Goal: Task Accomplishment & Management: Manage account settings

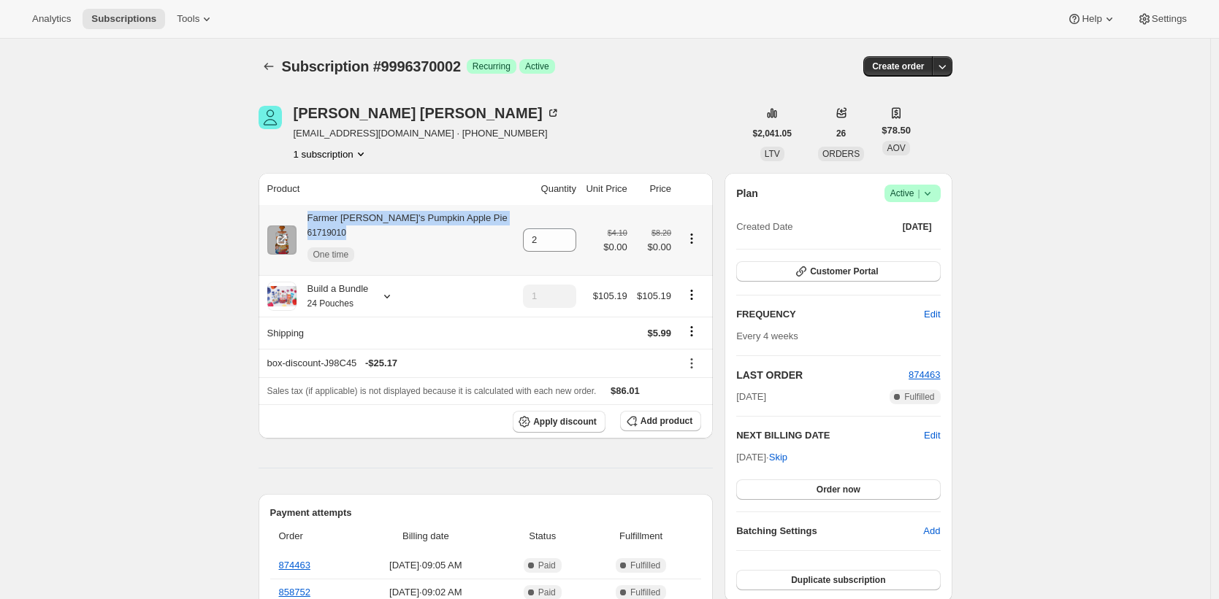
drag, startPoint x: 364, startPoint y: 240, endPoint x: 302, endPoint y: 217, distance: 65.6
click at [303, 217] on div "Farmer Jen's Pumpkin Apple Pie 61719010 One time" at bounding box center [401, 240] width 211 height 58
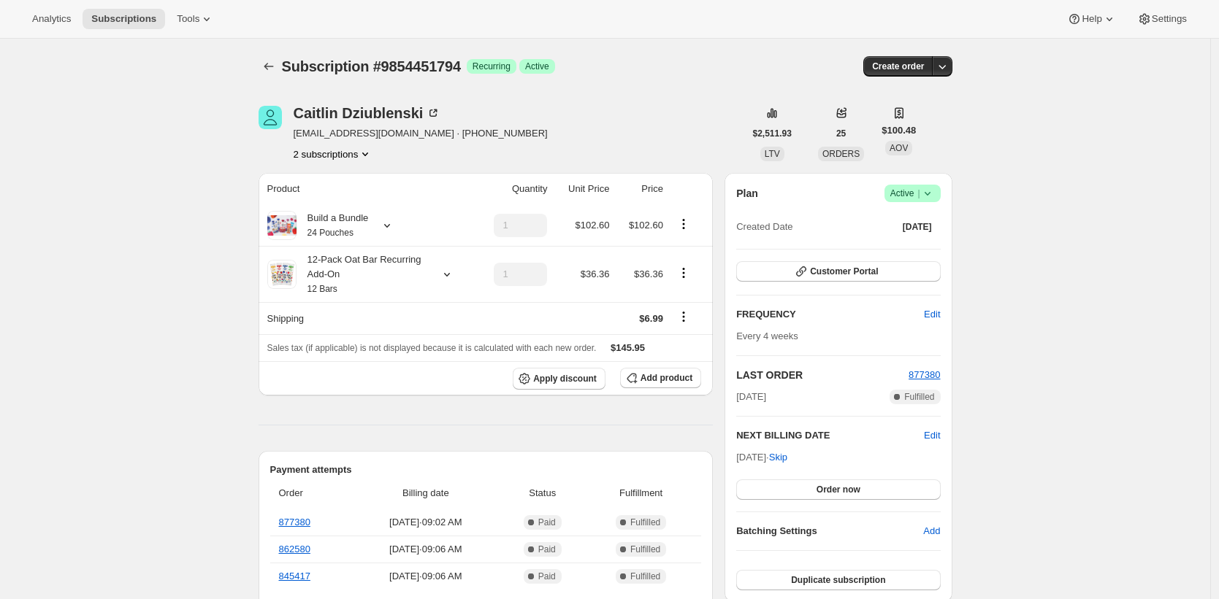
click at [601, 85] on div "Subscription #9854451794. This page is ready Subscription #9854451794 Success R…" at bounding box center [605, 66] width 694 height 55
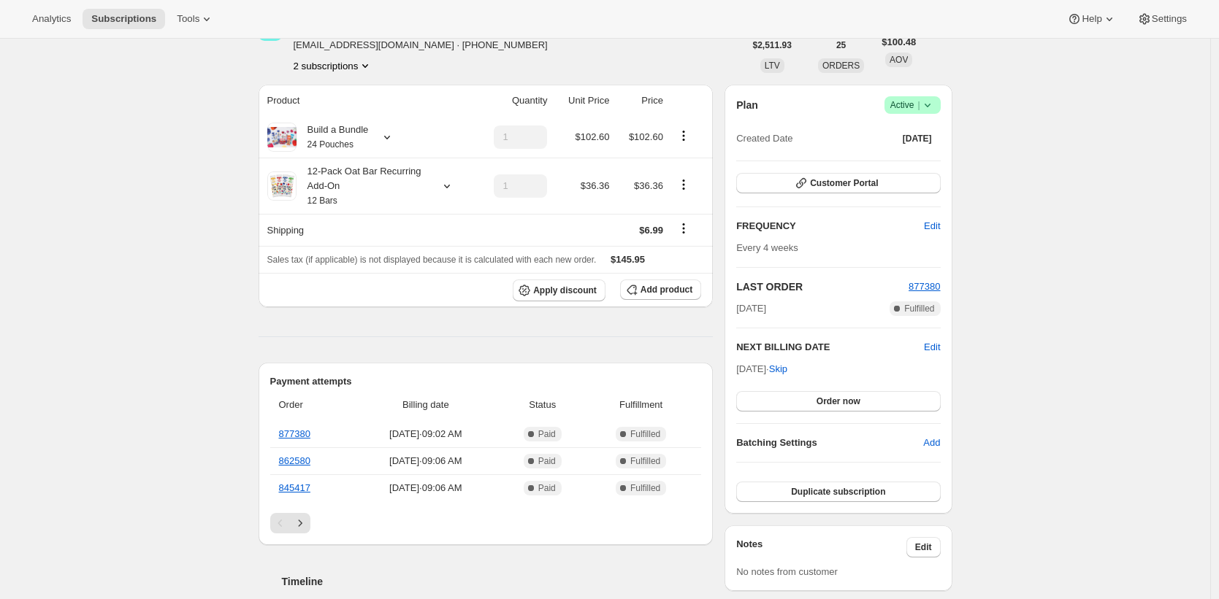
scroll to position [37, 0]
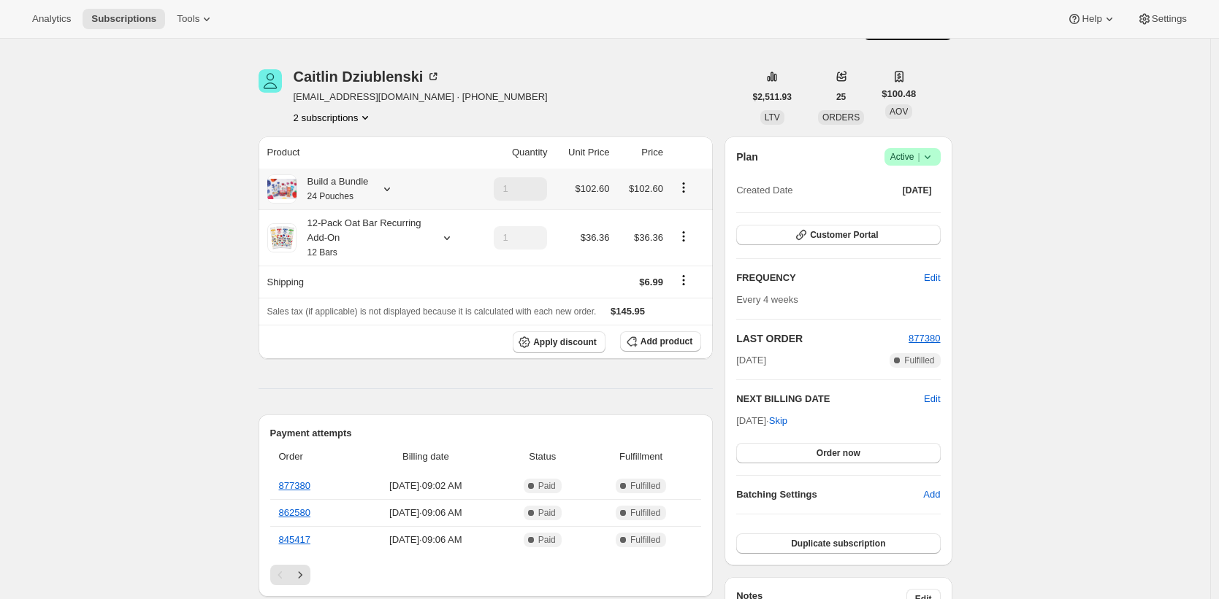
click at [350, 197] on small "24 Pouches" at bounding box center [330, 196] width 46 height 10
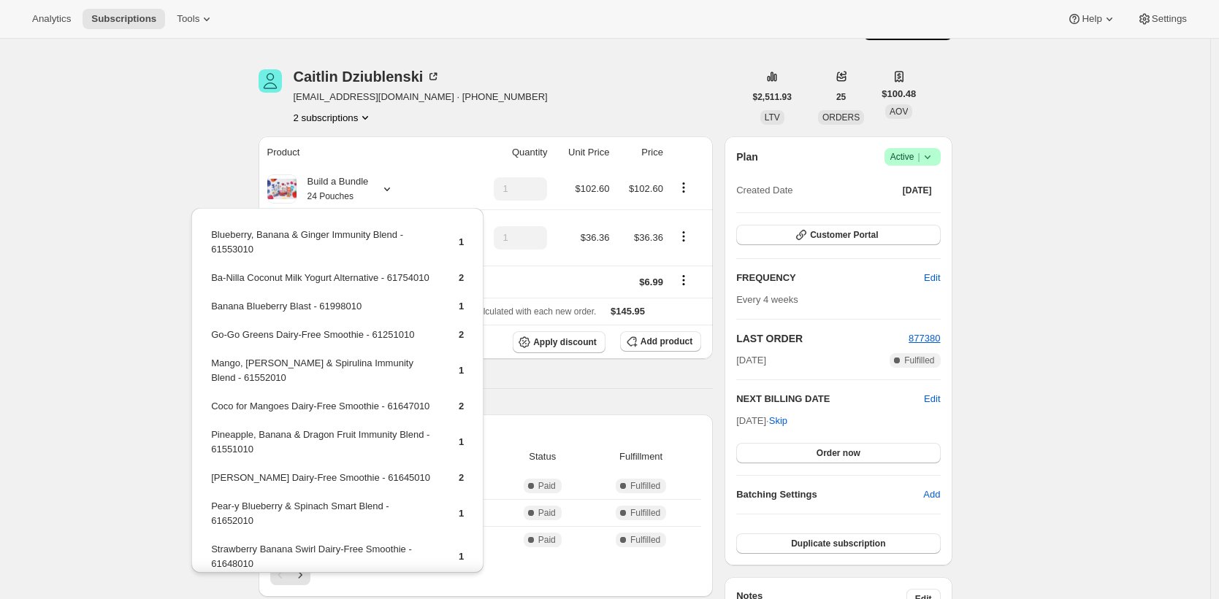
click at [635, 101] on div "Caitlin Dziublenski cdziublenski@gmail.com · +12014037818 2 subscriptions" at bounding box center [501, 96] width 486 height 55
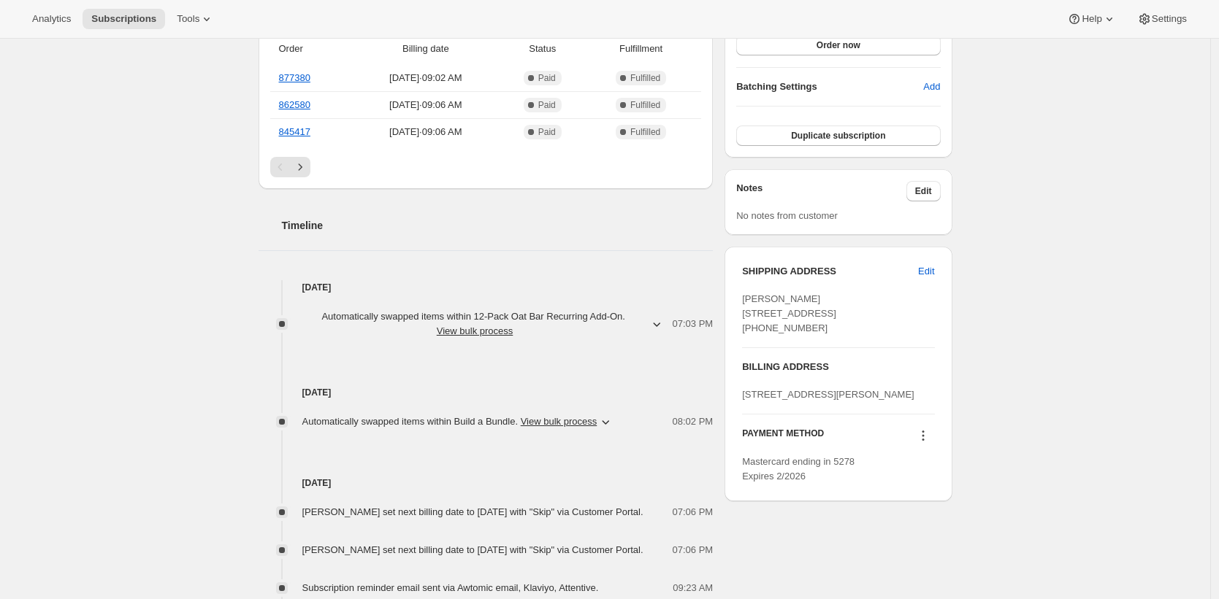
scroll to position [464, 0]
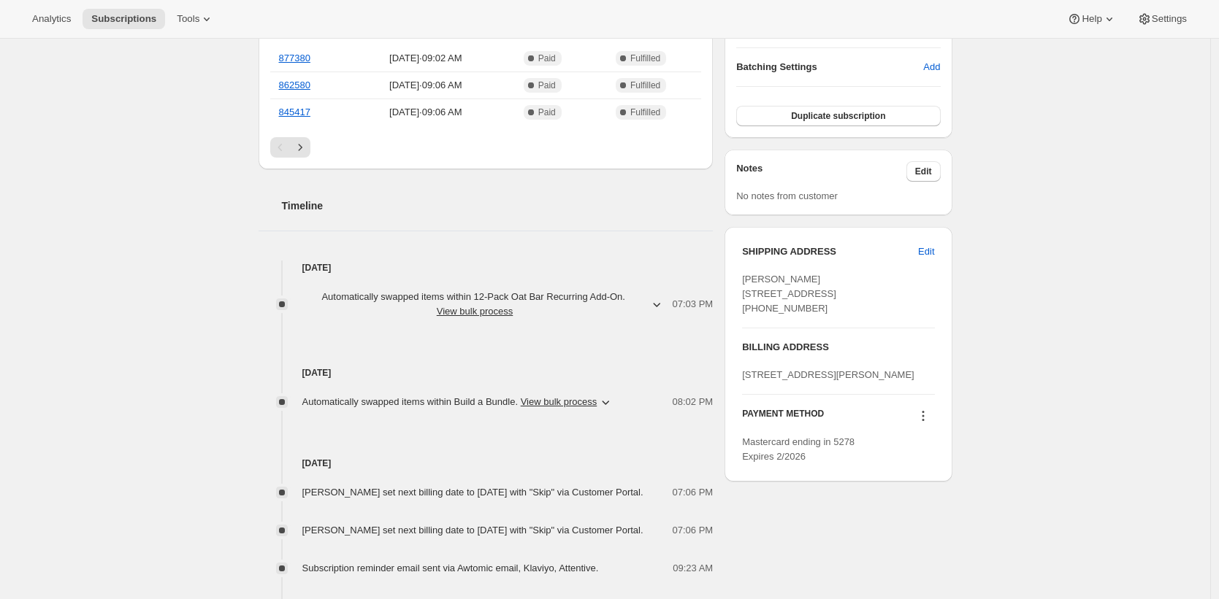
click at [582, 300] on span "Automatically swapped items within 12-Pack Oat Bar Recurring Add-On . View bulk…" at bounding box center [474, 304] width 345 height 29
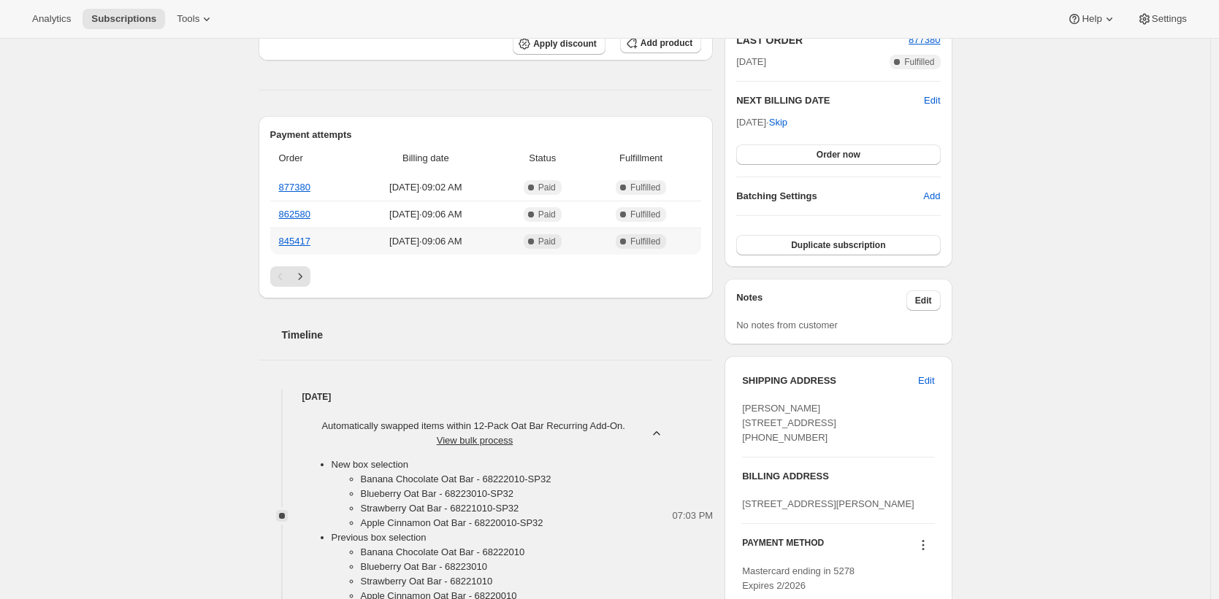
scroll to position [336, 0]
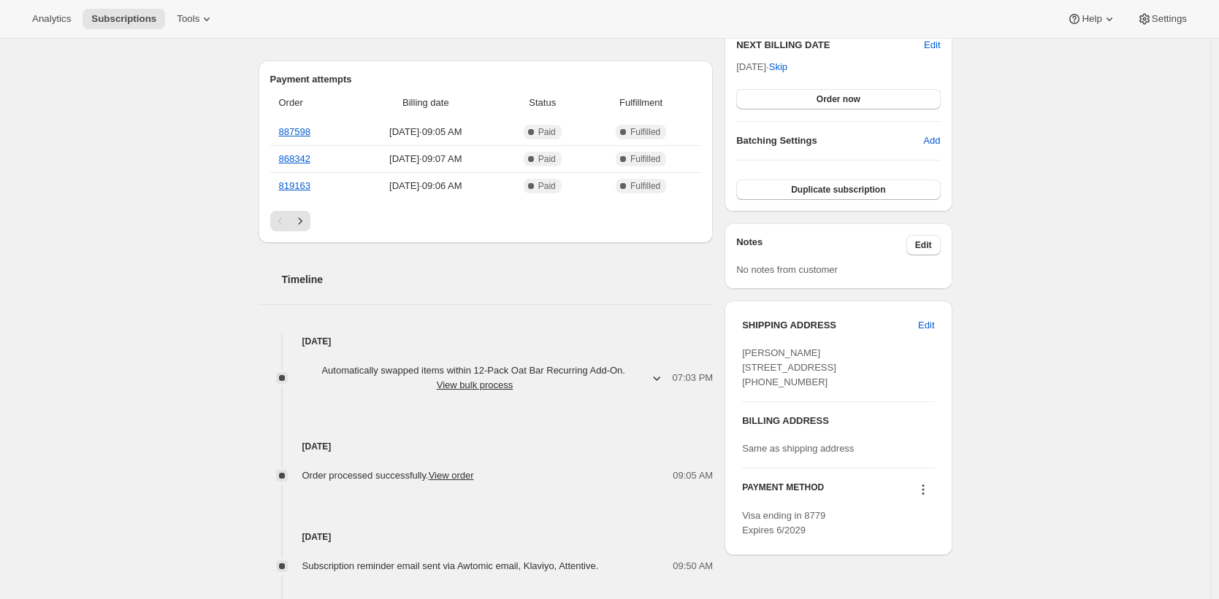
scroll to position [421, 0]
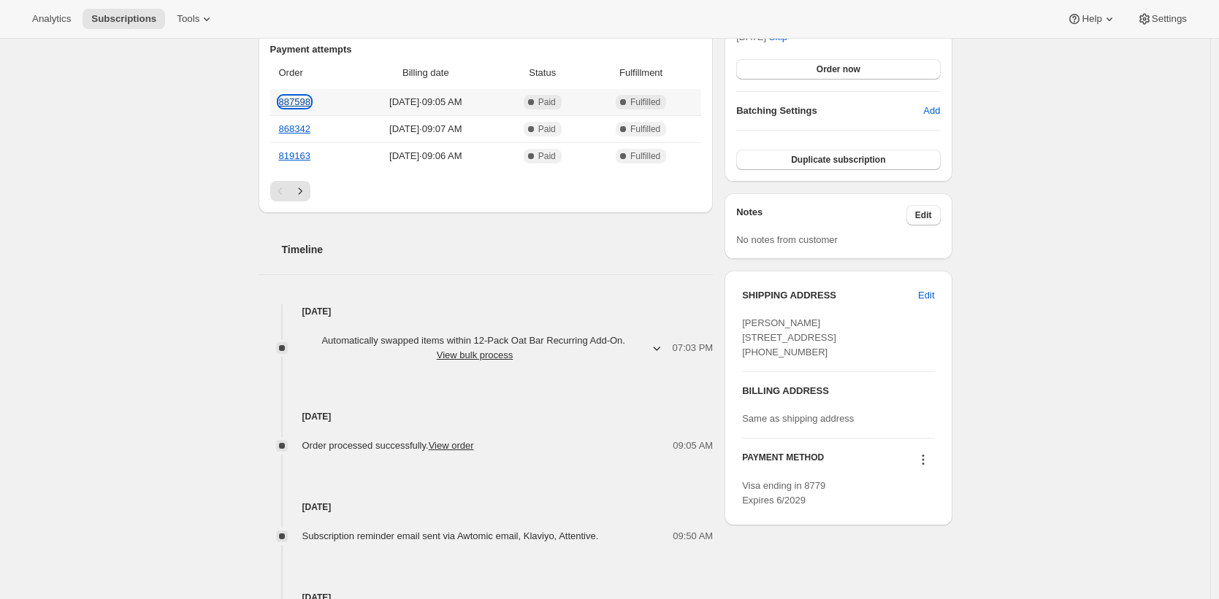
click at [301, 100] on link "887598" at bounding box center [294, 101] width 31 height 11
click at [1097, 174] on div "Subscription #9643556946. This page is ready Subscription #9643556946 Success R…" at bounding box center [605, 257] width 1210 height 1278
click at [1099, 186] on div "Subscription #9643556946. This page is ready Subscription #9643556946 Success R…" at bounding box center [605, 257] width 1210 height 1278
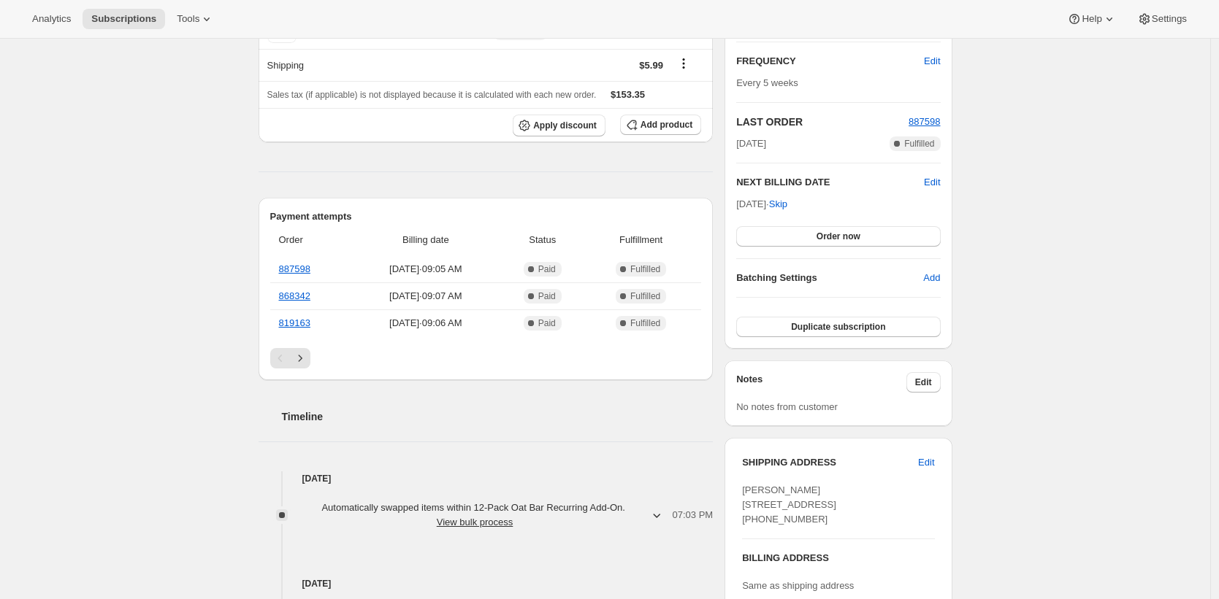
scroll to position [0, 0]
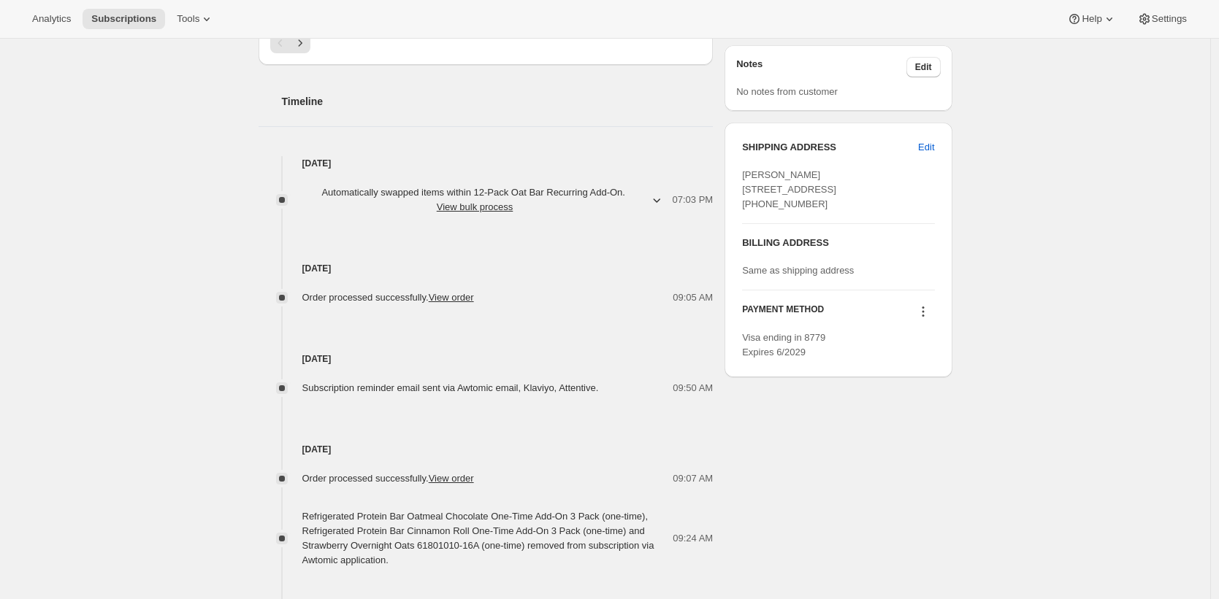
scroll to position [205, 0]
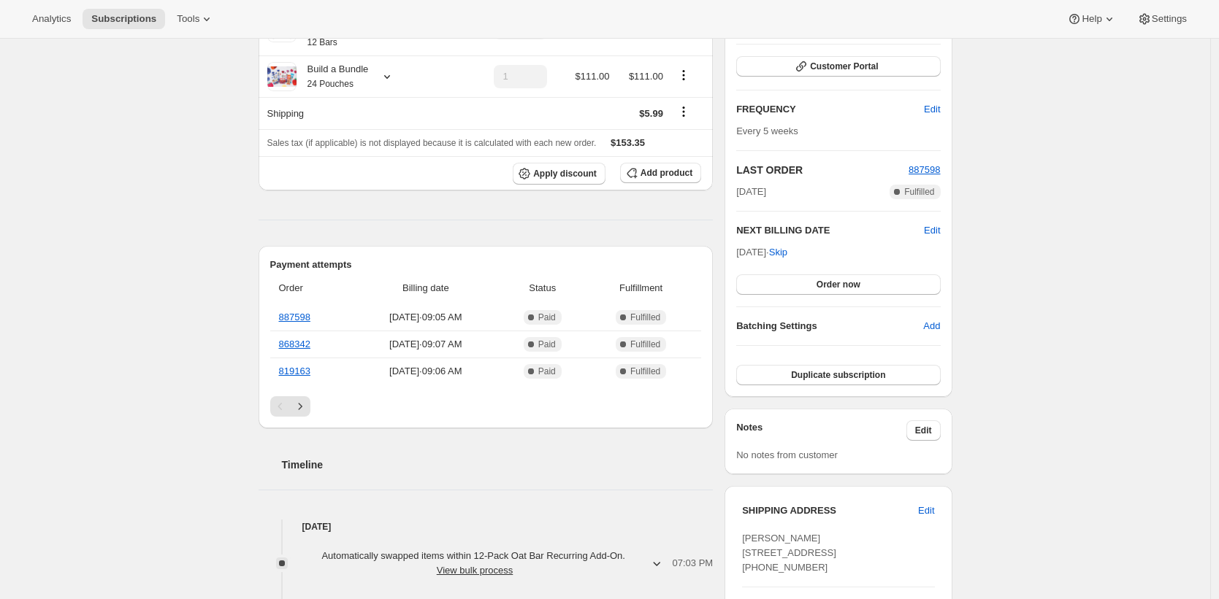
click at [1097, 107] on div "Subscription #9643556946. This page is ready Subscription #9643556946 Success R…" at bounding box center [605, 473] width 1210 height 1278
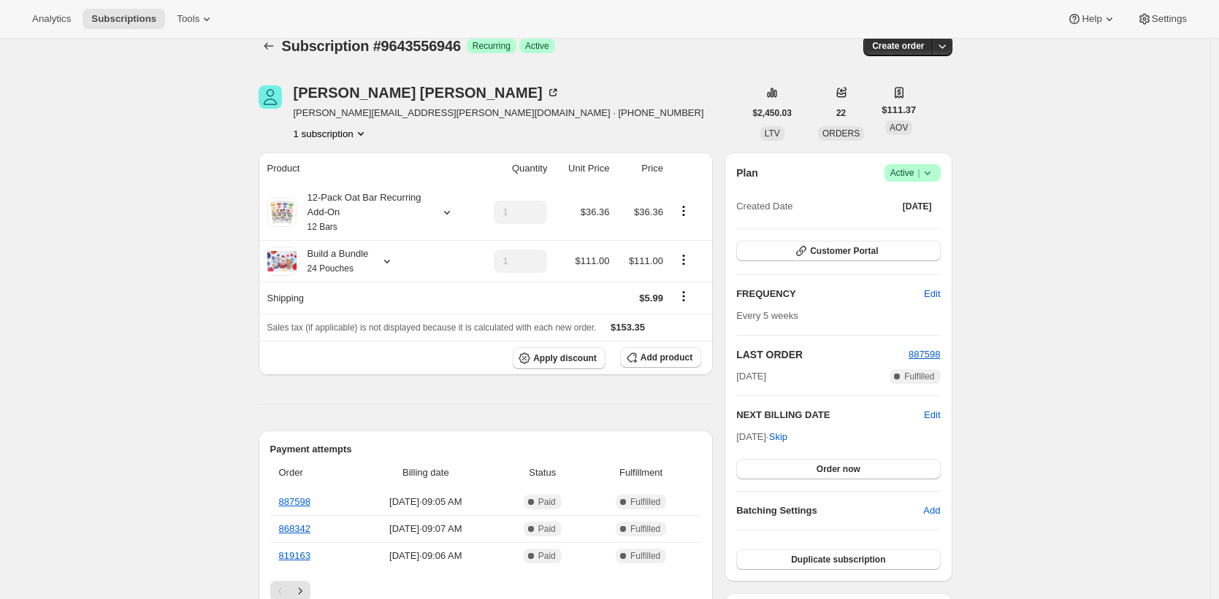
scroll to position [0, 0]
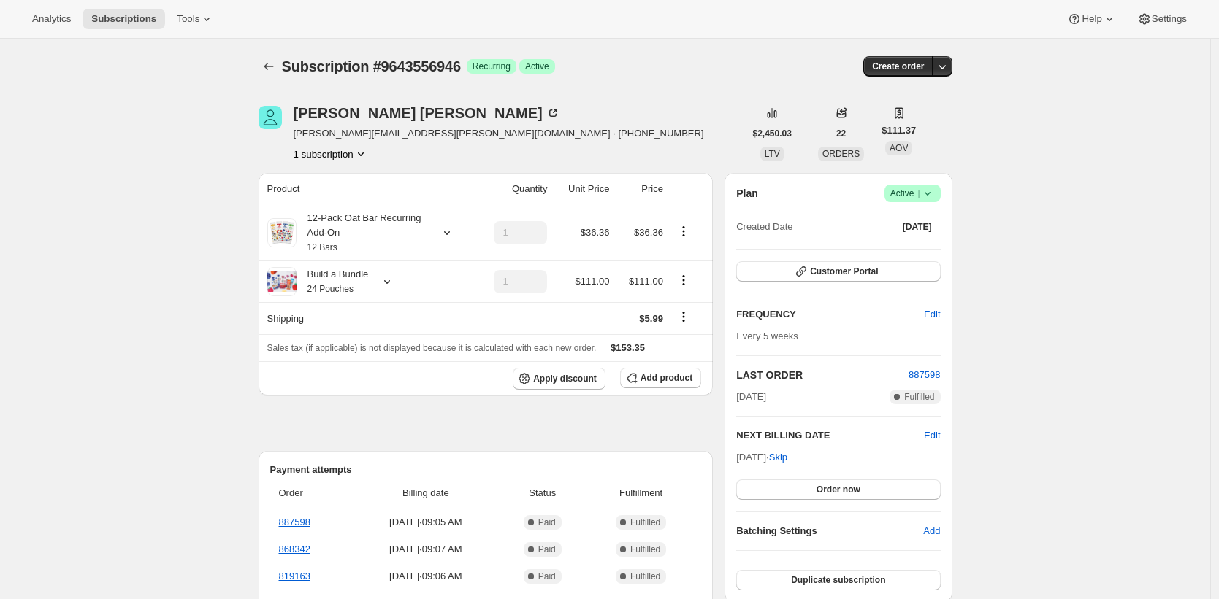
drag, startPoint x: 356, startPoint y: 231, endPoint x: 312, endPoint y: 223, distance: 44.7
click at [312, 223] on div "12-Pack Oat Bar Recurring Add-On 12 Bars" at bounding box center [361, 233] width 131 height 44
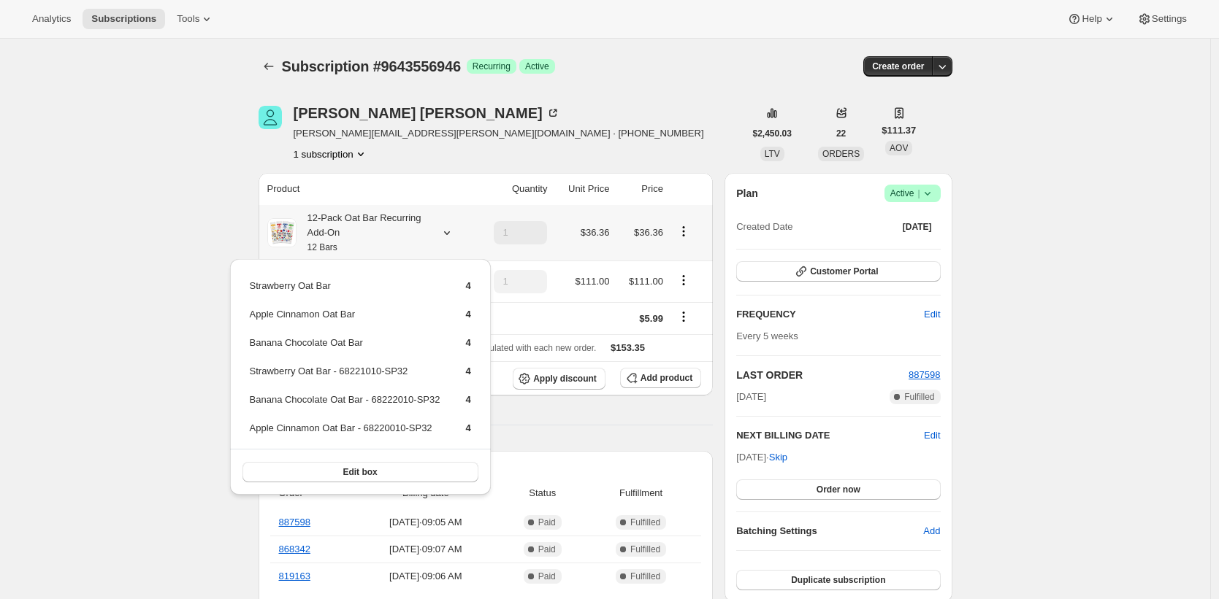
click at [314, 220] on div "12-Pack Oat Bar Recurring Add-On 12 Bars" at bounding box center [361, 233] width 131 height 44
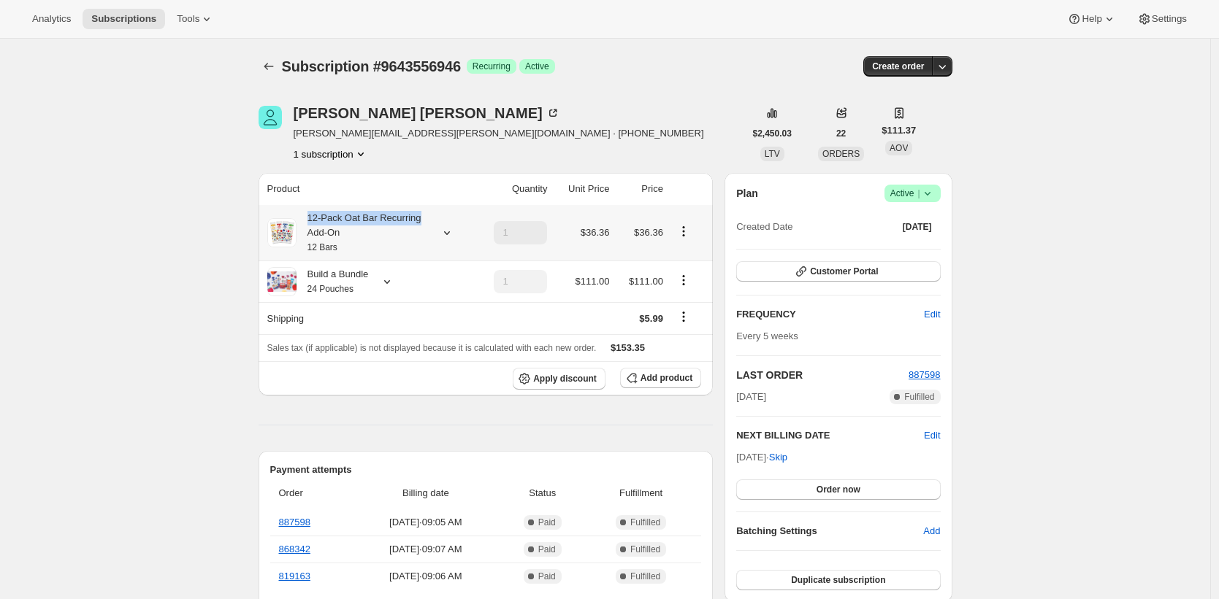
drag, startPoint x: 314, startPoint y: 220, endPoint x: 398, endPoint y: 213, distance: 84.2
click at [398, 213] on div "12-Pack Oat Bar Recurring Add-On 12 Bars" at bounding box center [361, 233] width 131 height 44
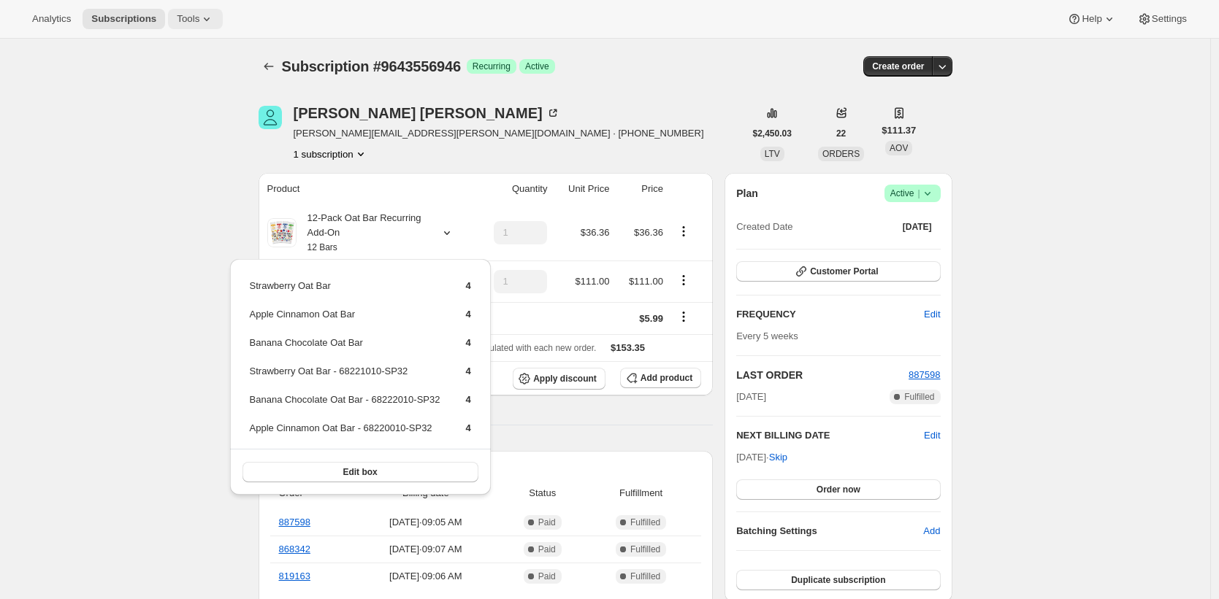
click at [185, 15] on span "Tools" at bounding box center [188, 19] width 23 height 12
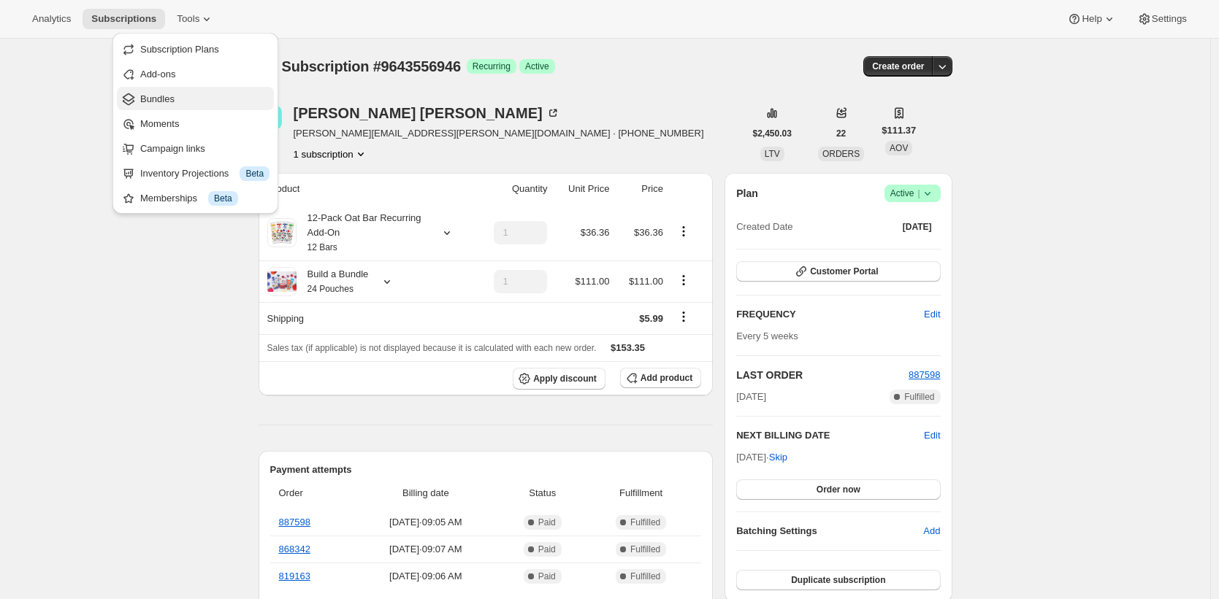
click at [190, 94] on span "Bundles" at bounding box center [204, 99] width 129 height 15
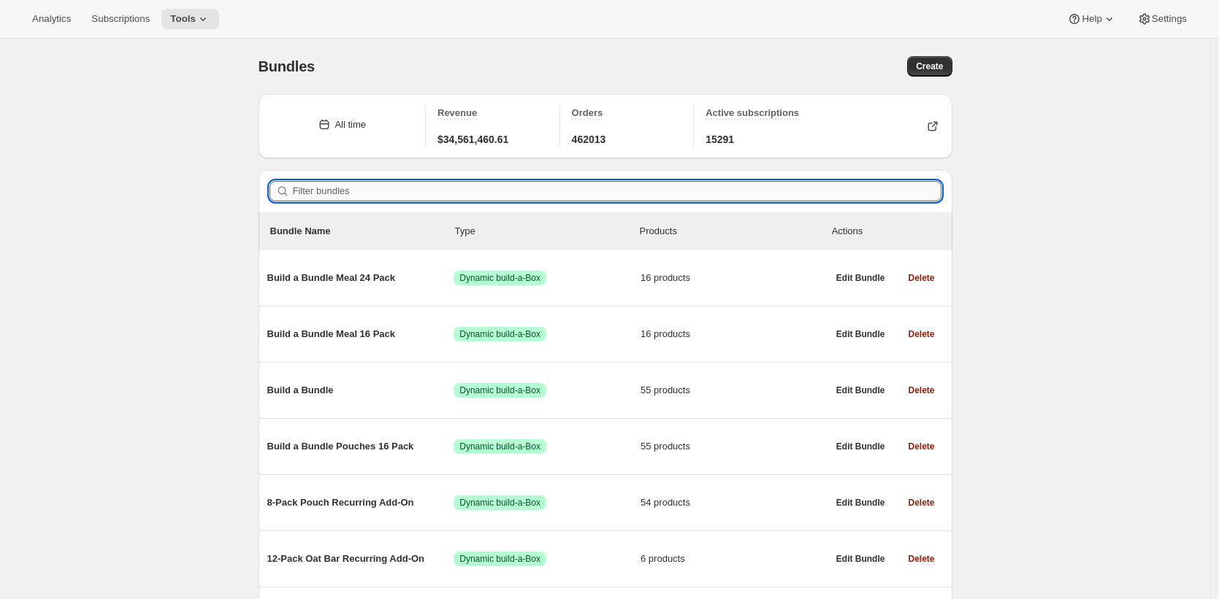
click at [446, 184] on input "Filter bundles" at bounding box center [617, 191] width 648 height 20
paste input "12-Pack oat bar"
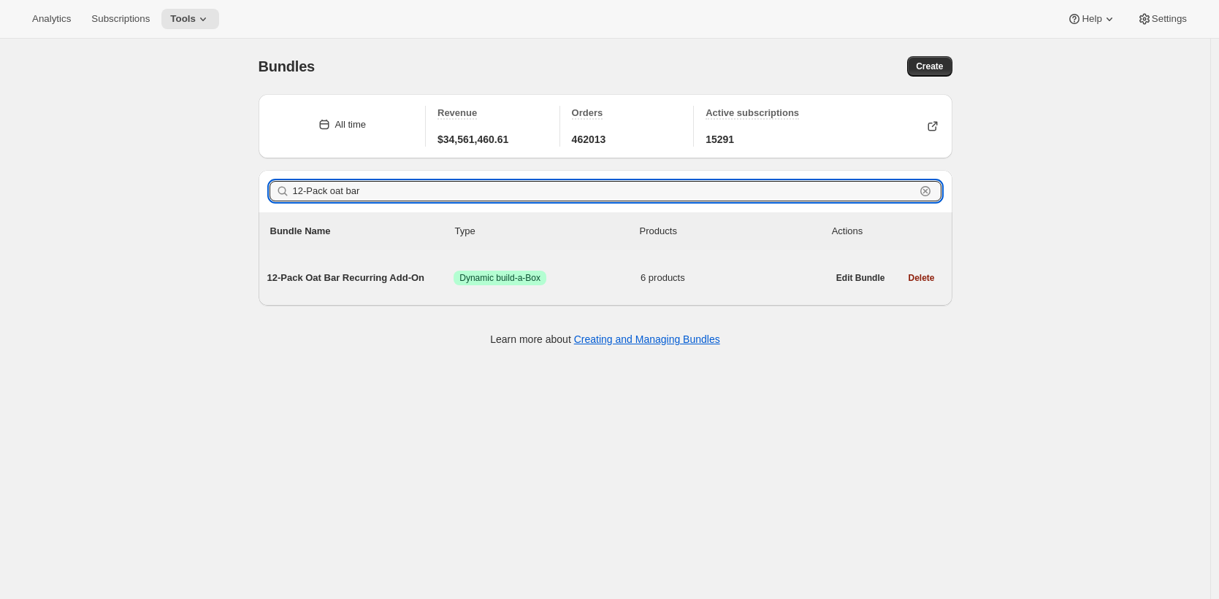
type input "12-Pack oat bar"
click at [404, 280] on span "12-Pack Oat Bar Recurring Add-On" at bounding box center [360, 278] width 187 height 15
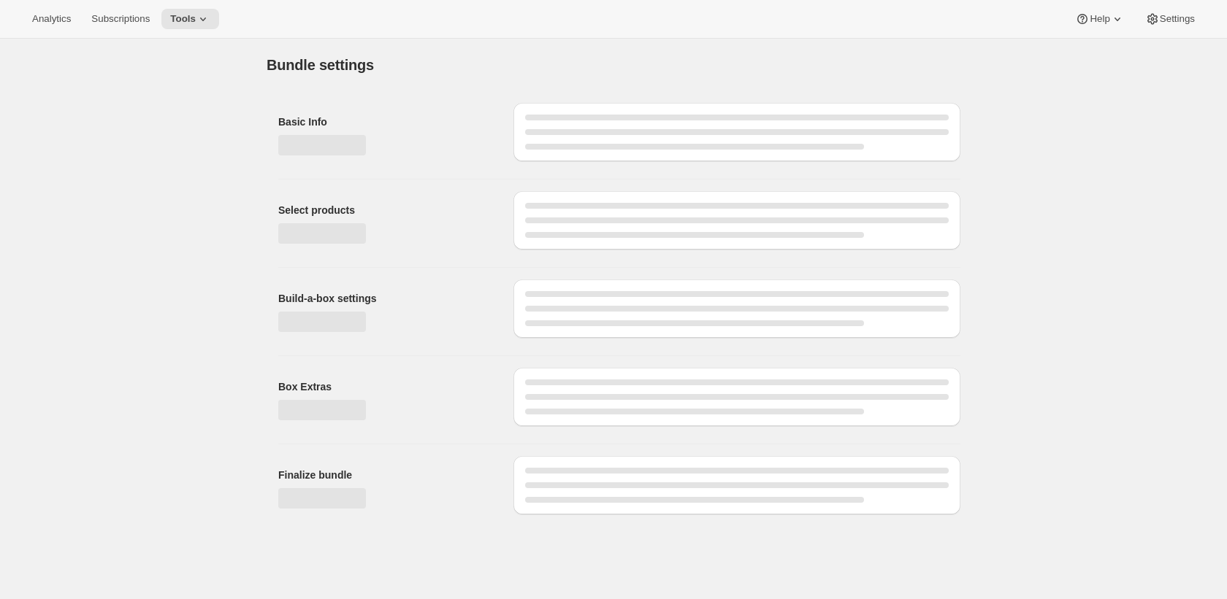
type input "12-Pack Oat Bar Recurring Add-On"
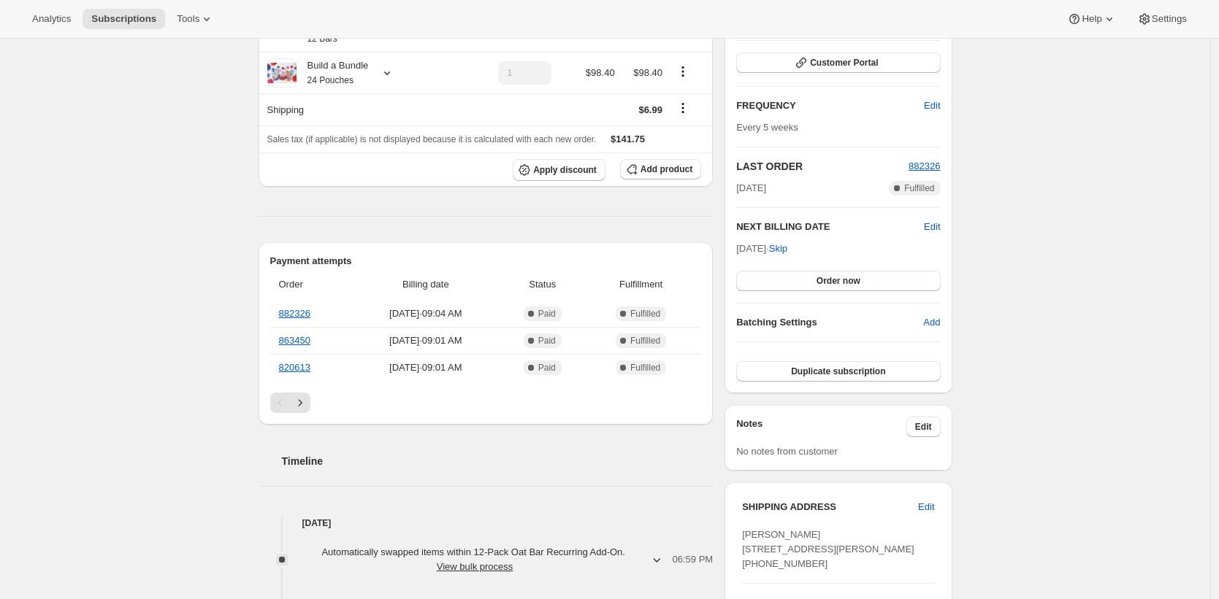
scroll to position [313, 0]
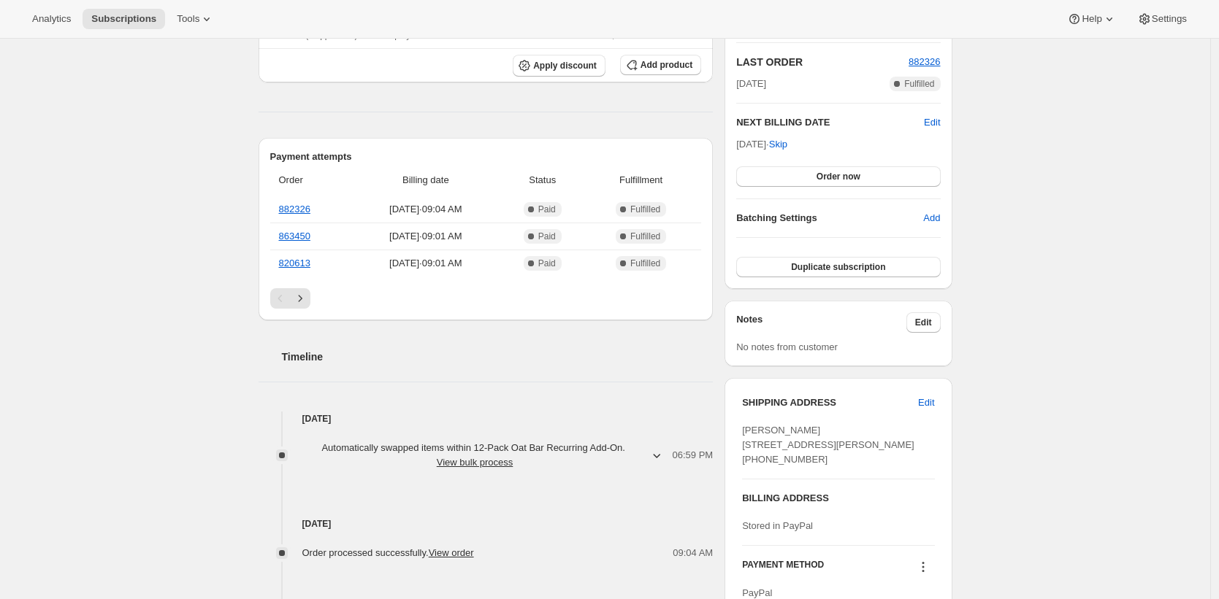
click at [609, 451] on span "Automatically swapped items within 12-Pack Oat Bar Recurring Add-On . View bulk…" at bounding box center [474, 455] width 345 height 29
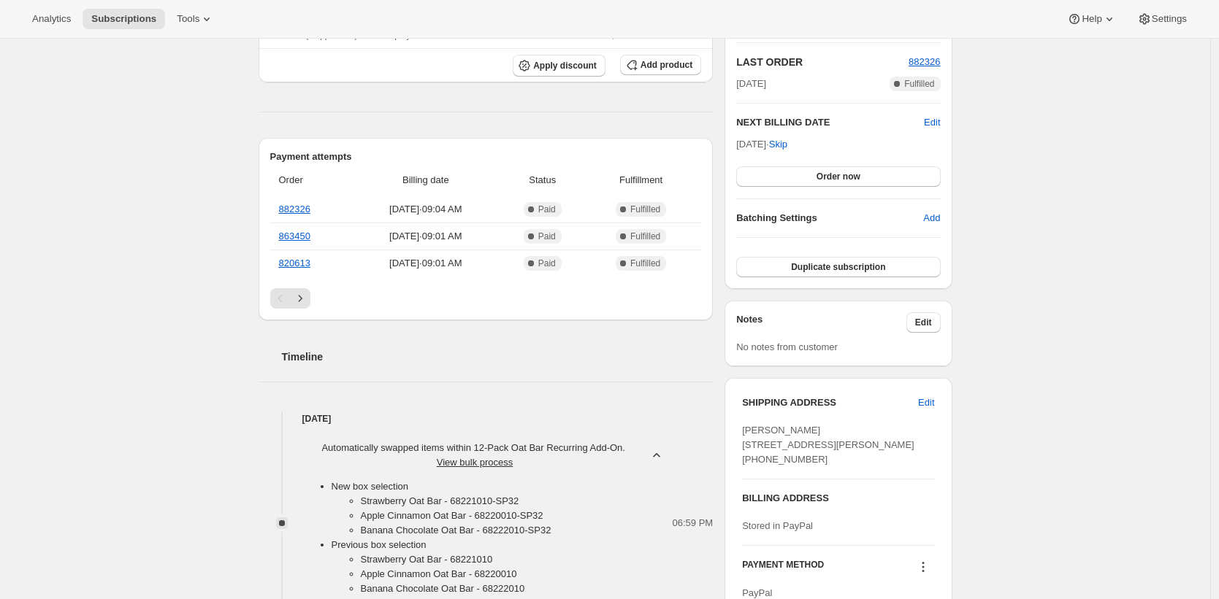
click at [609, 451] on span "Automatically swapped items within 12-Pack Oat Bar Recurring Add-On . View bulk…" at bounding box center [474, 455] width 345 height 29
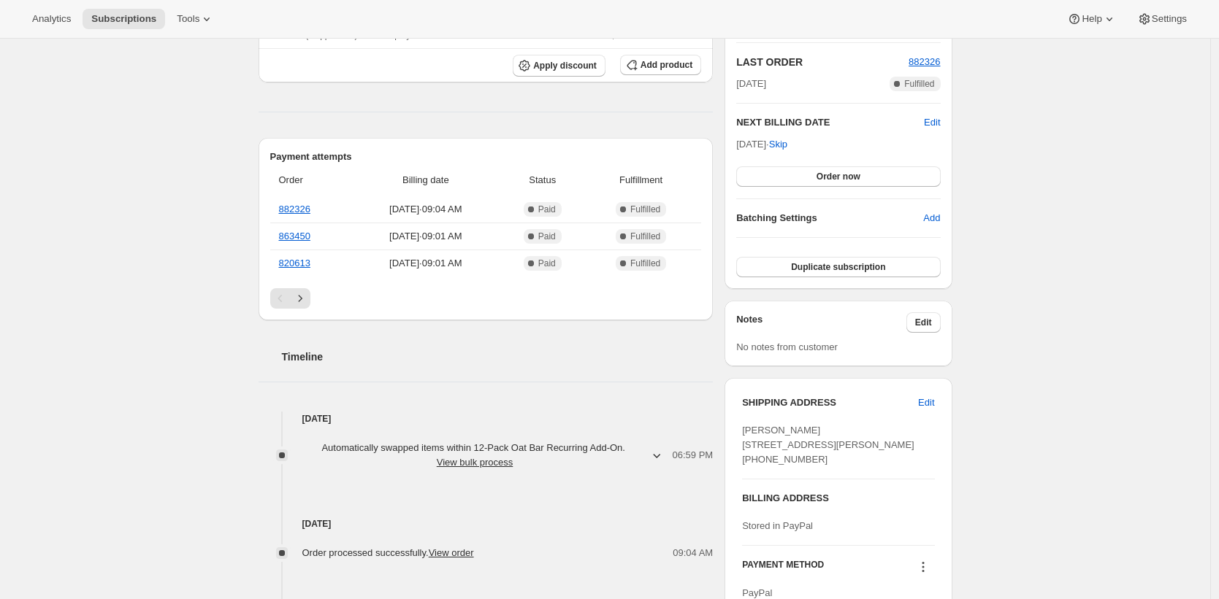
click at [1100, 337] on div "Subscription #5064261714. This page is ready Subscription #5064261714 Success R…" at bounding box center [605, 356] width 1210 height 1263
drag, startPoint x: 721, startPoint y: 454, endPoint x: 668, endPoint y: 457, distance: 52.6
click at [668, 458] on div "Krystal Mabey krystallmabey@gmail.com · +18564570915 1 subscription $4,471.16 L…" at bounding box center [599, 356] width 705 height 1175
click at [1148, 280] on div "Subscription #5064261714. This page is ready Subscription #5064261714 Success R…" at bounding box center [605, 356] width 1210 height 1263
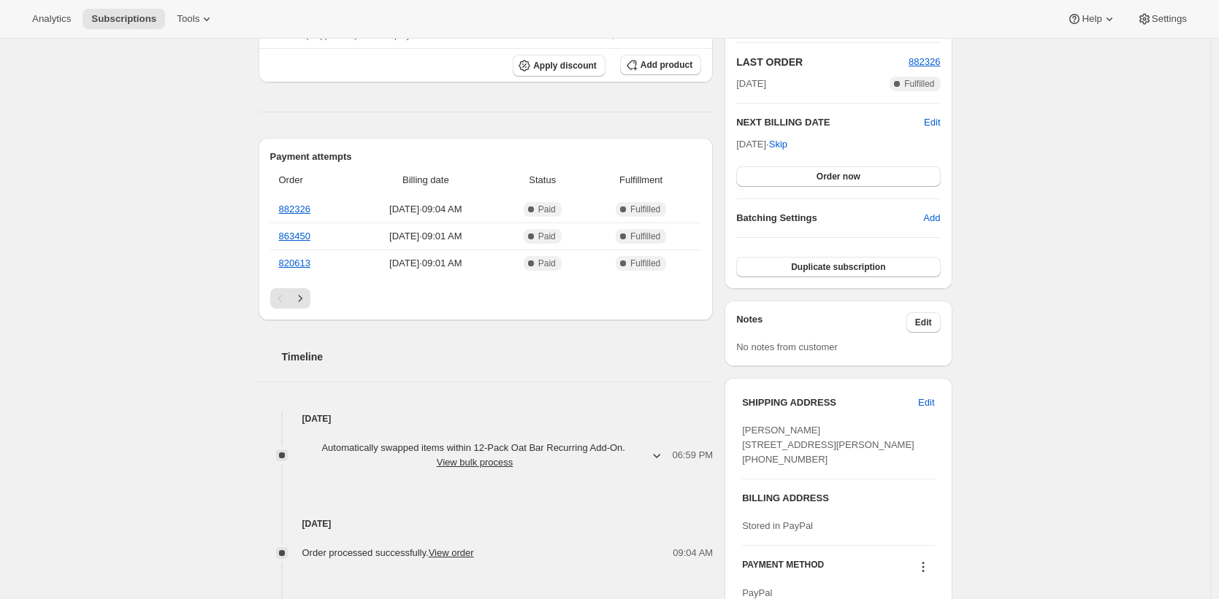
click at [1148, 280] on div "Subscription #5064261714. This page is ready Subscription #5064261714 Success R…" at bounding box center [605, 356] width 1210 height 1263
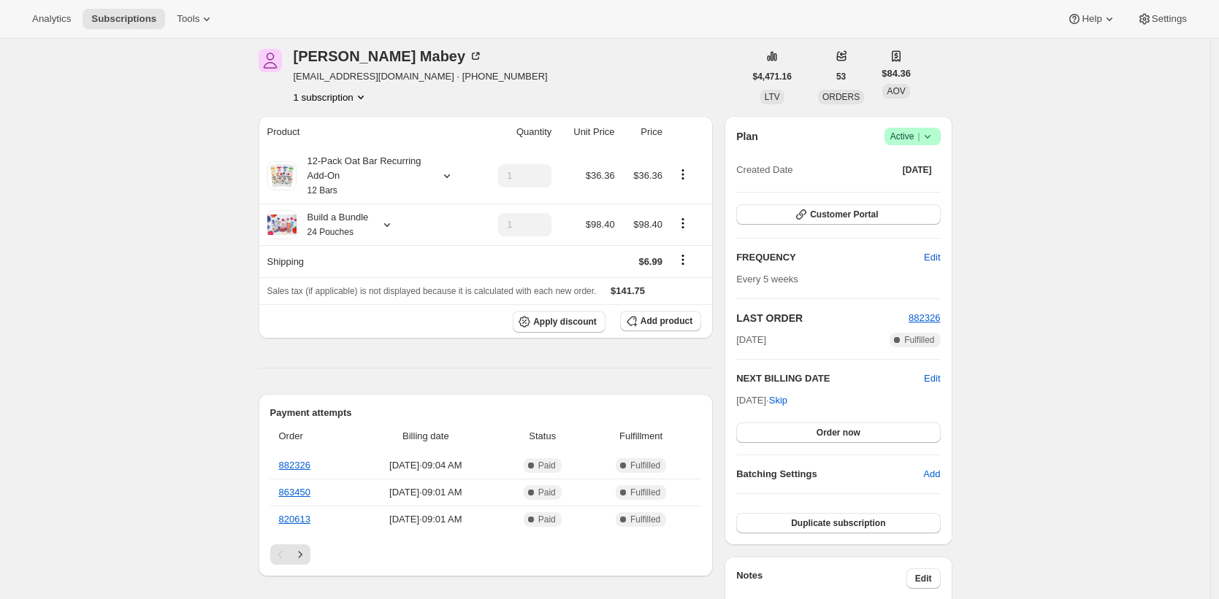
scroll to position [56, 0]
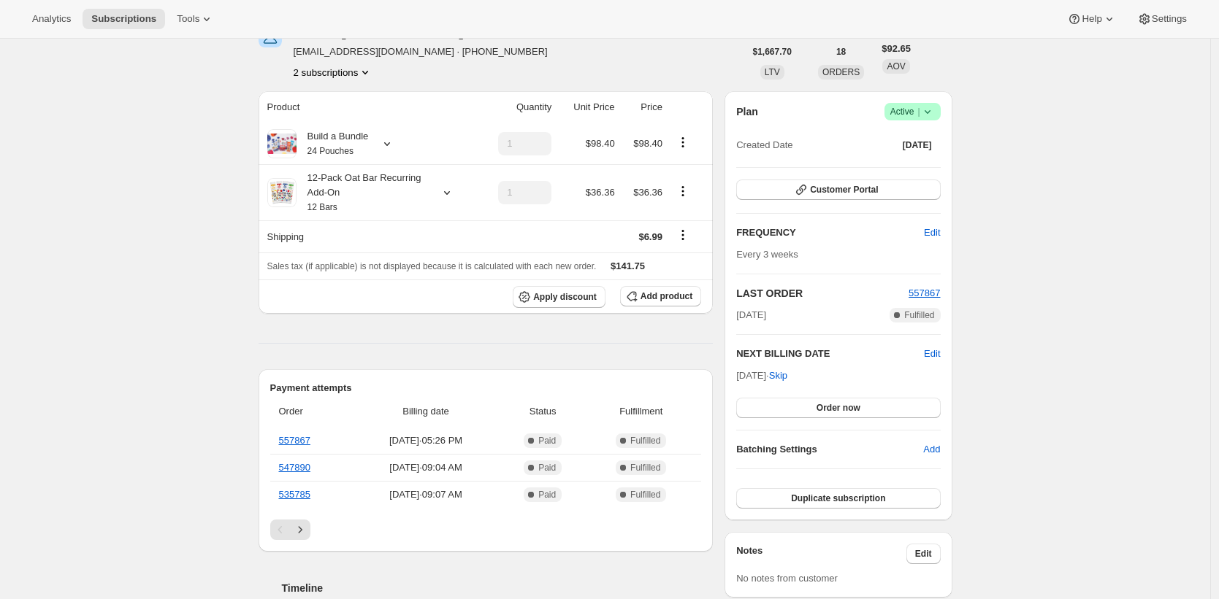
scroll to position [91, 0]
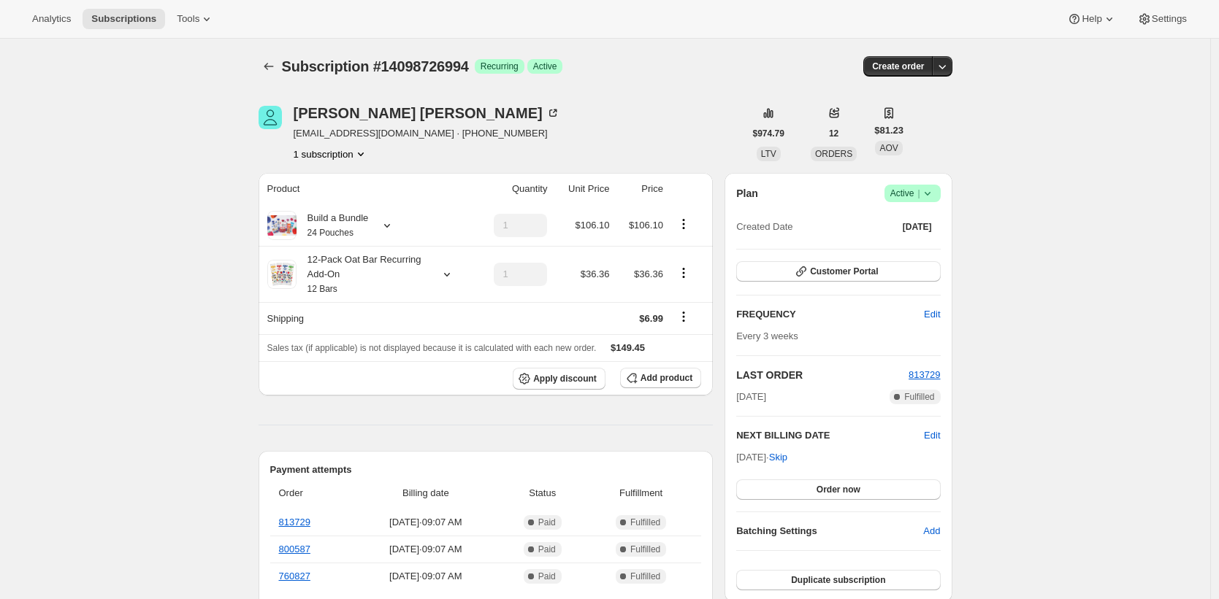
click at [583, 112] on div "[PERSON_NAME] [PERSON_NAME][EMAIL_ADDRESS][DOMAIN_NAME] · [PHONE_NUMBER] 1 subs…" at bounding box center [501, 133] width 486 height 55
click at [719, 66] on div "Subscription #14098726994 Success Recurring Success Active Create order" at bounding box center [605, 66] width 694 height 20
drag, startPoint x: 714, startPoint y: 65, endPoint x: 331, endPoint y: 66, distance: 382.6
click at [335, 66] on div "Subscription #14098726994 Success Recurring Success Active" at bounding box center [493, 66] width 423 height 20
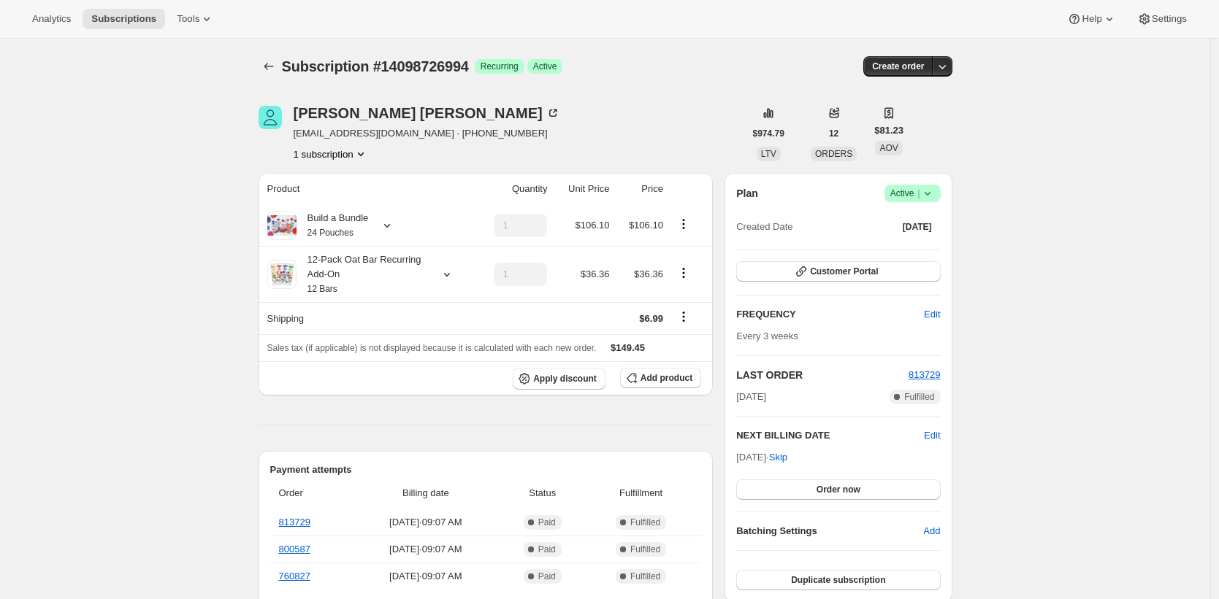
click at [187, 20] on span "Tools" at bounding box center [188, 19] width 23 height 12
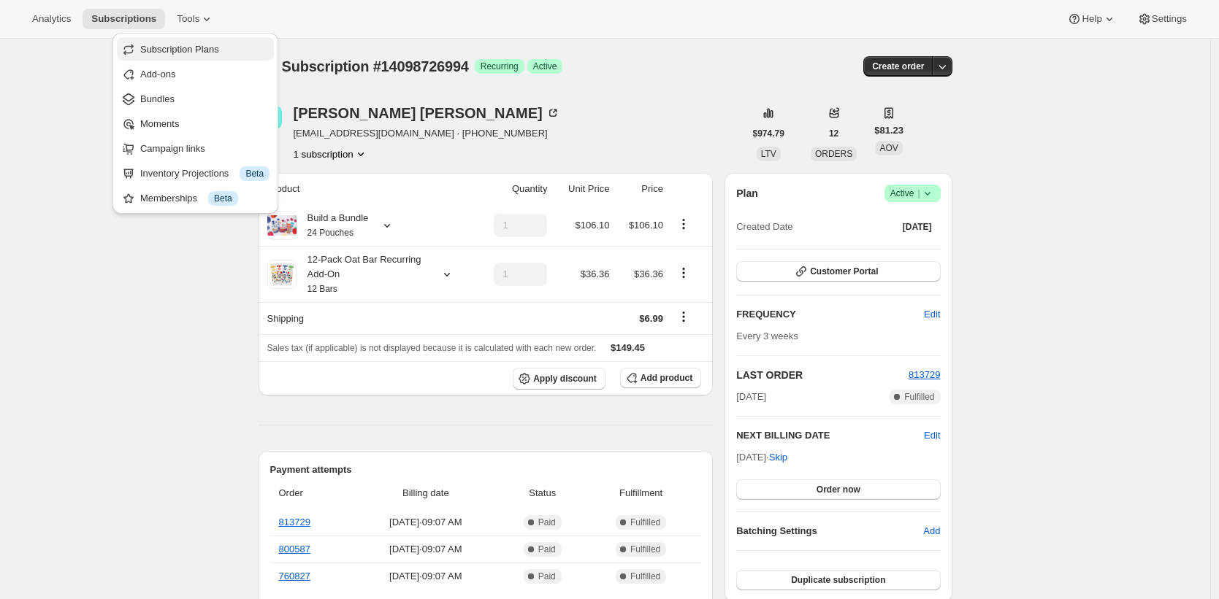
drag, startPoint x: 218, startPoint y: 68, endPoint x: 218, endPoint y: 53, distance: 15.3
click at [218, 53] on ul "Subscription Plans Add-ons Bundles Moments Campaign links Inventory Projections…" at bounding box center [195, 123] width 157 height 172
click at [212, 101] on span "Bundles" at bounding box center [204, 99] width 129 height 15
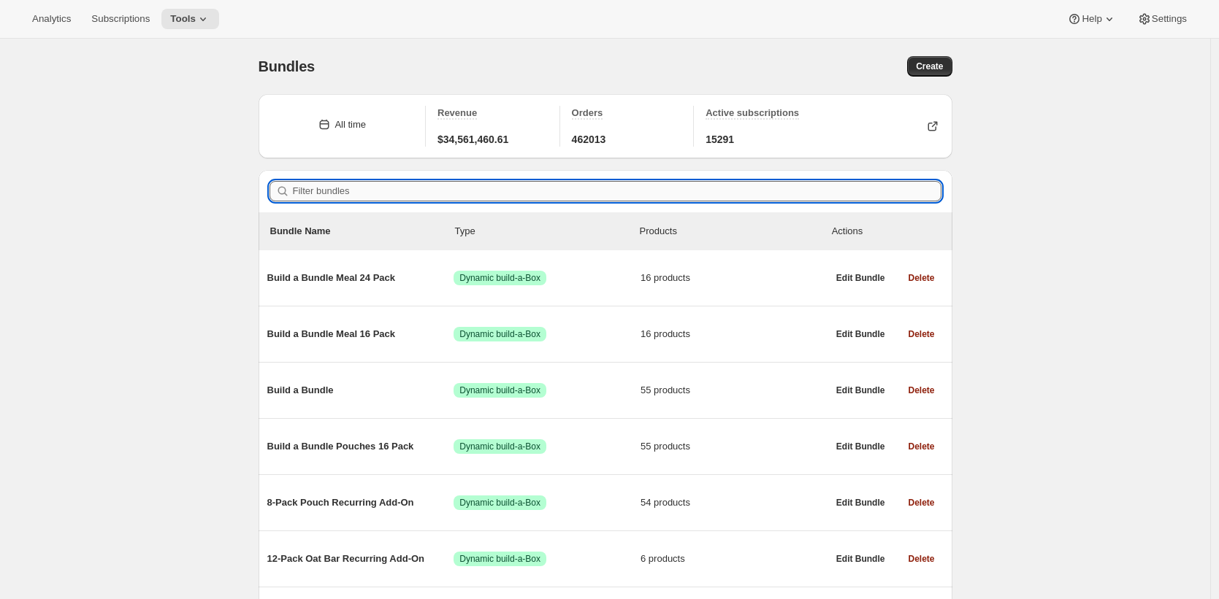
click at [472, 185] on input "Filter bundles" at bounding box center [617, 191] width 648 height 20
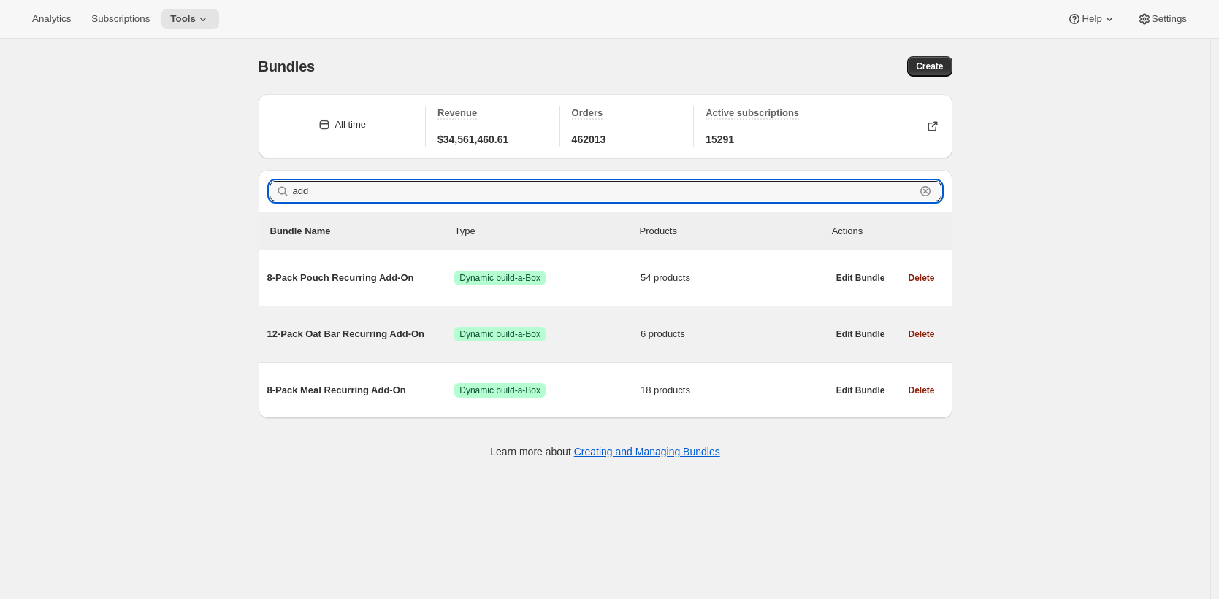
type input "add"
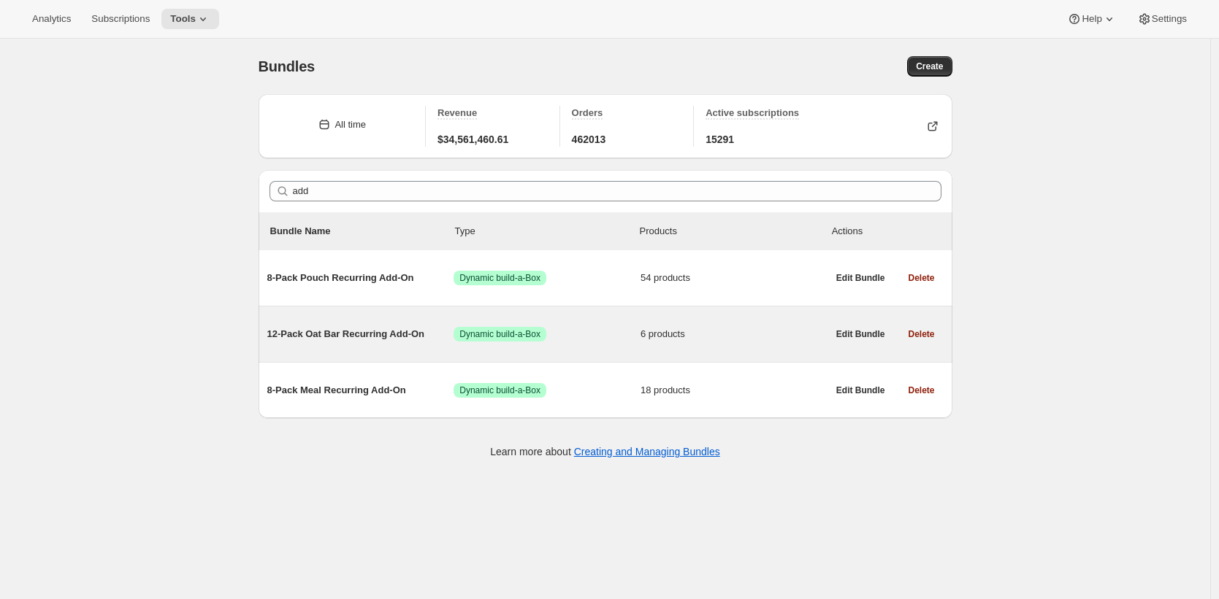
click at [402, 327] on span "12-Pack Oat Bar Recurring Add-On" at bounding box center [360, 334] width 187 height 15
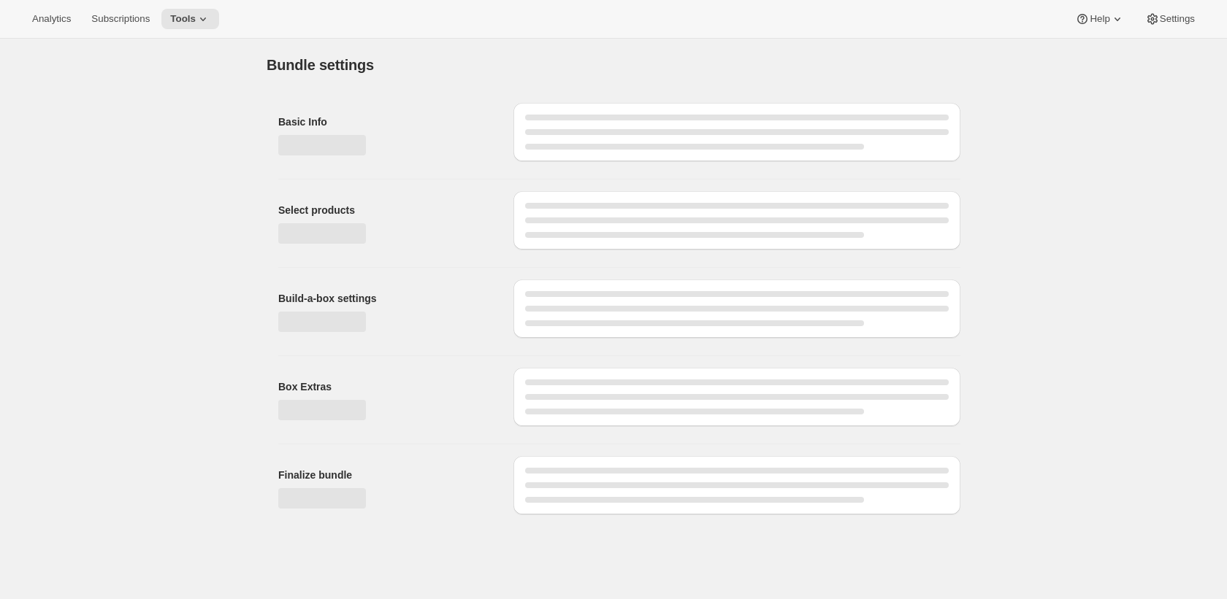
type input "12-Pack Oat Bar Recurring Add-On"
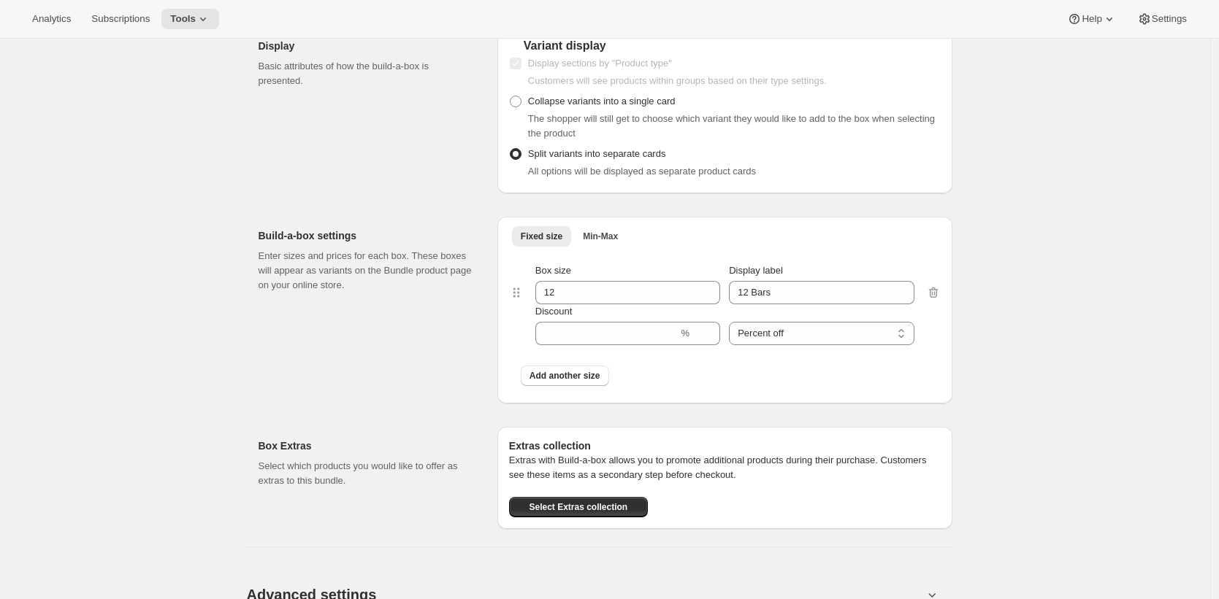
scroll to position [1008, 0]
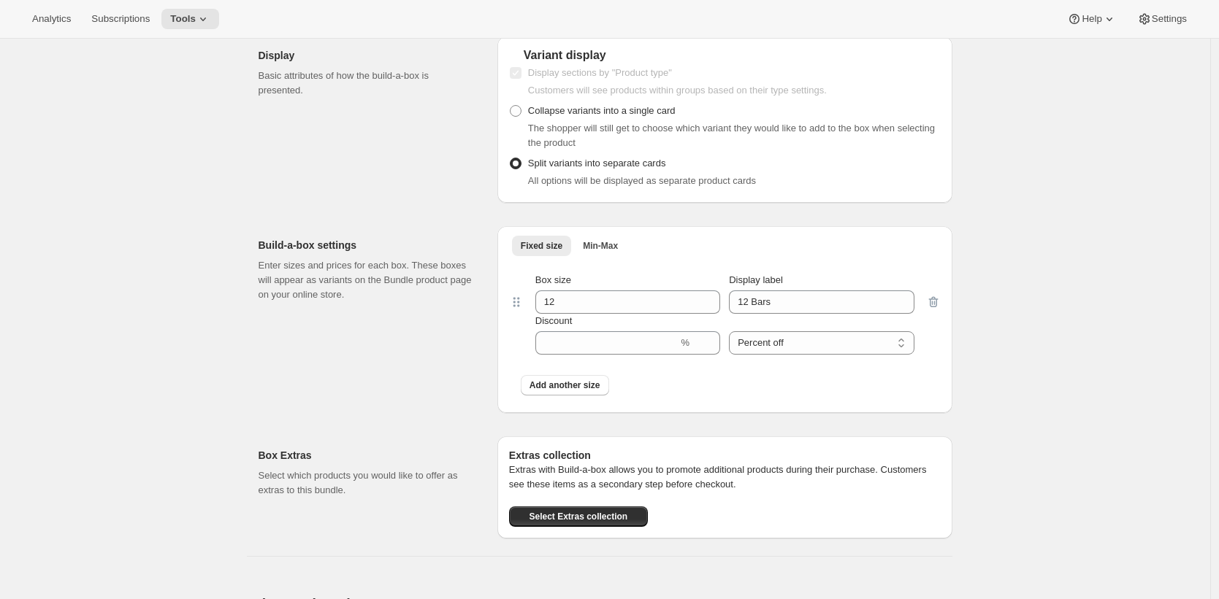
click at [406, 150] on div "Display Basic attributes of how the build-a-box is presented." at bounding box center [371, 120] width 227 height 166
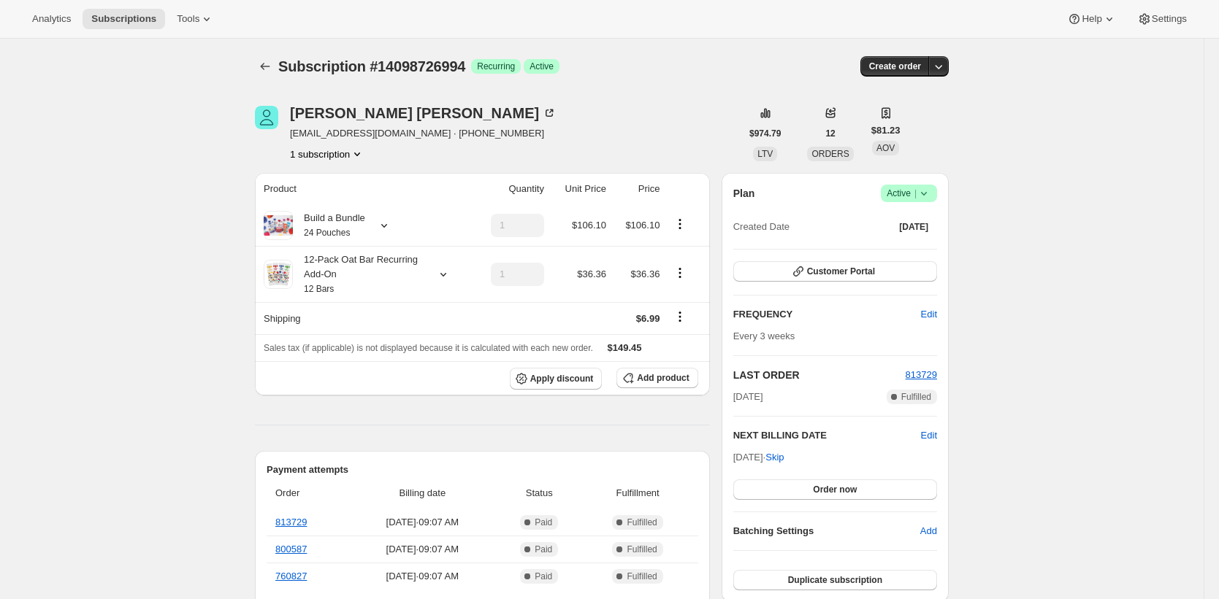
click at [554, 156] on div "[PERSON_NAME] [PERSON_NAME][EMAIL_ADDRESS][DOMAIN_NAME] · [PHONE_NUMBER] 1 subs…" at bounding box center [498, 133] width 486 height 55
click at [358, 220] on div "Build a Bundle 24 Pouches" at bounding box center [329, 225] width 72 height 29
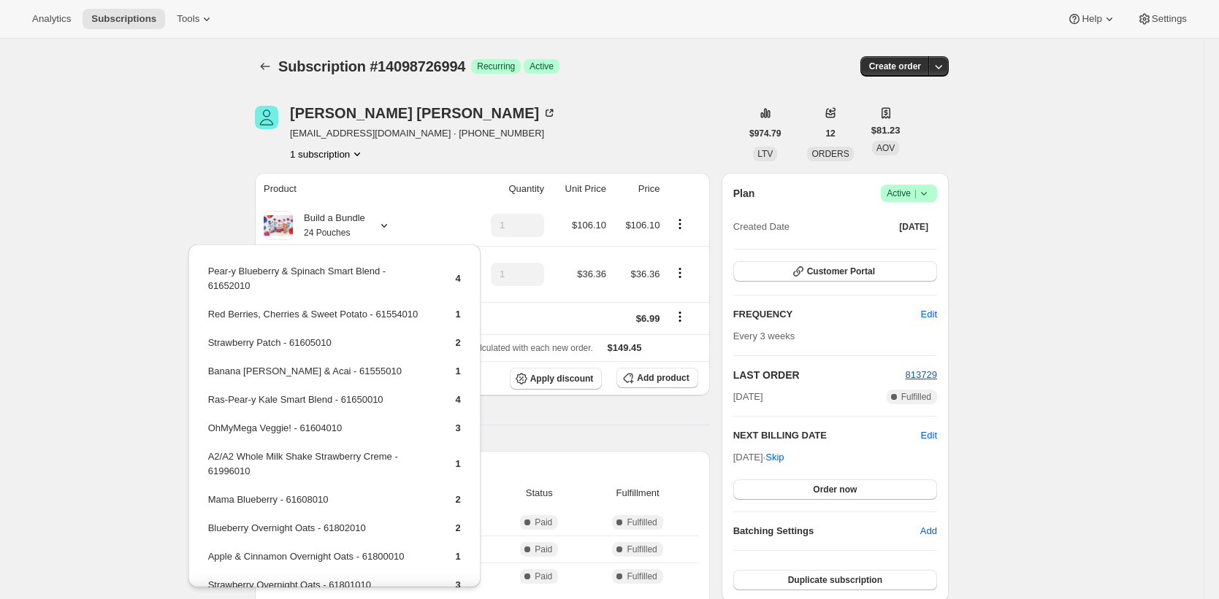
click at [368, 185] on th "Product" at bounding box center [363, 189] width 216 height 32
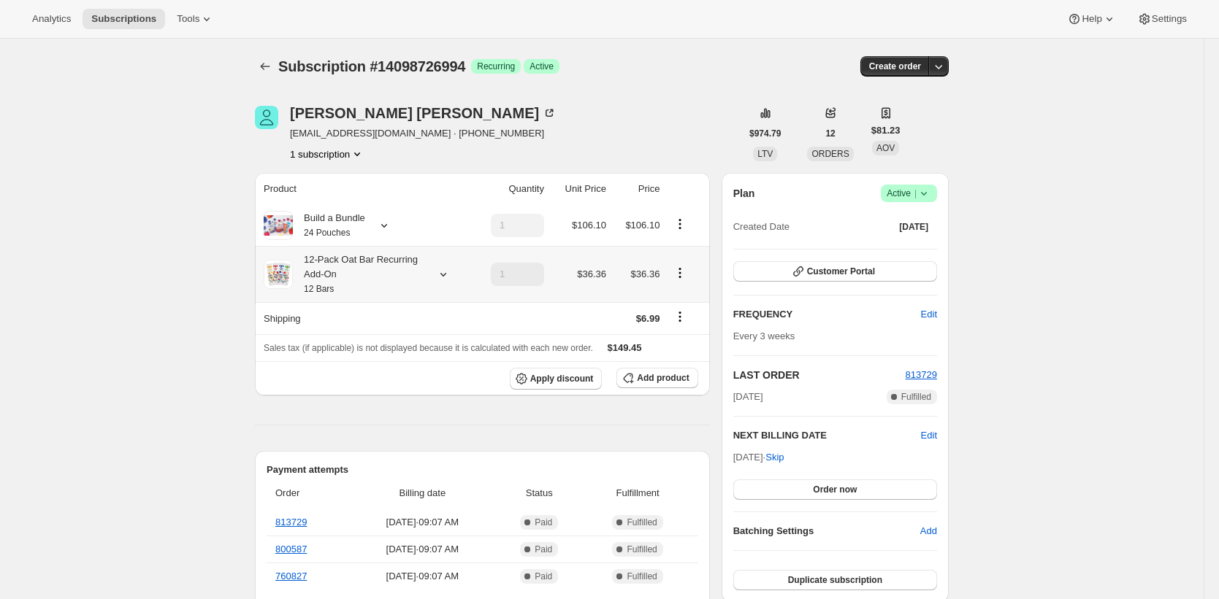
click at [388, 289] on div "12-Pack Oat Bar Recurring Add-On 12 Bars" at bounding box center [358, 275] width 131 height 44
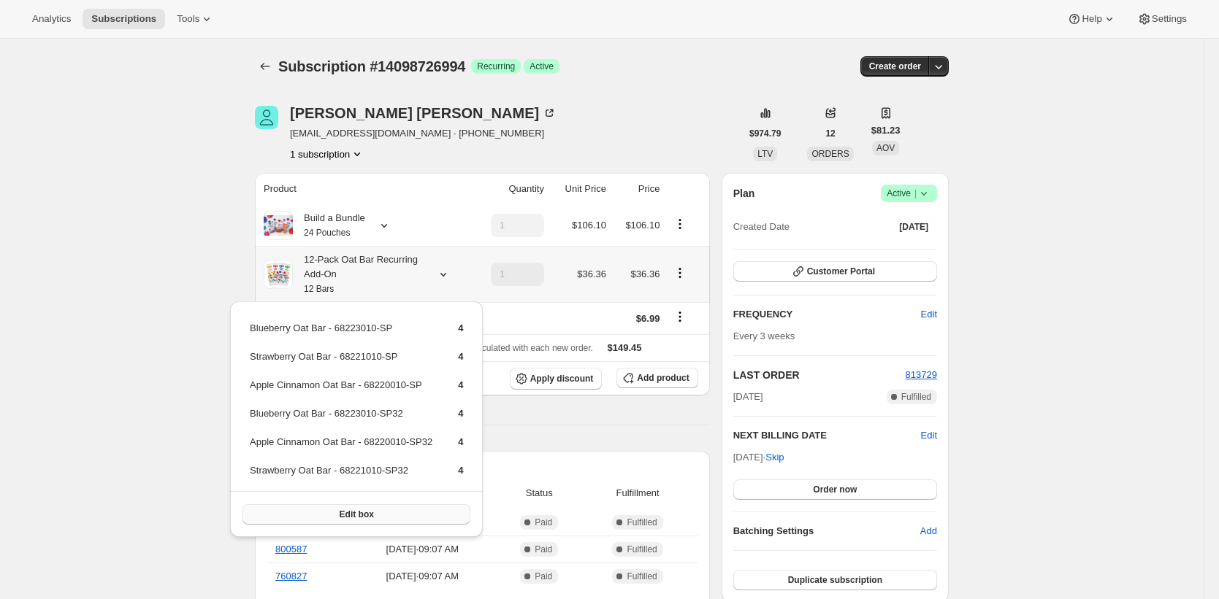
click at [395, 512] on button "Edit box" at bounding box center [356, 515] width 228 height 20
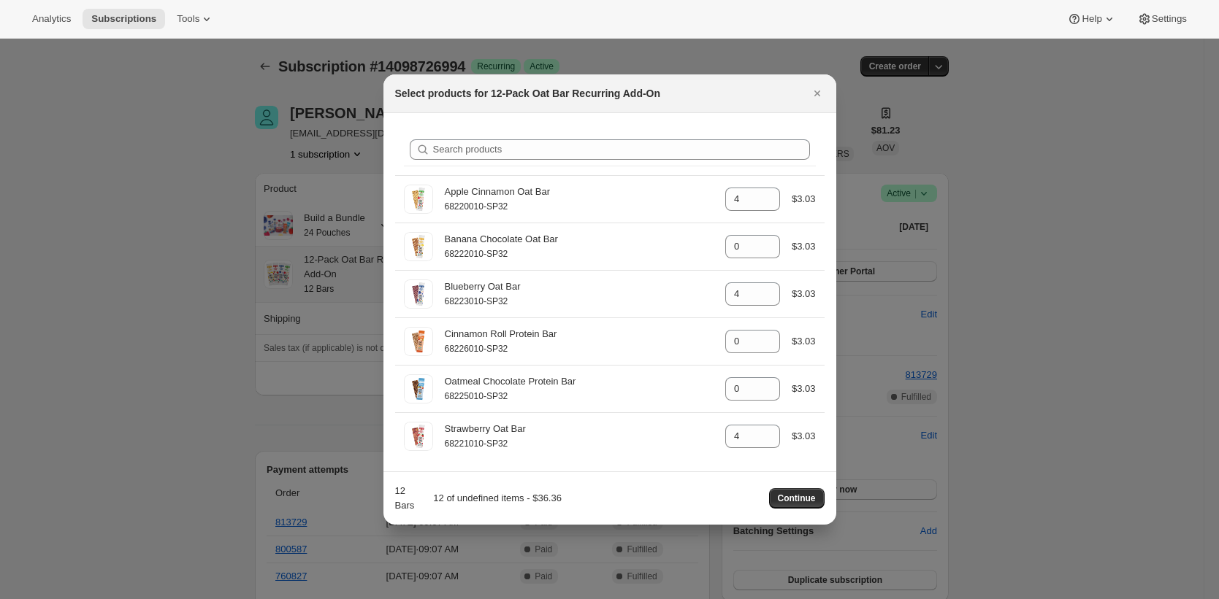
click at [226, 327] on div at bounding box center [609, 299] width 1219 height 599
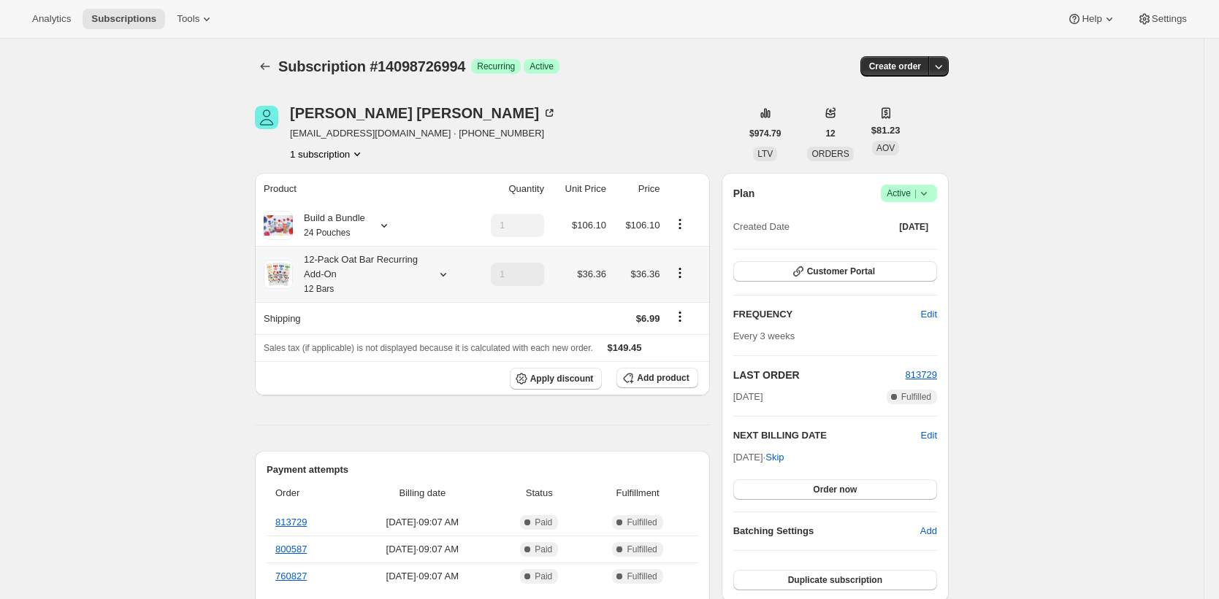
click at [323, 270] on div "12-Pack Oat Bar Recurring Add-On 12 Bars" at bounding box center [358, 275] width 131 height 44
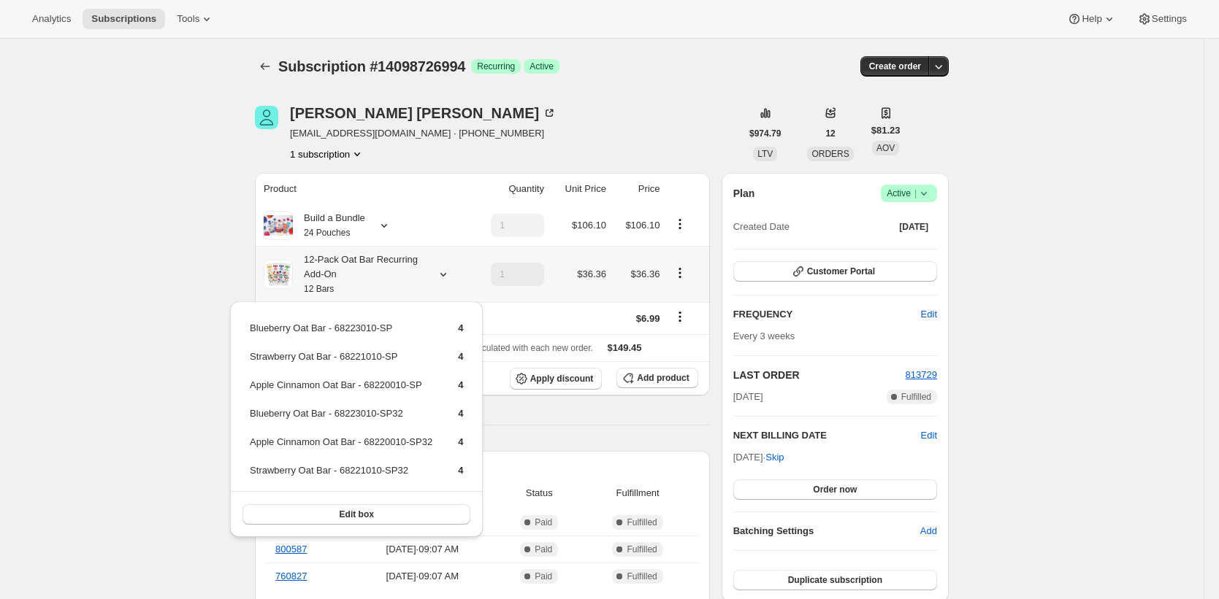
click at [323, 272] on div "12-Pack Oat Bar Recurring Add-On 12 Bars" at bounding box center [358, 275] width 131 height 44
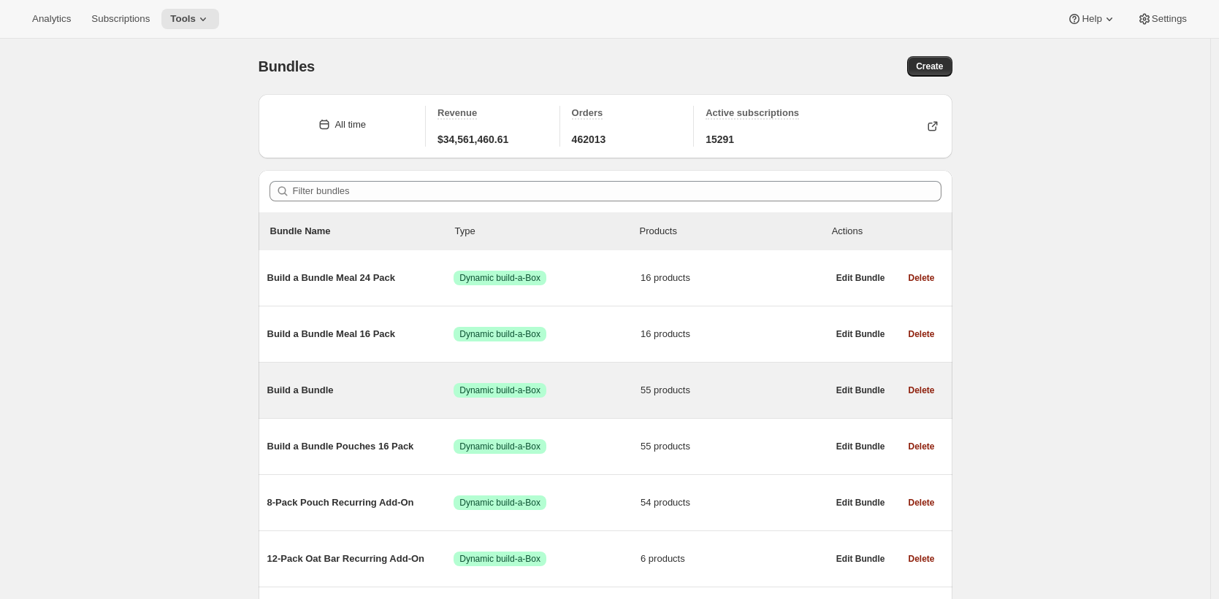
click at [415, 397] on span "Build a Bundle" at bounding box center [360, 390] width 187 height 15
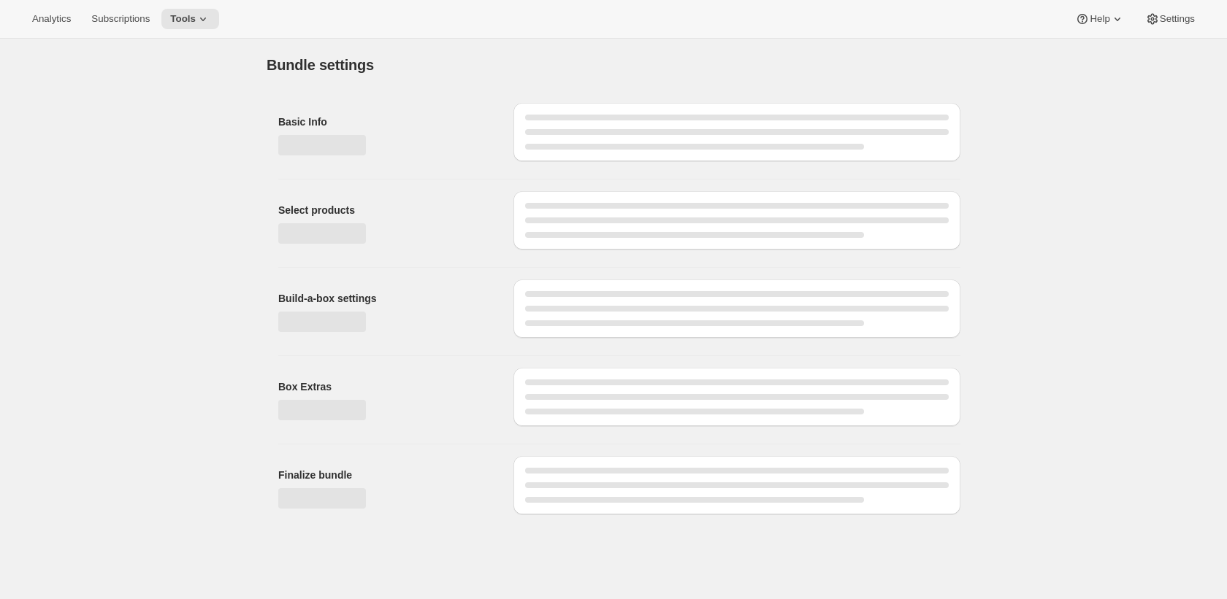
type input "Build a Bundle"
checkbox input "true"
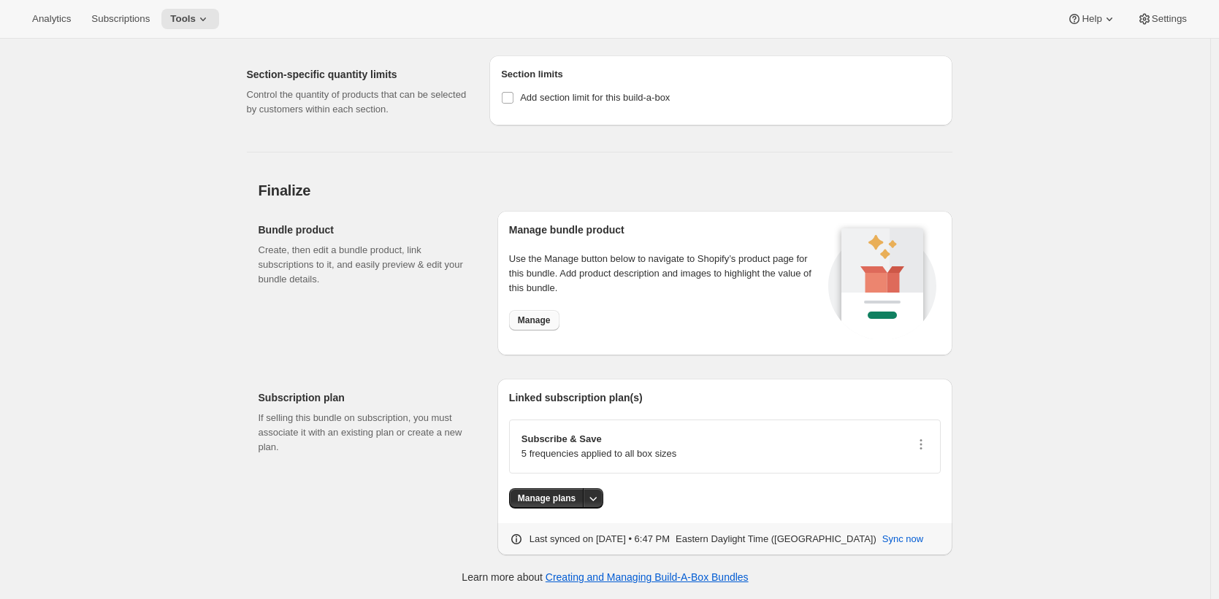
scroll to position [5305, 0]
click at [539, 323] on span "Manage" at bounding box center [534, 321] width 33 height 12
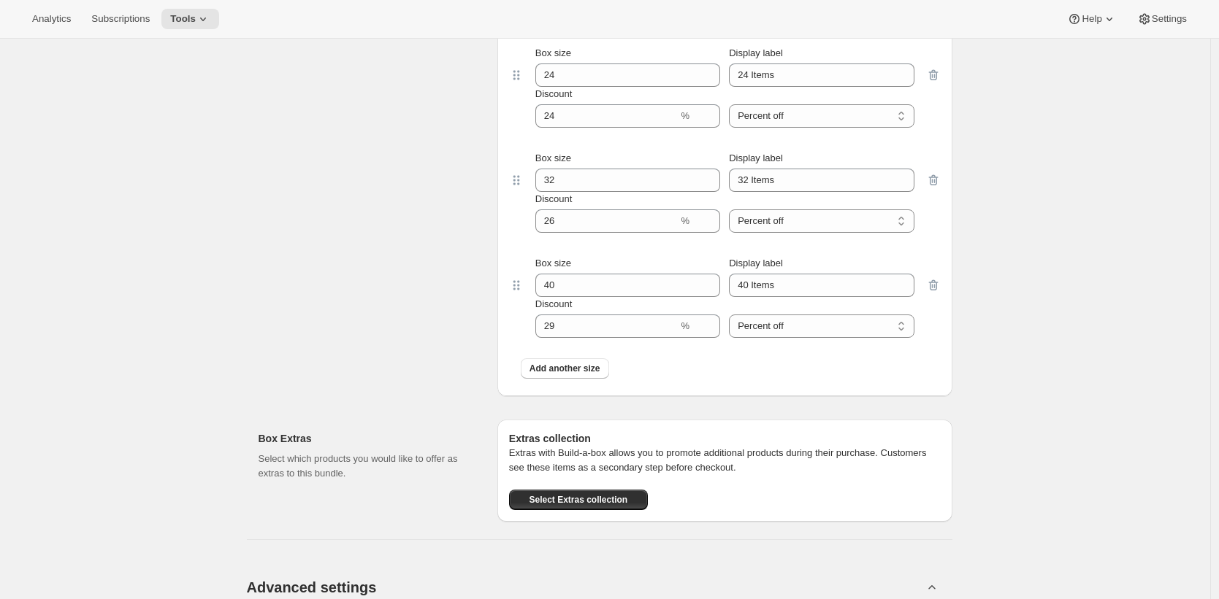
scroll to position [0, 0]
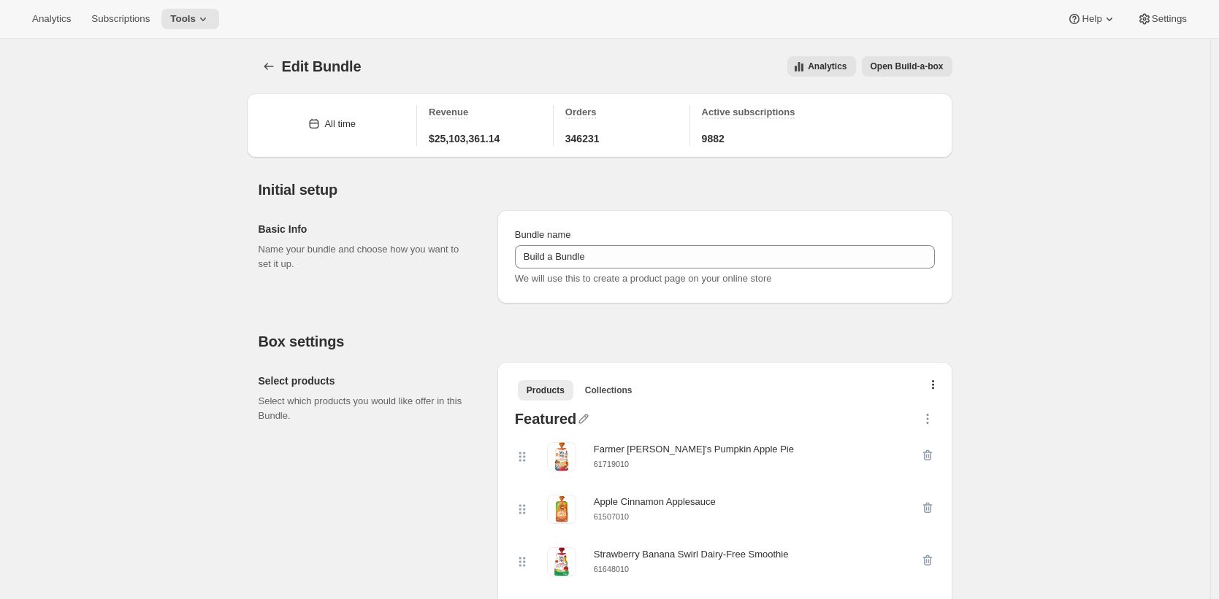
click at [918, 65] on span "Open Build-a-box" at bounding box center [906, 67] width 73 height 12
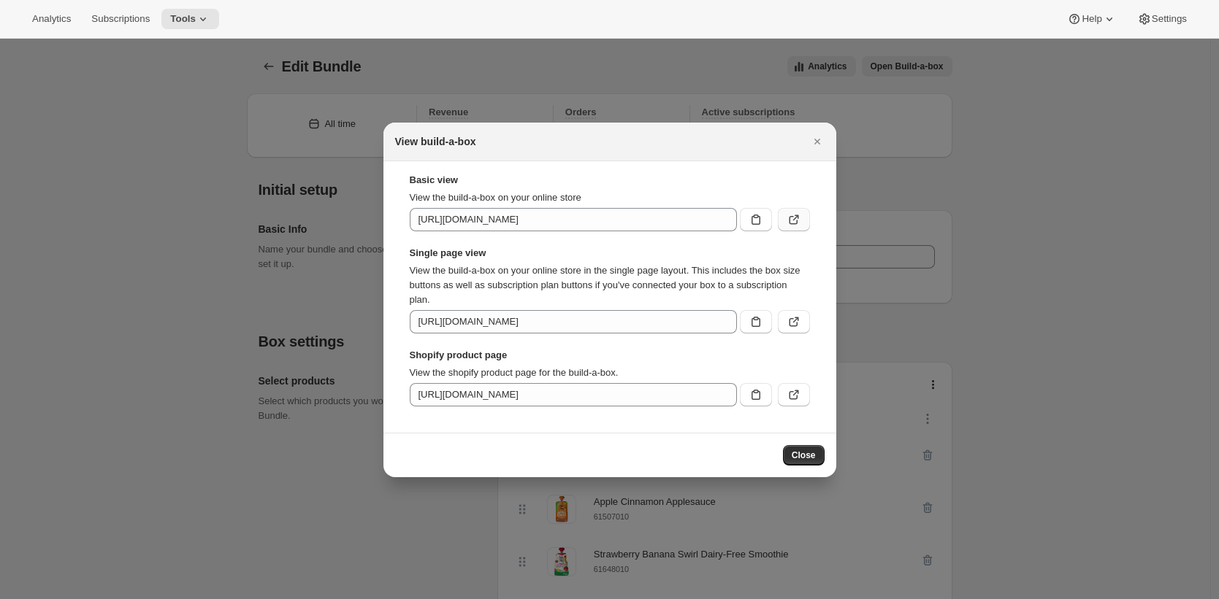
click at [793, 216] on icon ":r4o:" at bounding box center [793, 219] width 15 height 15
click at [818, 142] on icon "Close" at bounding box center [817, 141] width 15 height 15
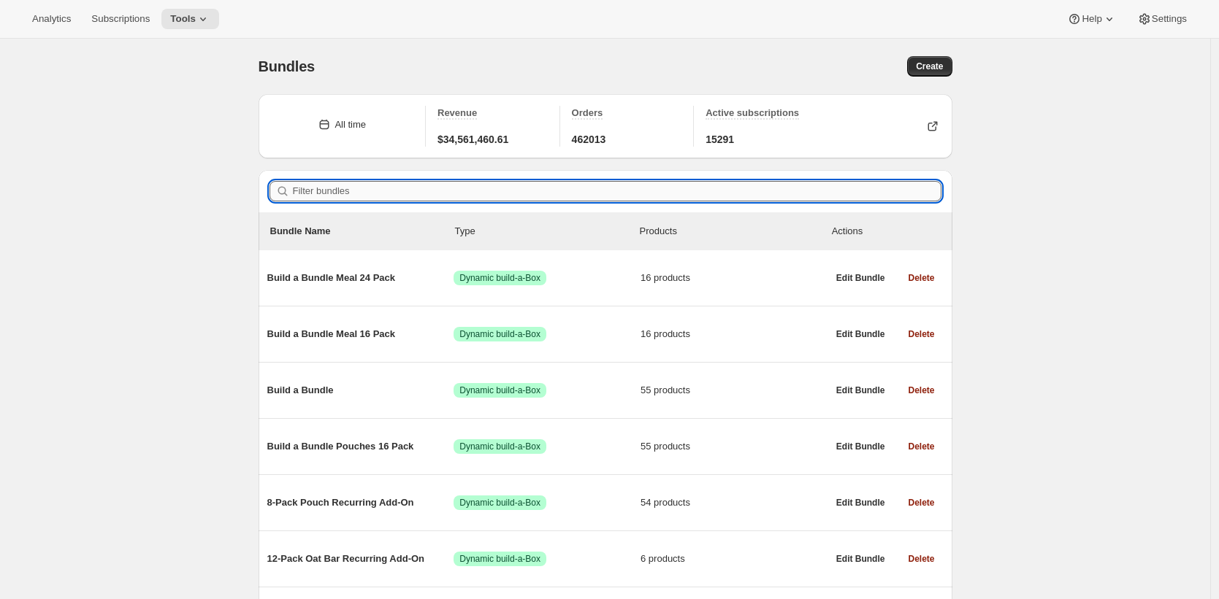
click at [404, 191] on input "Filter bundles" at bounding box center [617, 191] width 648 height 20
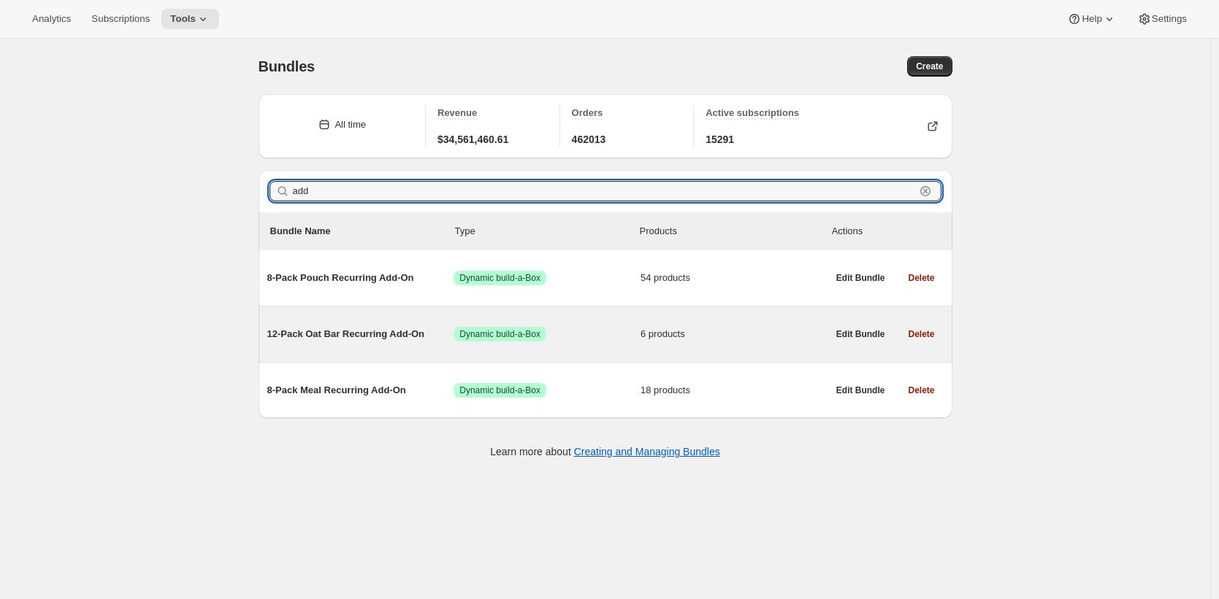
type input "add"
click at [393, 335] on span "12-Pack Oat Bar Recurring Add-On" at bounding box center [360, 334] width 187 height 15
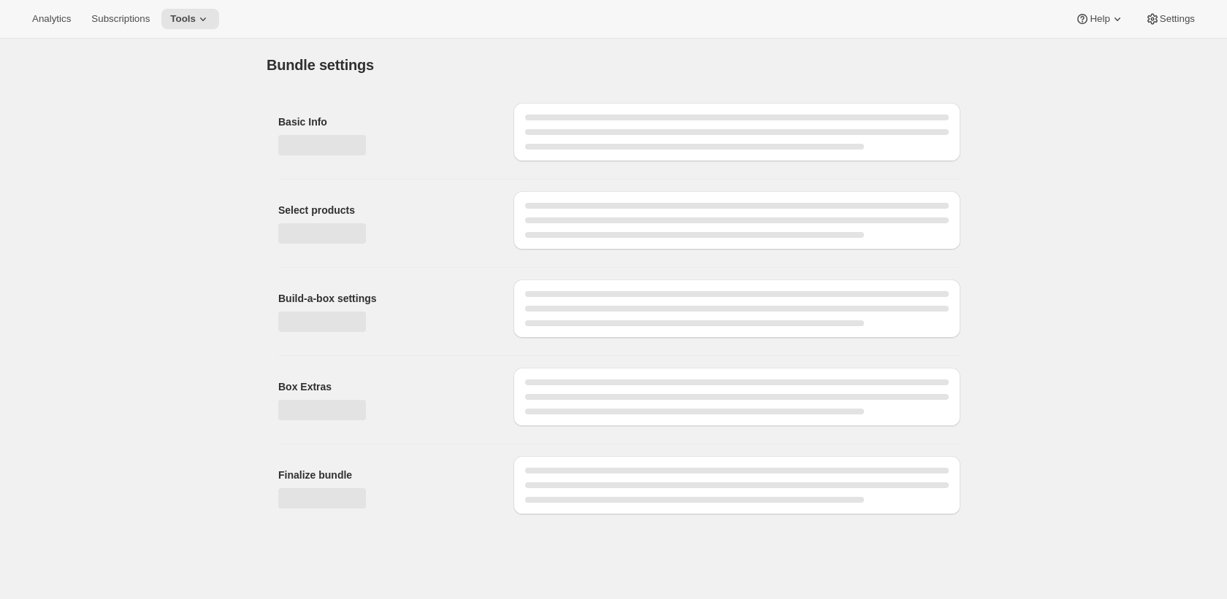
type input "12-Pack Oat Bar Recurring Add-On"
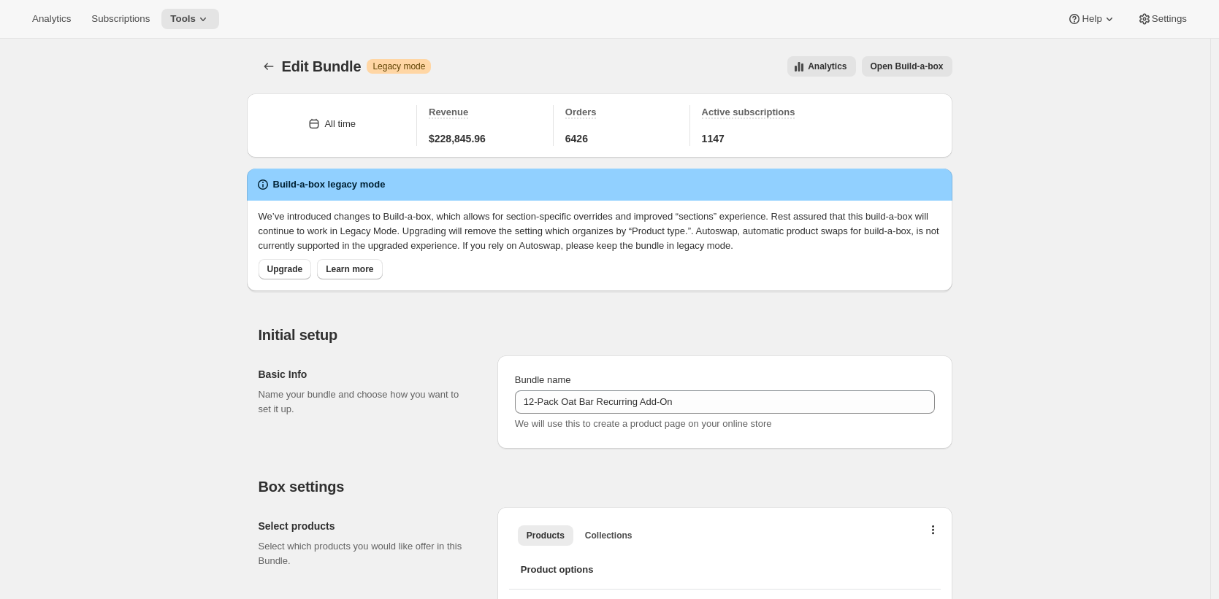
click at [932, 68] on span "Open Build-a-box" at bounding box center [906, 67] width 73 height 12
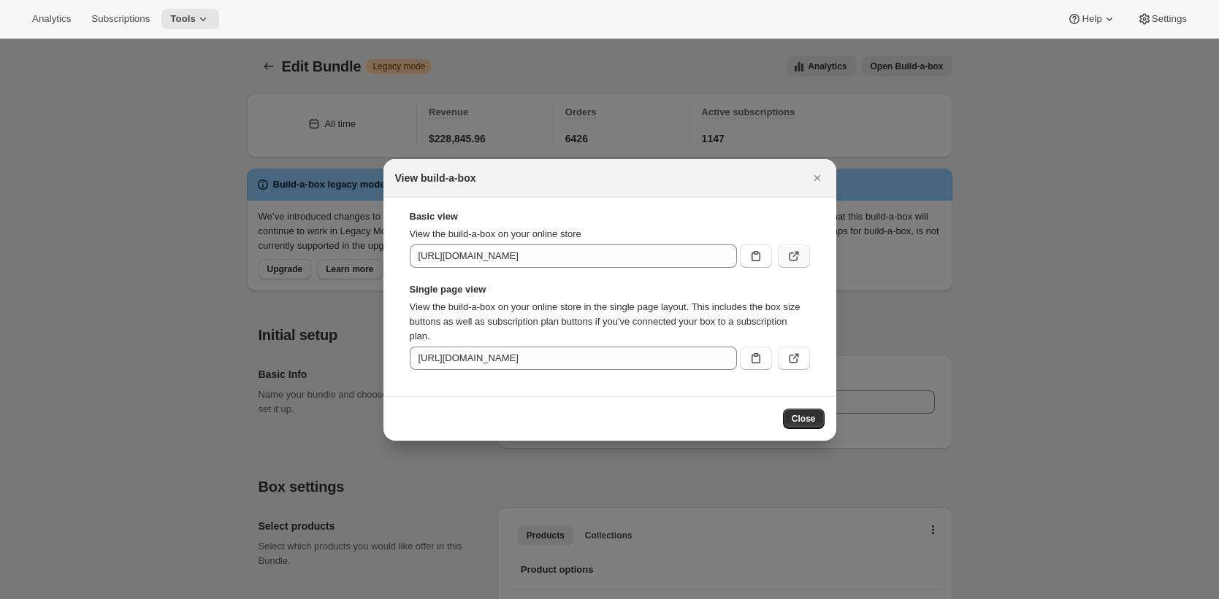
click at [791, 254] on icon ":r80:" at bounding box center [793, 256] width 15 height 15
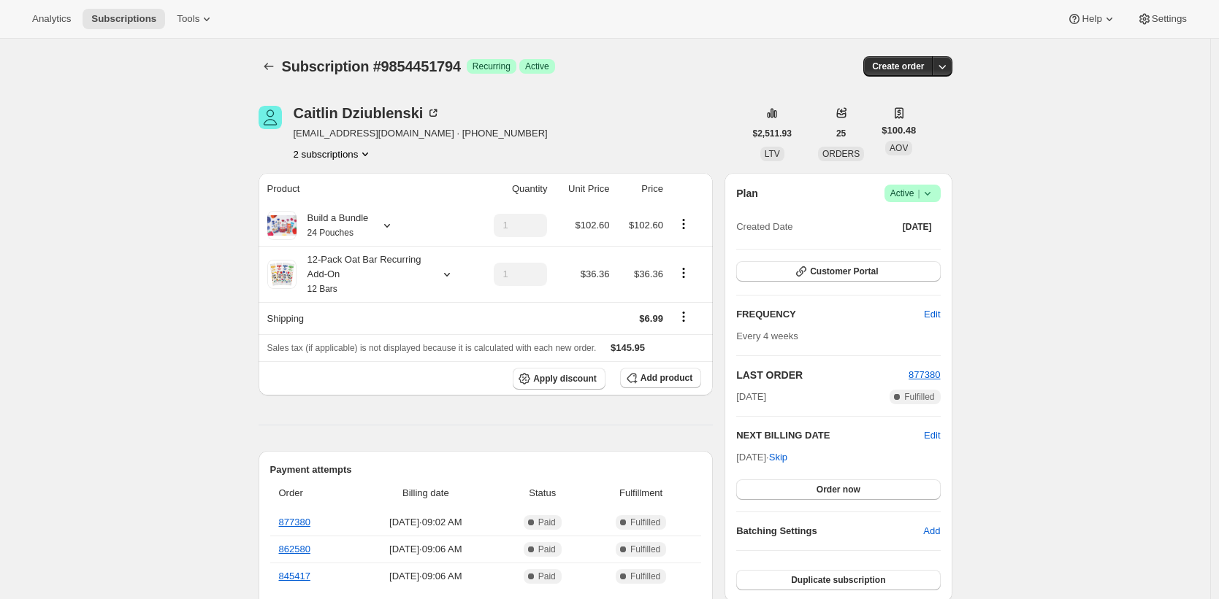
click at [591, 381] on span "Apply discount" at bounding box center [565, 379] width 64 height 12
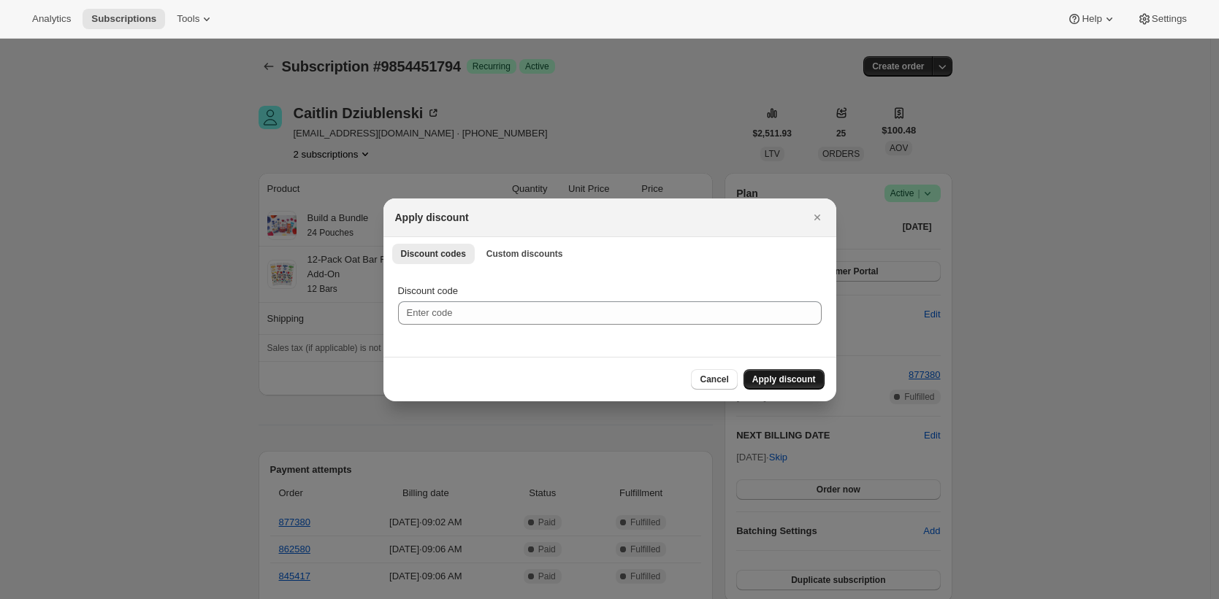
click at [778, 376] on span "Apply discount" at bounding box center [784, 380] width 64 height 12
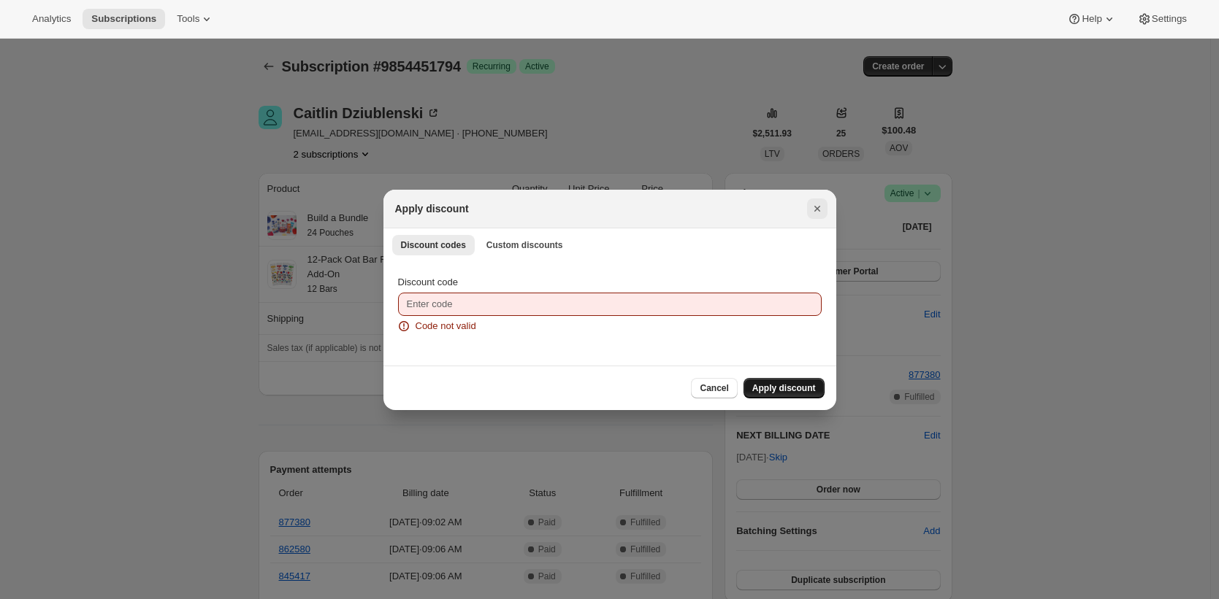
click at [814, 212] on icon "Close" at bounding box center [817, 209] width 15 height 15
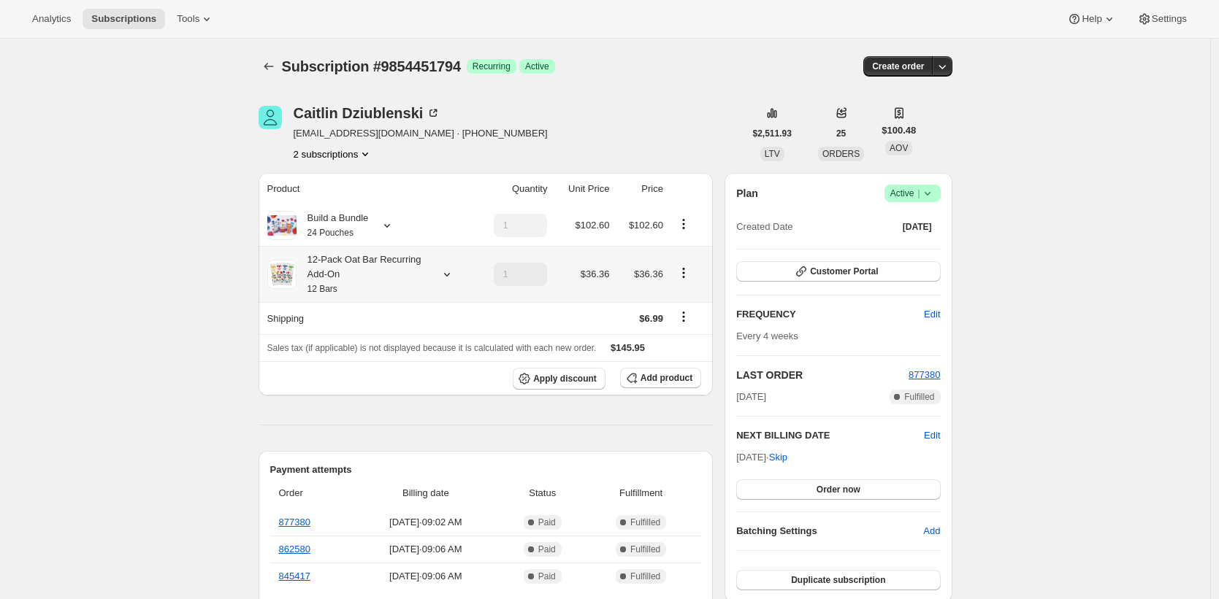
click at [372, 277] on div "12-Pack Oat Bar Recurring Add-On 12 Bars" at bounding box center [361, 275] width 131 height 44
click at [363, 283] on div "12-Pack Oat Bar Recurring Add-On 12 Bars" at bounding box center [361, 275] width 131 height 44
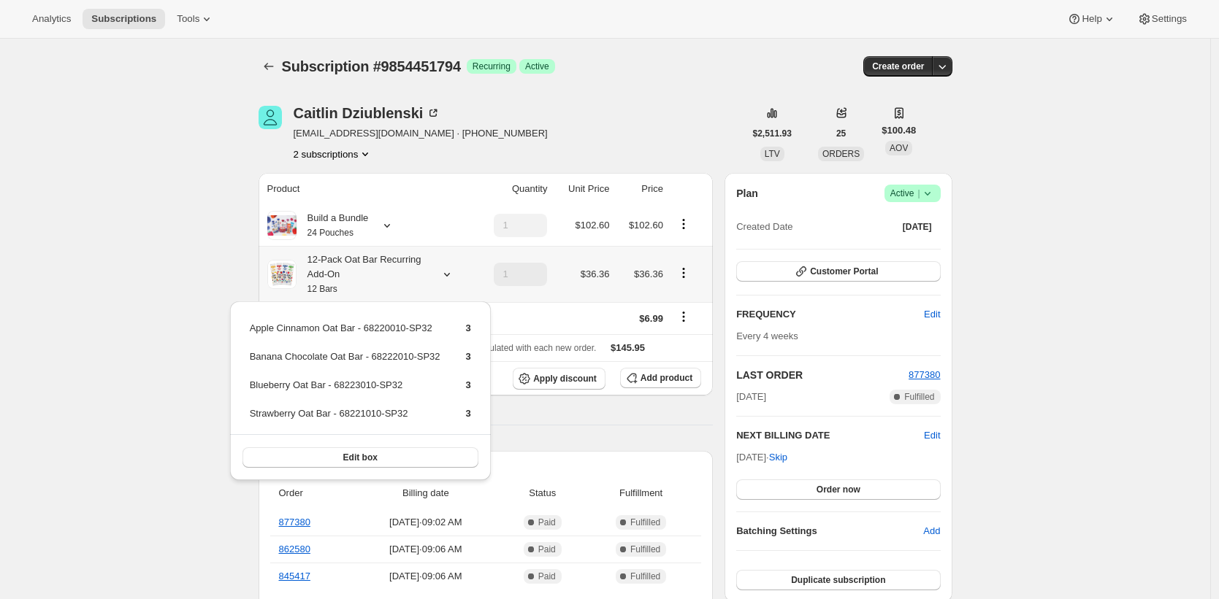
click at [377, 455] on span "Edit box" at bounding box center [360, 458] width 34 height 12
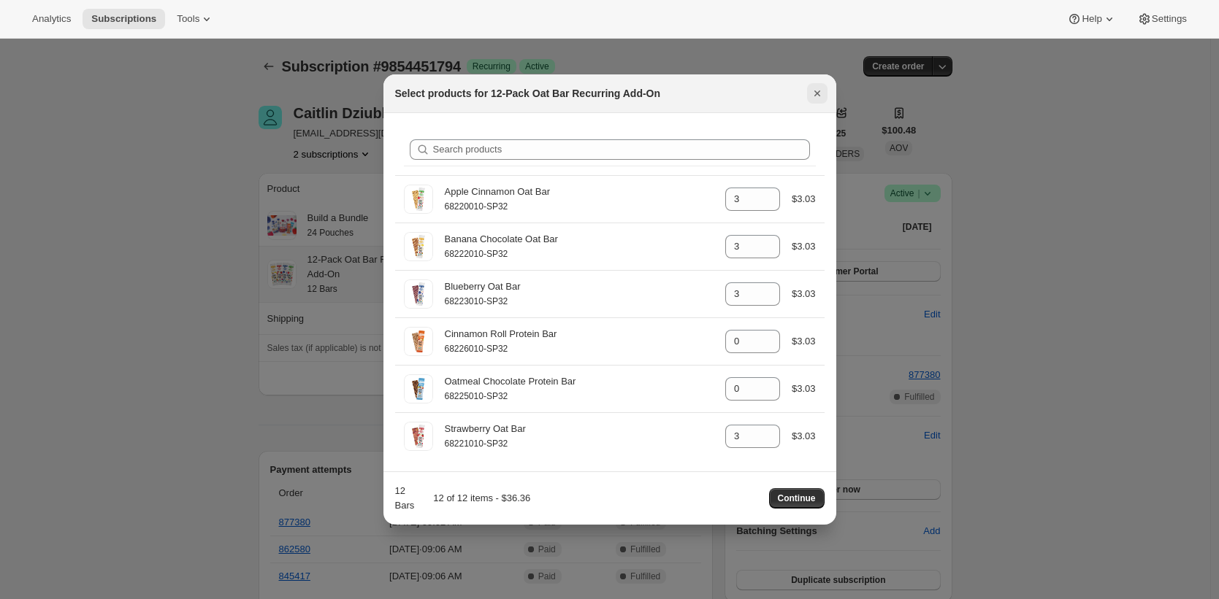
click at [819, 90] on icon "Close" at bounding box center [817, 93] width 15 height 15
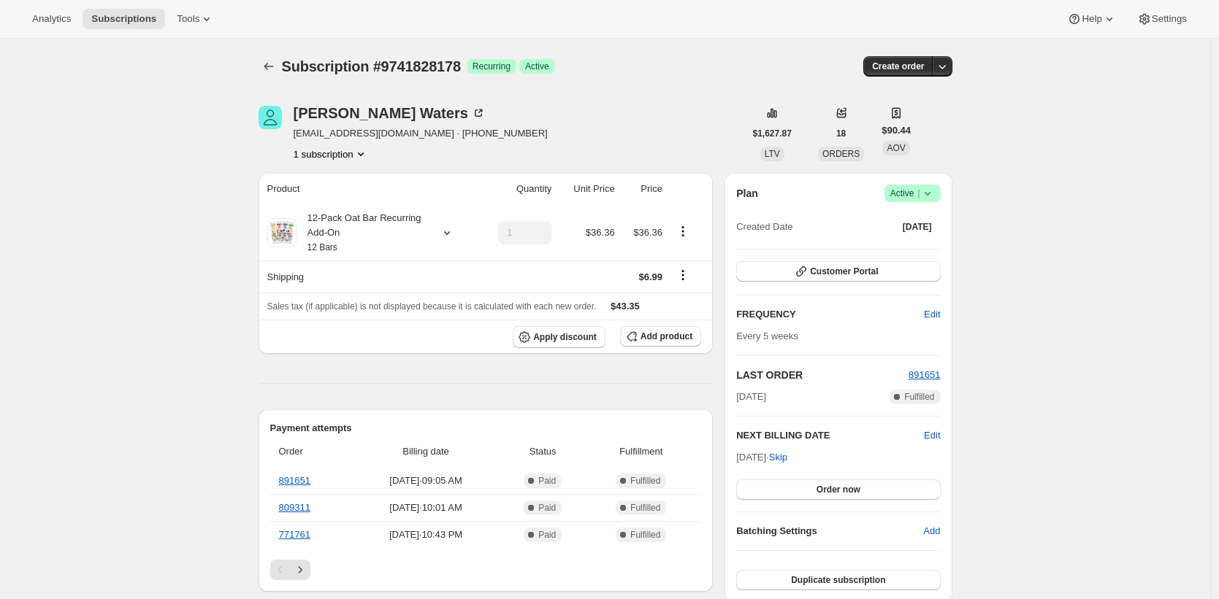
click at [526, 131] on div "Whitney Waters wwaters481@gmail.com · +17576136139 1 subscription" at bounding box center [501, 133] width 486 height 55
click at [629, 131] on div "Whitney Waters wwaters481@gmail.com · +17576136139 1 subscription" at bounding box center [501, 133] width 486 height 55
click at [672, 88] on div "Subscription #9741828178. This page is ready Subscription #9741828178 Success R…" at bounding box center [605, 66] width 694 height 55
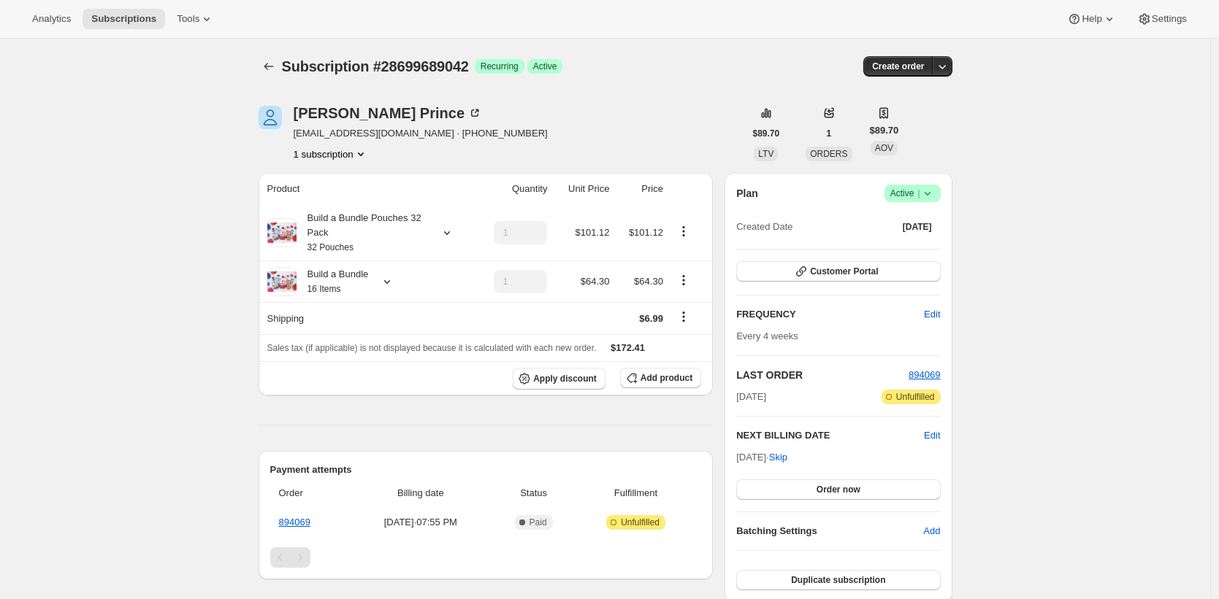
click at [155, 262] on div "Subscription #28699689042. This page is ready Subscription #28699689042 Success…" at bounding box center [605, 520] width 1210 height 963
click at [343, 277] on div "Build a Bundle 16 Items" at bounding box center [332, 281] width 72 height 29
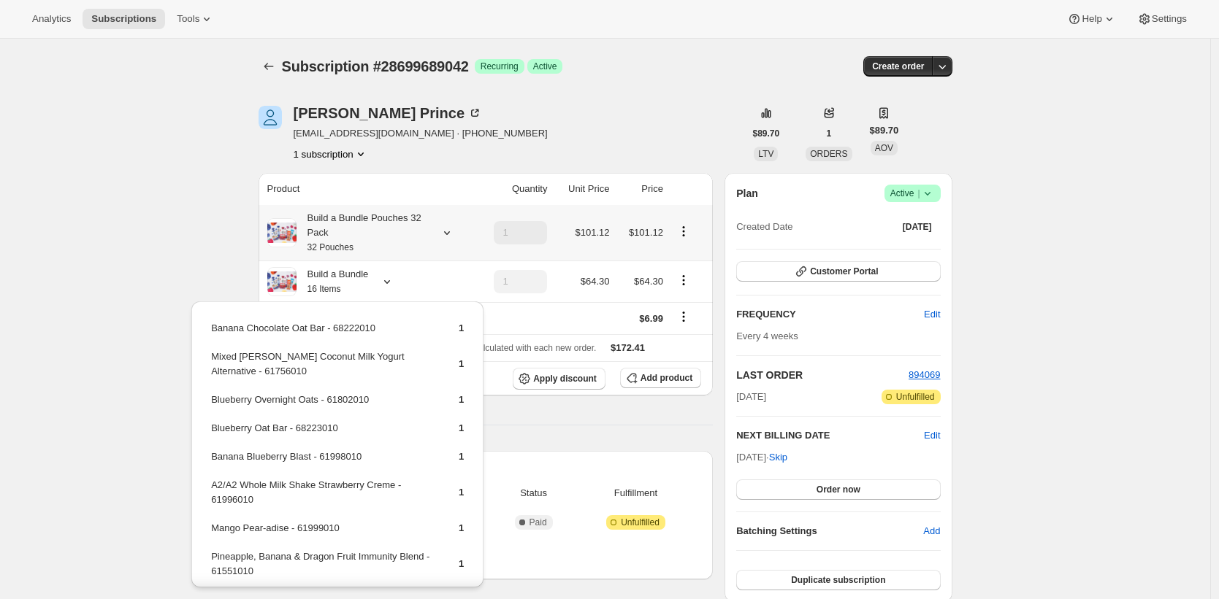
click at [356, 235] on div "Build a Bundle Pouches 32 Pack 32 Pouches" at bounding box center [361, 233] width 131 height 44
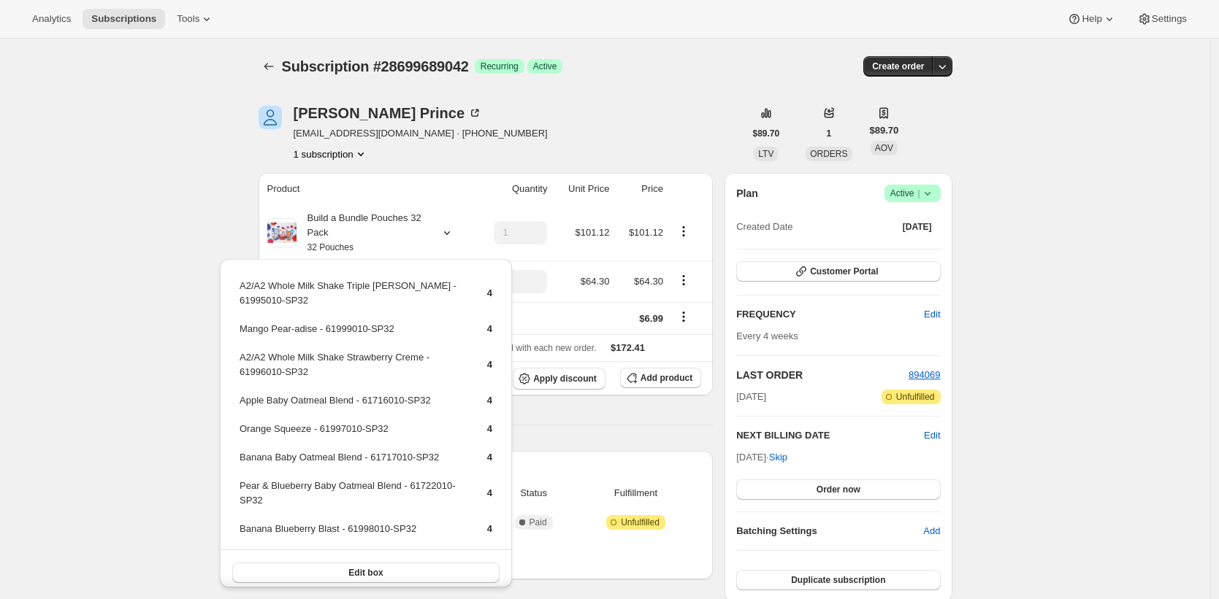
click at [165, 202] on div "Subscription #28699689042. This page is ready Subscription #28699689042 Success…" at bounding box center [605, 520] width 1210 height 963
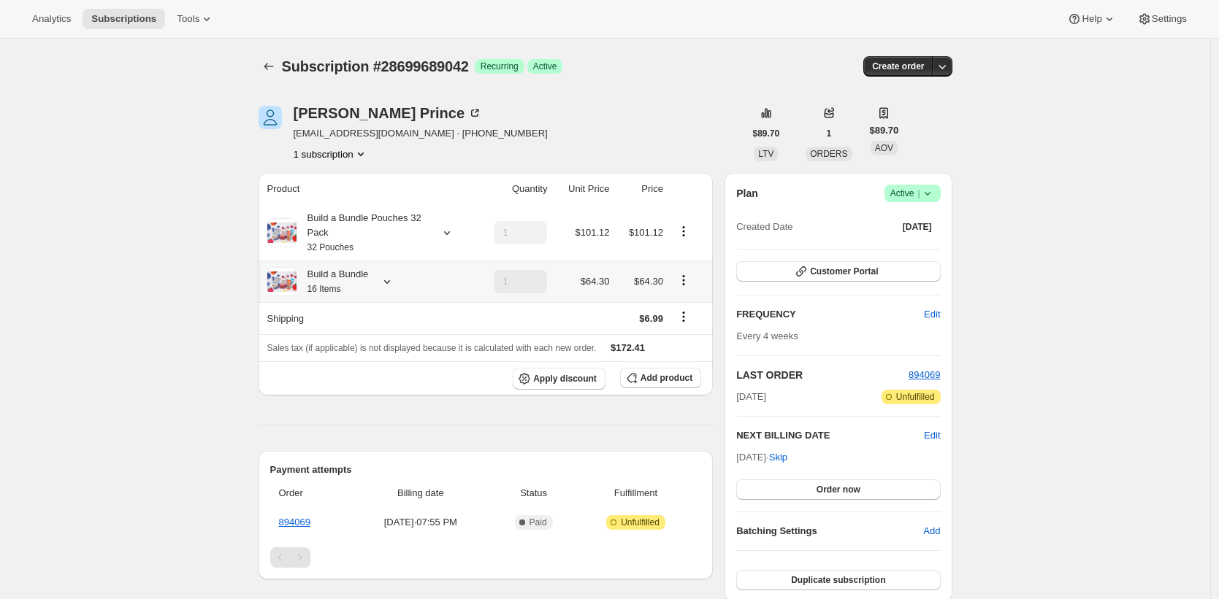
click at [345, 274] on div "Build a Bundle 16 Items" at bounding box center [332, 281] width 72 height 29
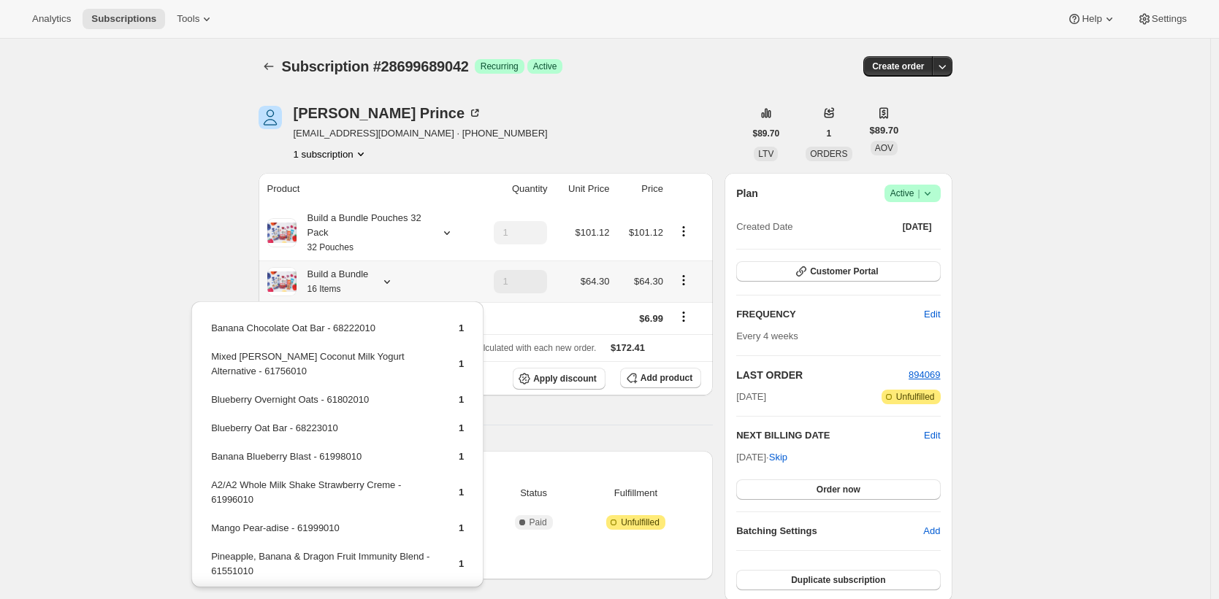
scroll to position [294, 0]
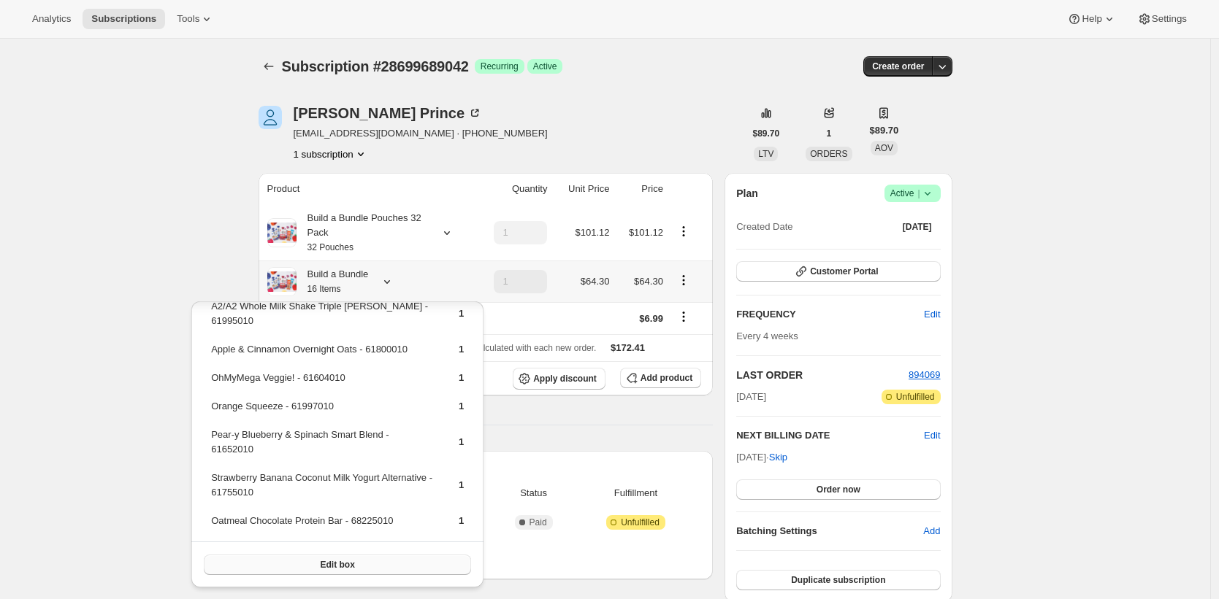
click at [346, 561] on span "Edit box" at bounding box center [338, 565] width 34 height 12
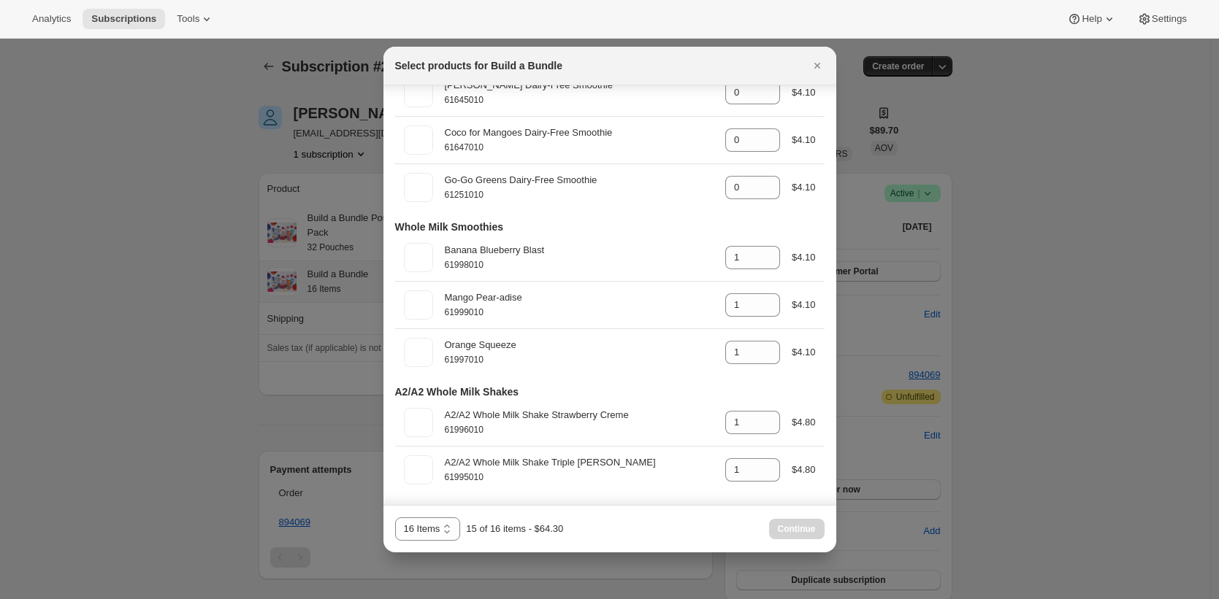
scroll to position [0, 0]
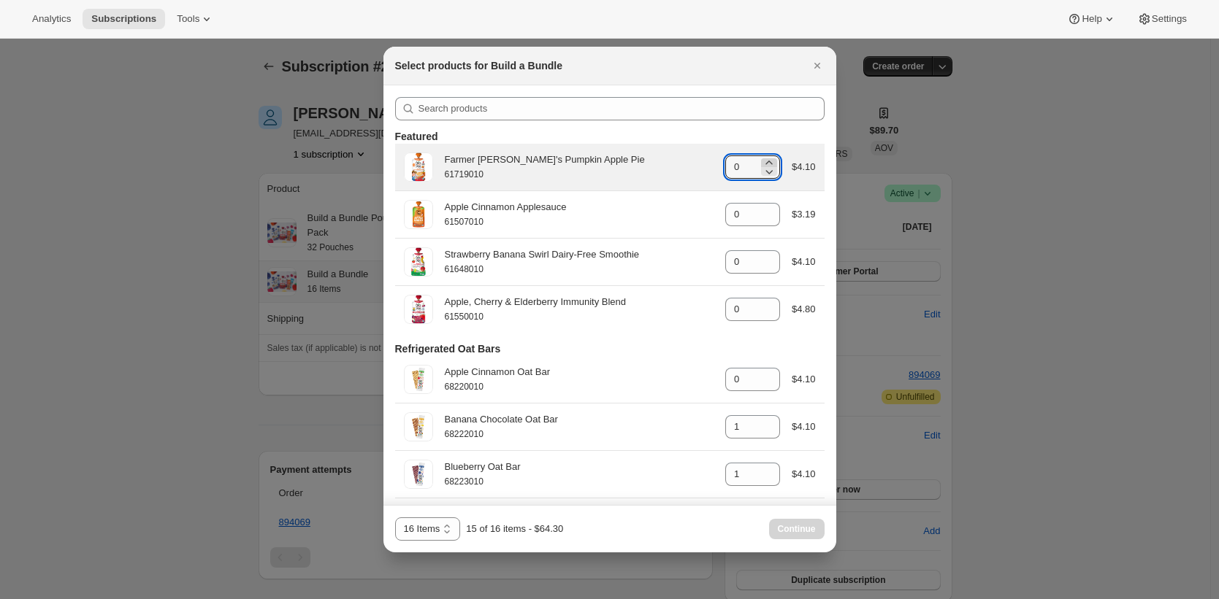
click at [761, 162] on icon ":r47:" at bounding box center [768, 163] width 15 height 15
type input "1"
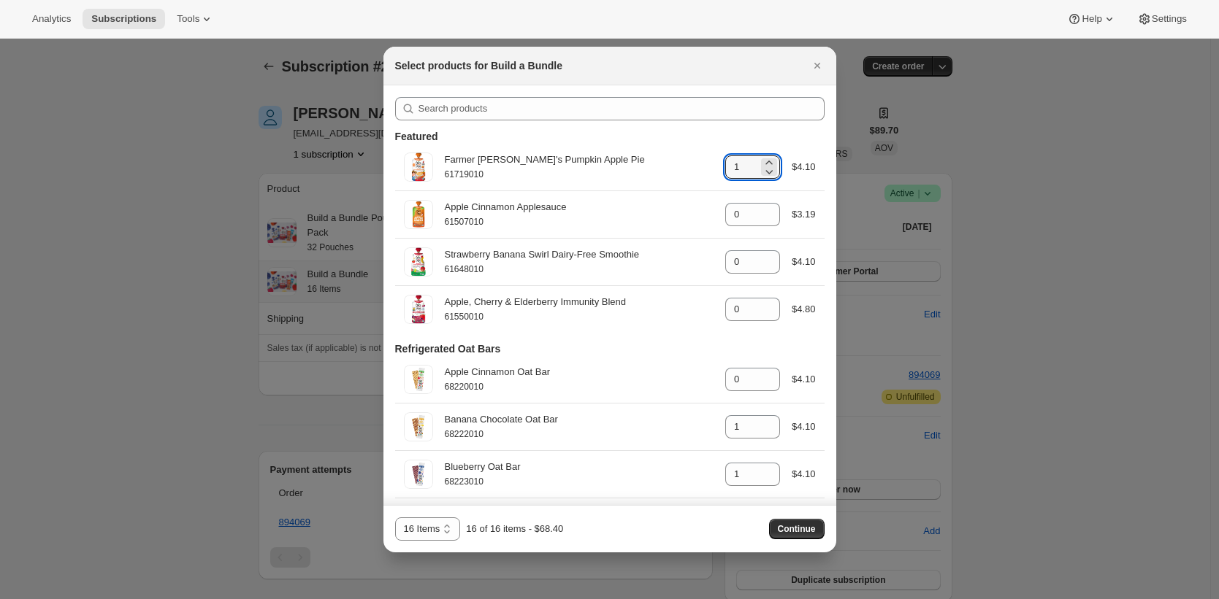
click at [800, 532] on span "Continue" at bounding box center [797, 529] width 38 height 12
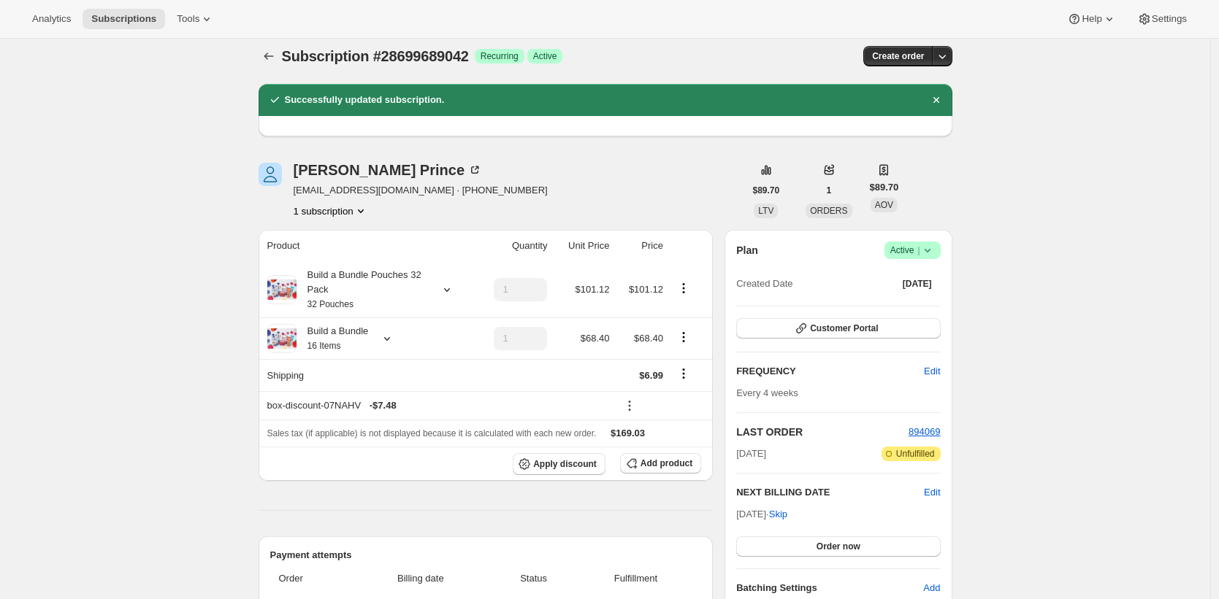
scroll to position [24, 0]
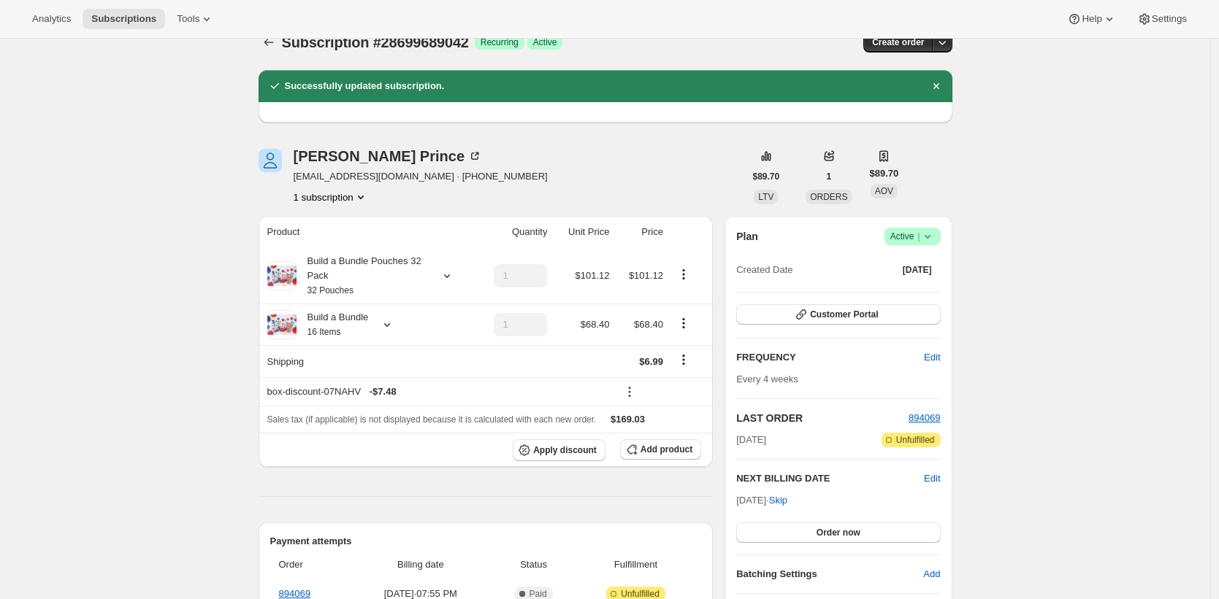
click at [1018, 197] on div "Subscription #28699689042. This page is ready Subscription #28699689042 Success…" at bounding box center [605, 530] width 1210 height 1030
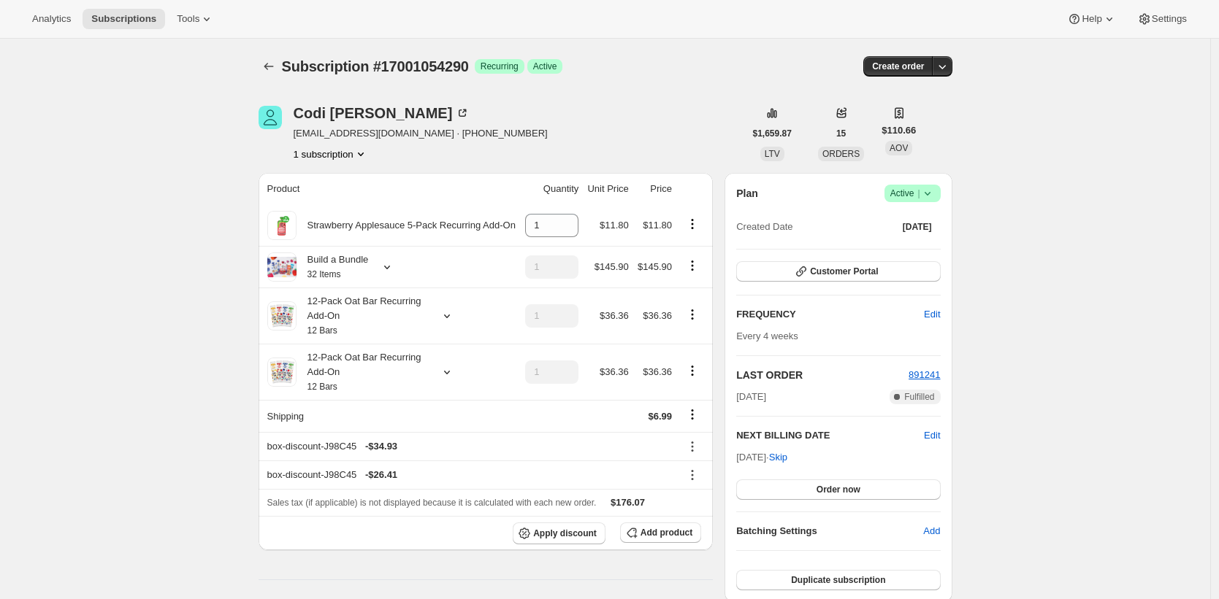
click at [693, 480] on icon at bounding box center [692, 479] width 2 height 2
click at [698, 528] on span "Remove" at bounding box center [695, 529] width 35 height 11
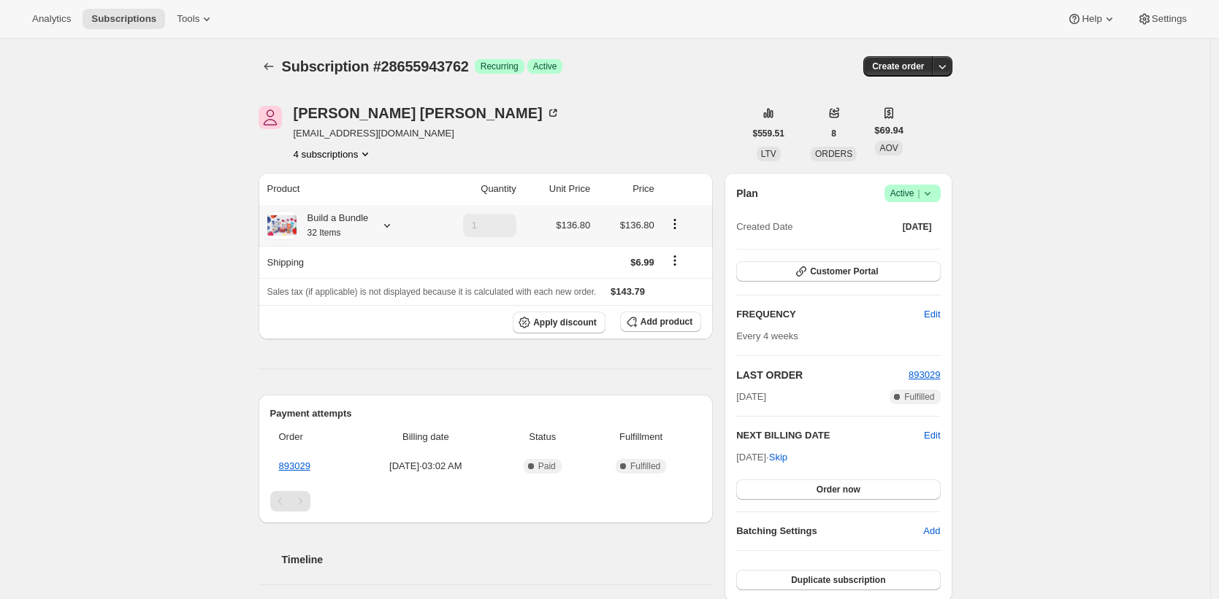
click at [389, 229] on icon at bounding box center [387, 225] width 15 height 15
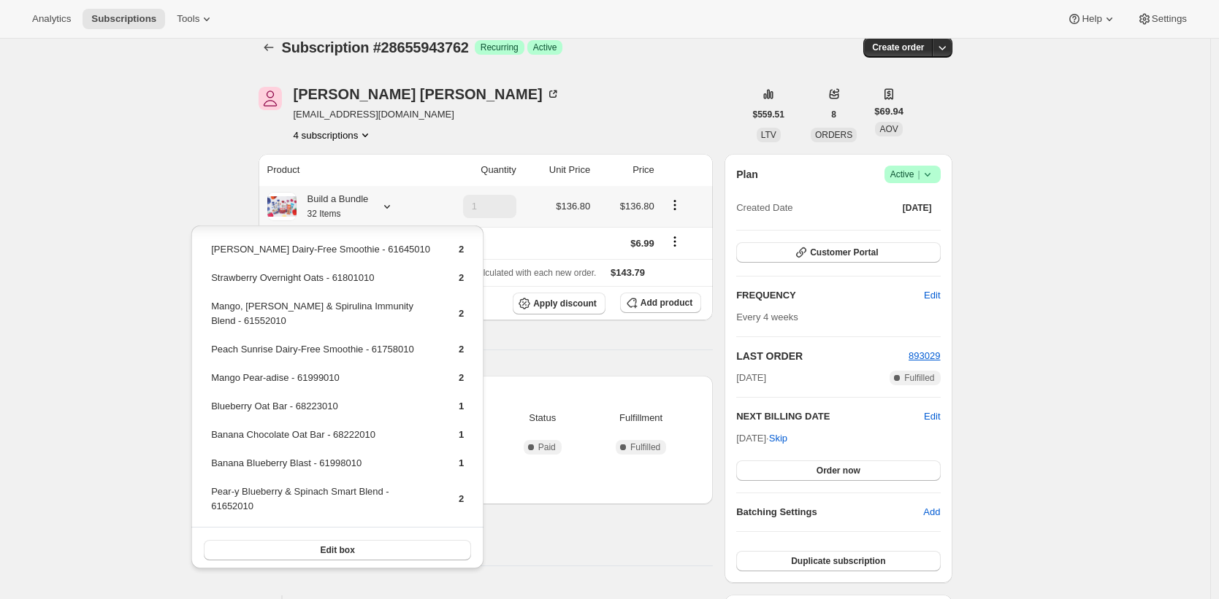
scroll to position [386, 0]
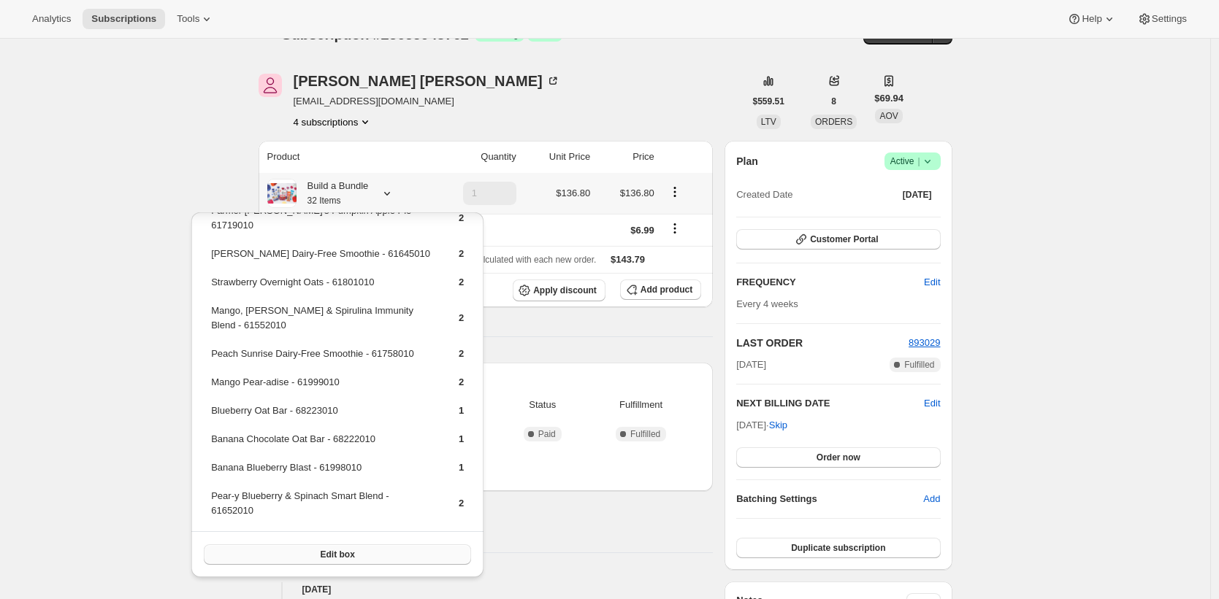
click at [413, 558] on button "Edit box" at bounding box center [337, 555] width 267 height 20
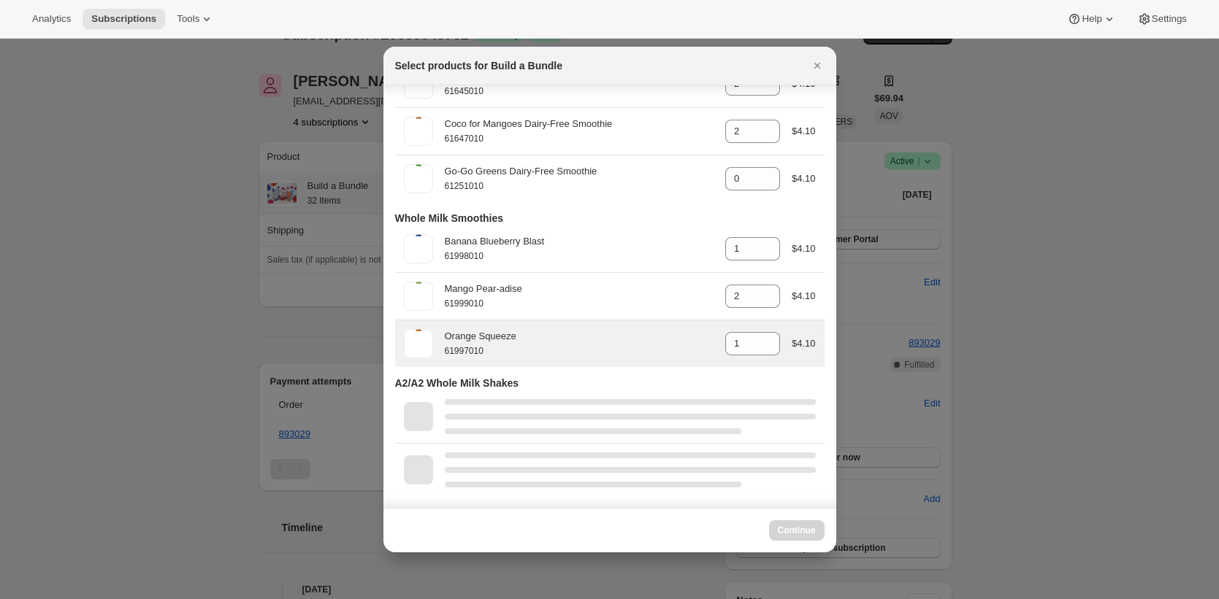
select select "gid://shopify/ProductVariant/42094505459794"
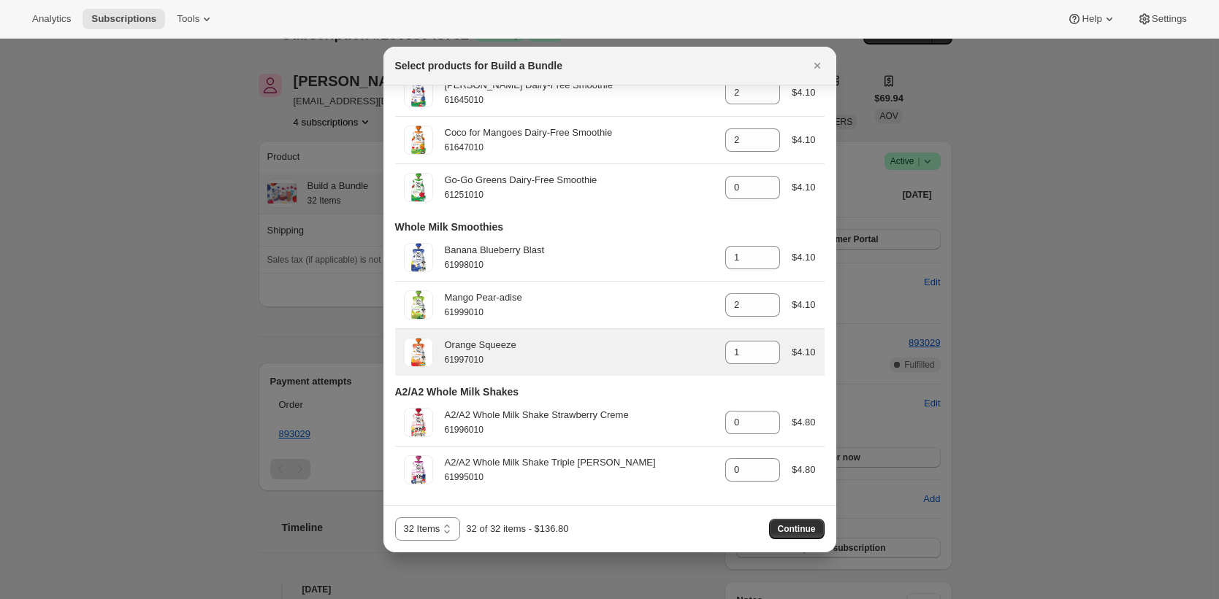
scroll to position [2526, 0]
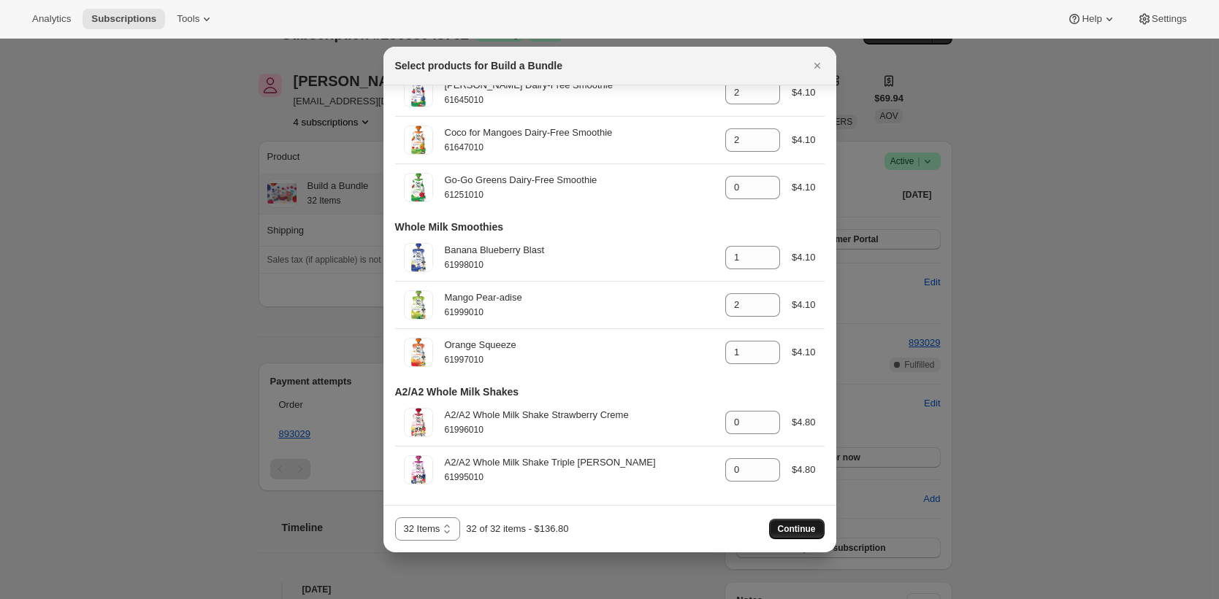
click at [785, 529] on span "Continue" at bounding box center [797, 529] width 38 height 12
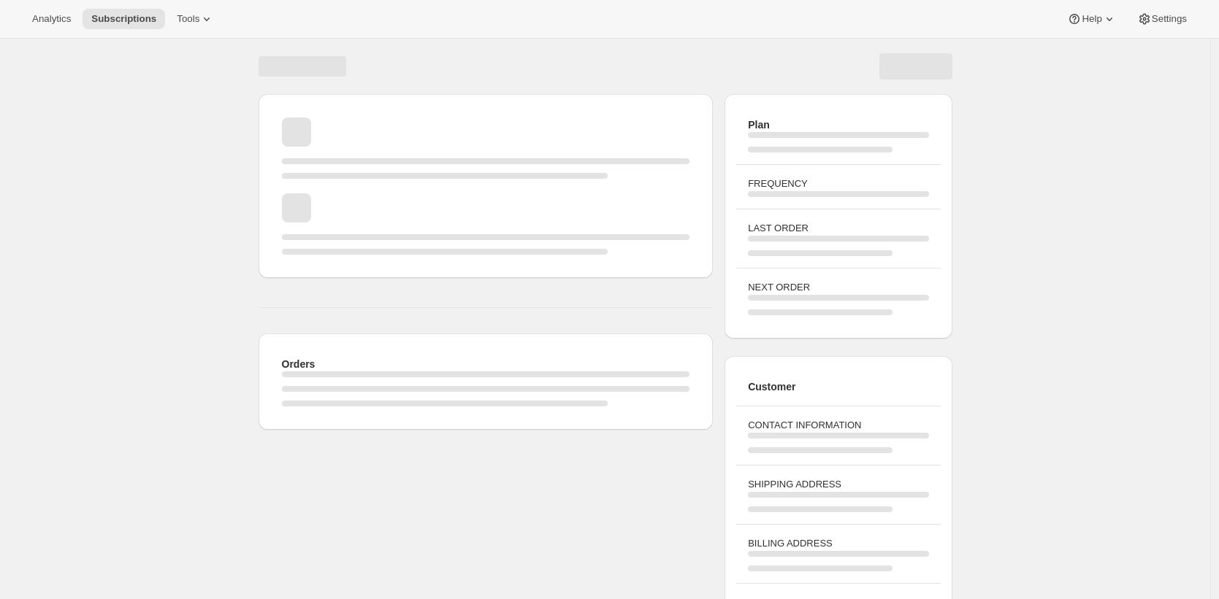
scroll to position [32, 0]
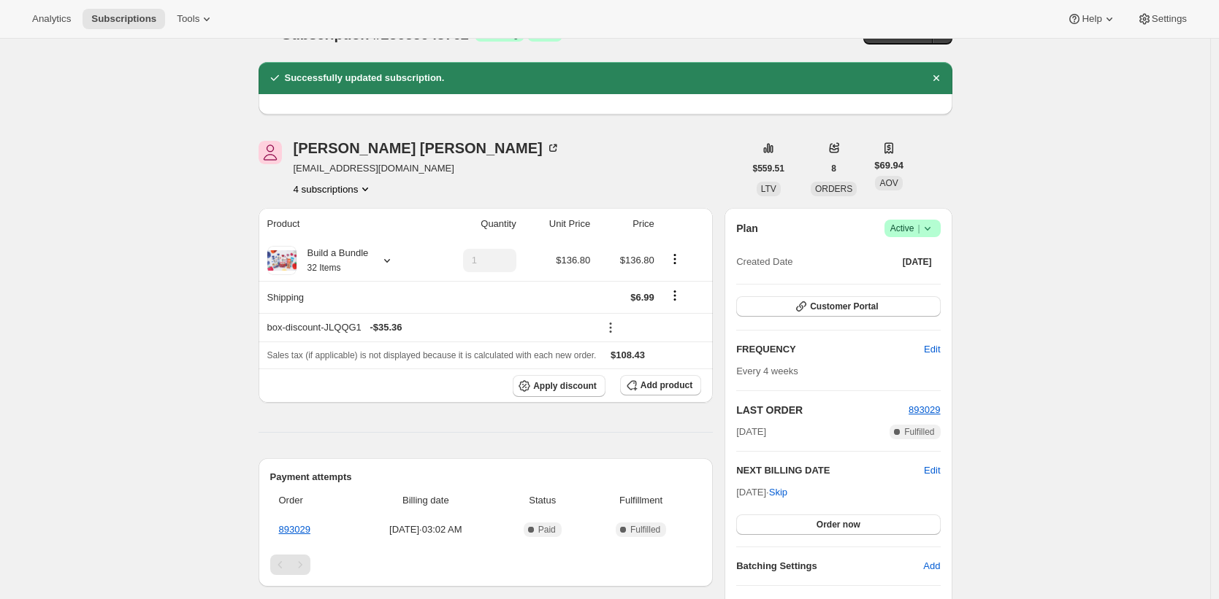
click at [1016, 222] on div "Subscription #28655943762. This page is ready Subscription #28655943762 Success…" at bounding box center [605, 522] width 1210 height 1030
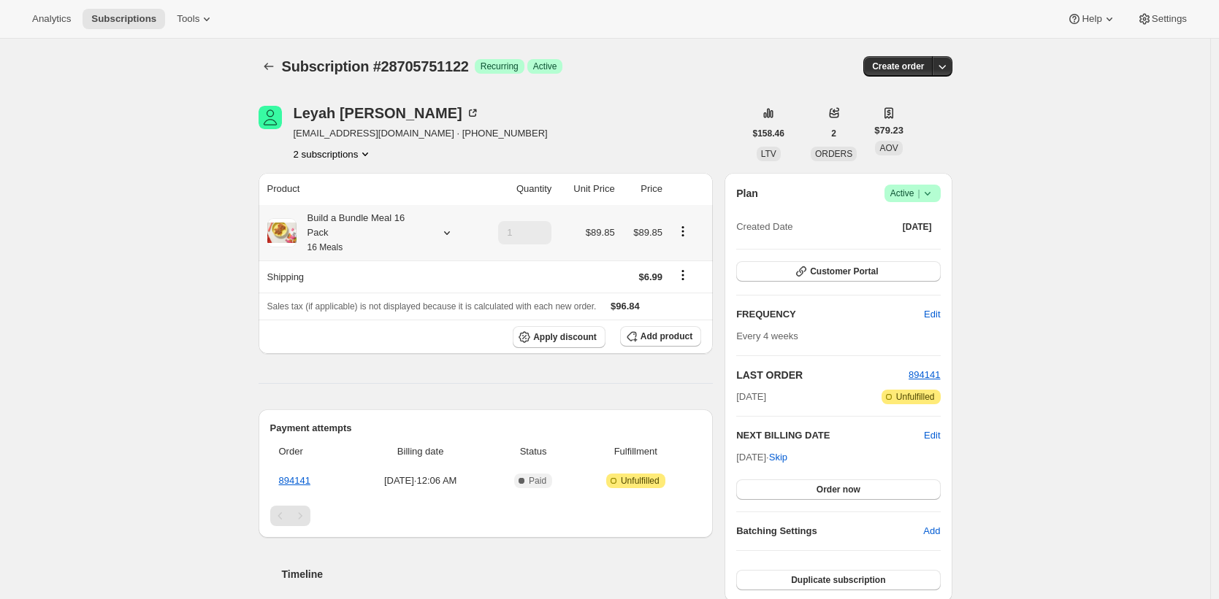
click at [381, 218] on div "Build a Bundle Meal 16 Pack 16 Meals" at bounding box center [361, 233] width 131 height 44
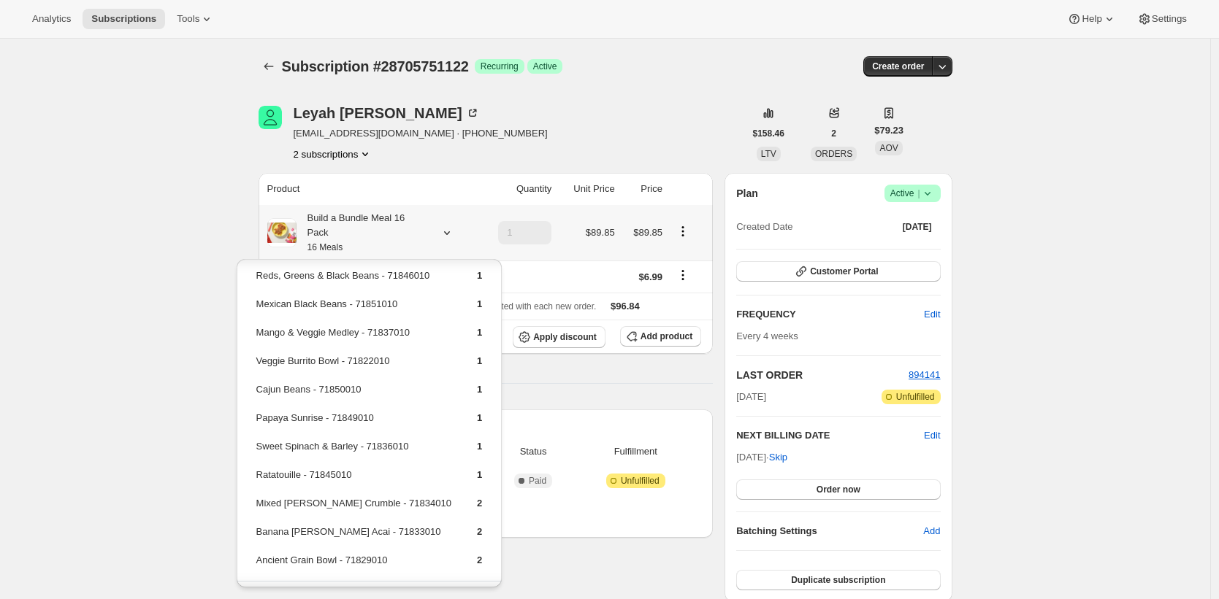
scroll to position [78, 0]
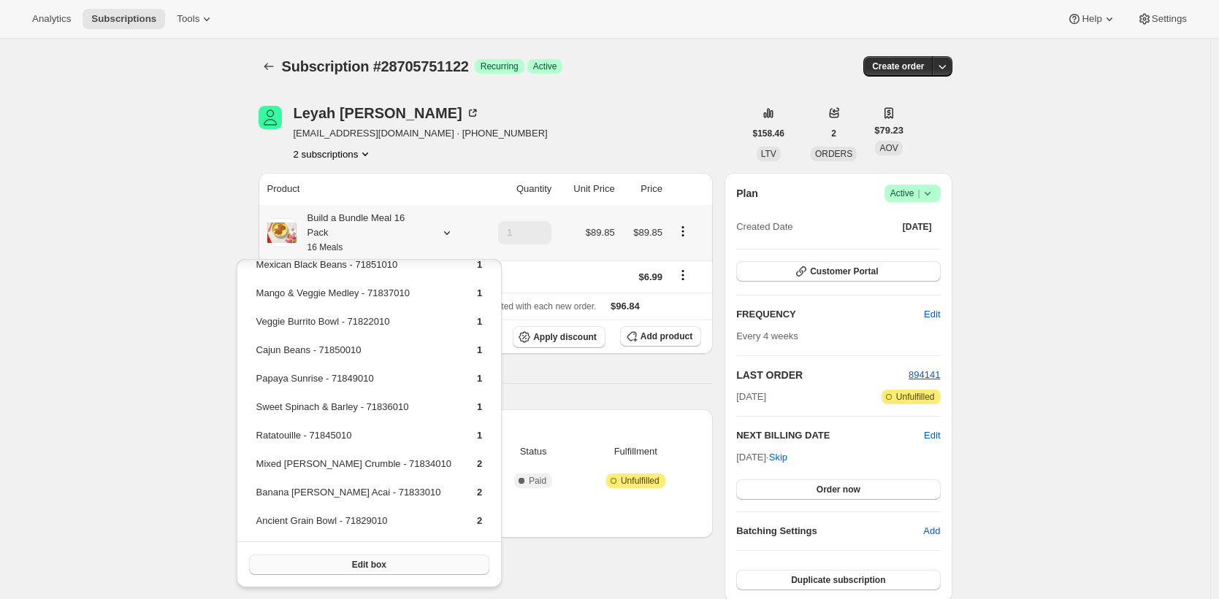
click at [410, 574] on div "Edit box" at bounding box center [370, 565] width 266 height 46
click at [411, 569] on button "Edit box" at bounding box center [369, 565] width 241 height 20
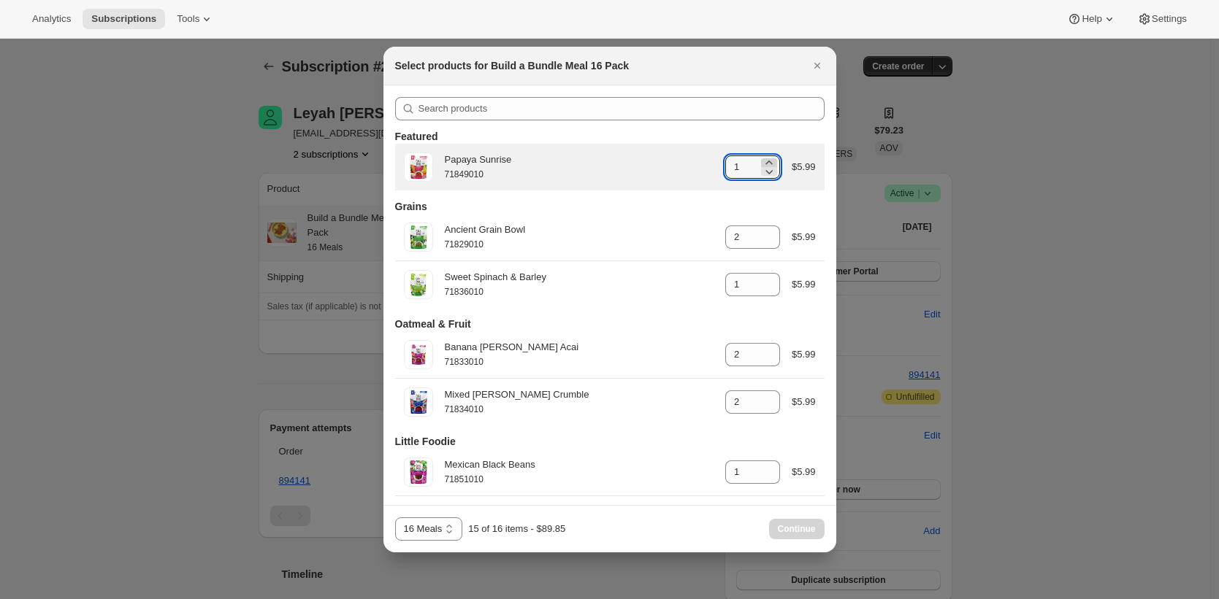
click at [764, 160] on icon ":r3e:" at bounding box center [768, 163] width 15 height 15
type input "2"
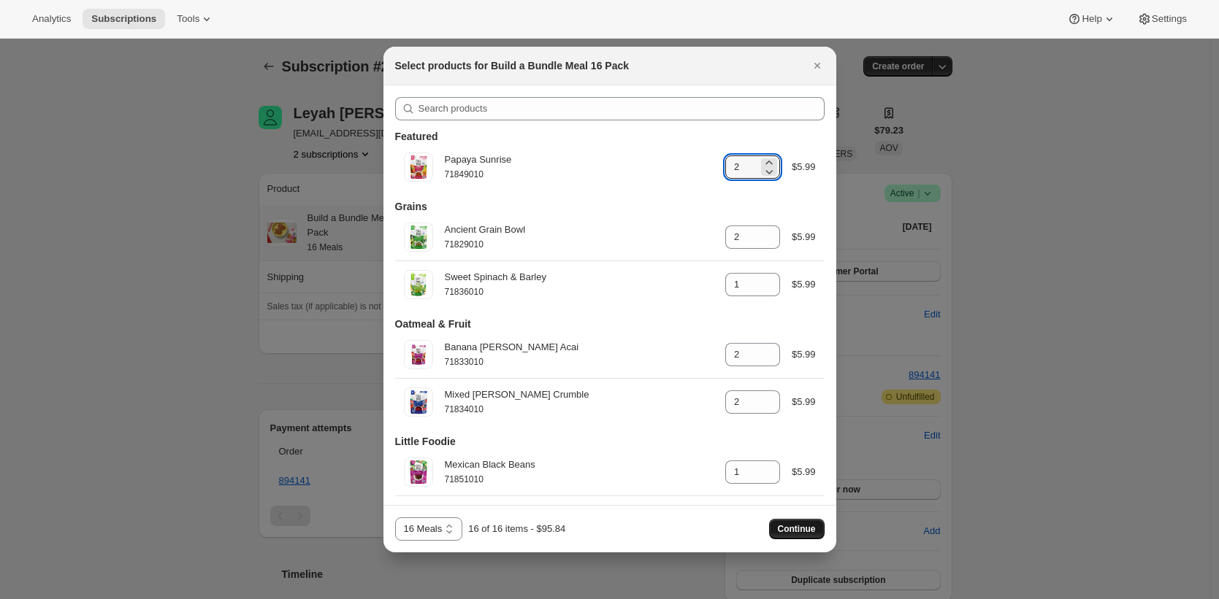
click at [797, 534] on span "Continue" at bounding box center [797, 529] width 38 height 12
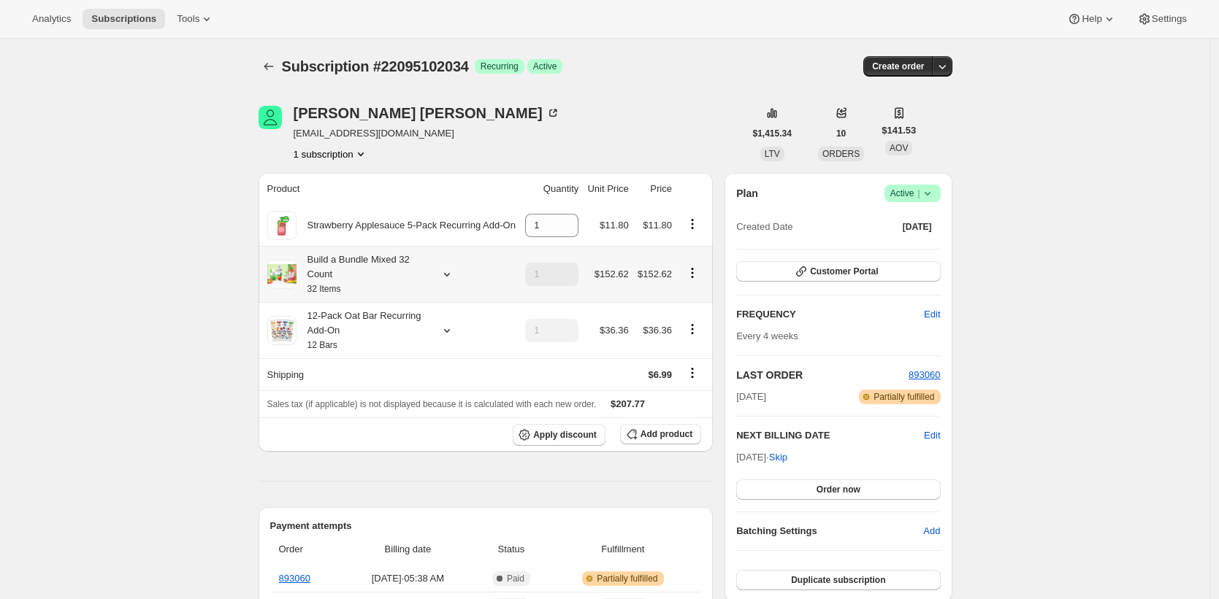
click at [396, 275] on div "Build a Bundle Mixed 32 Count 32 Items" at bounding box center [361, 275] width 131 height 44
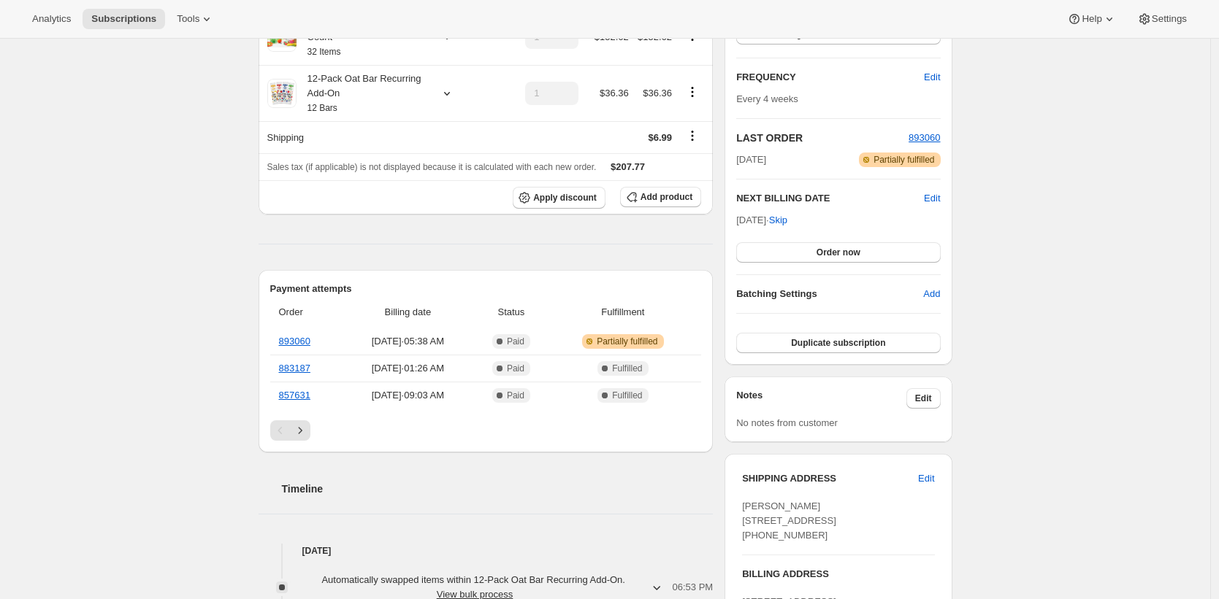
scroll to position [77, 0]
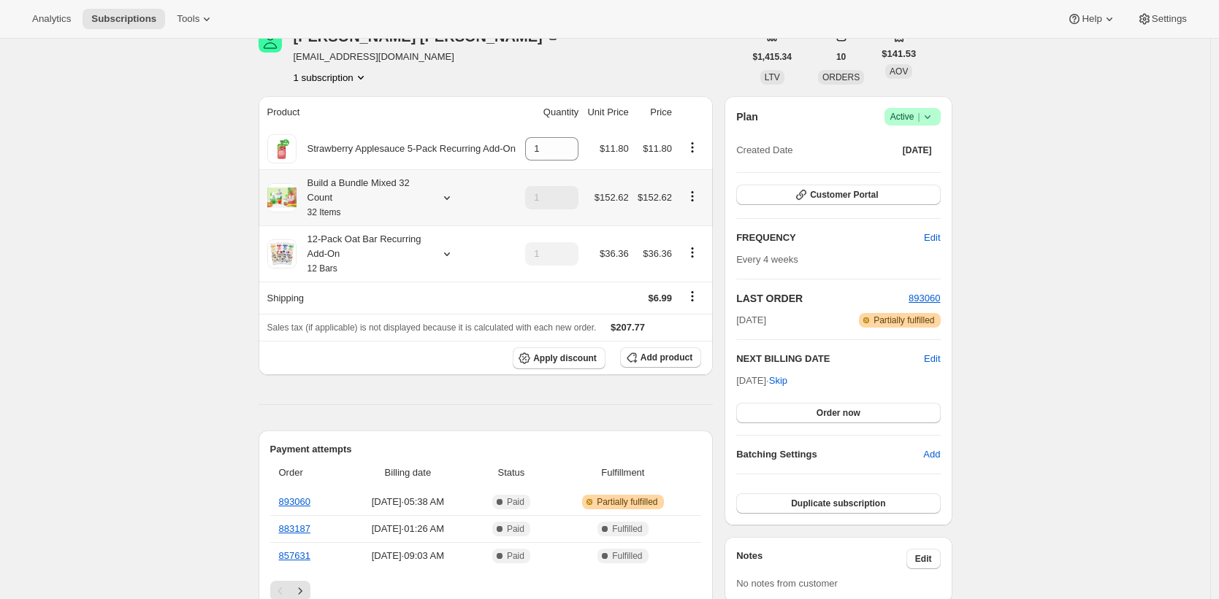
click at [374, 214] on div "Build a Bundle Mixed 32 Count 32 Items" at bounding box center [361, 198] width 131 height 44
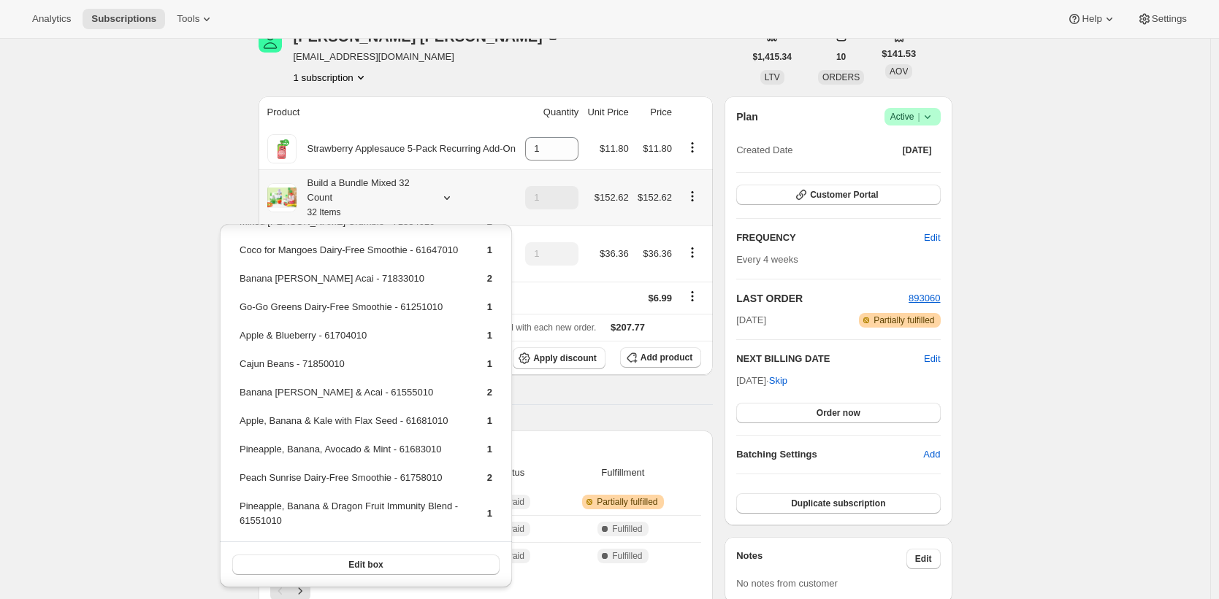
scroll to position [602, 0]
click at [394, 564] on button "Edit box" at bounding box center [365, 565] width 267 height 20
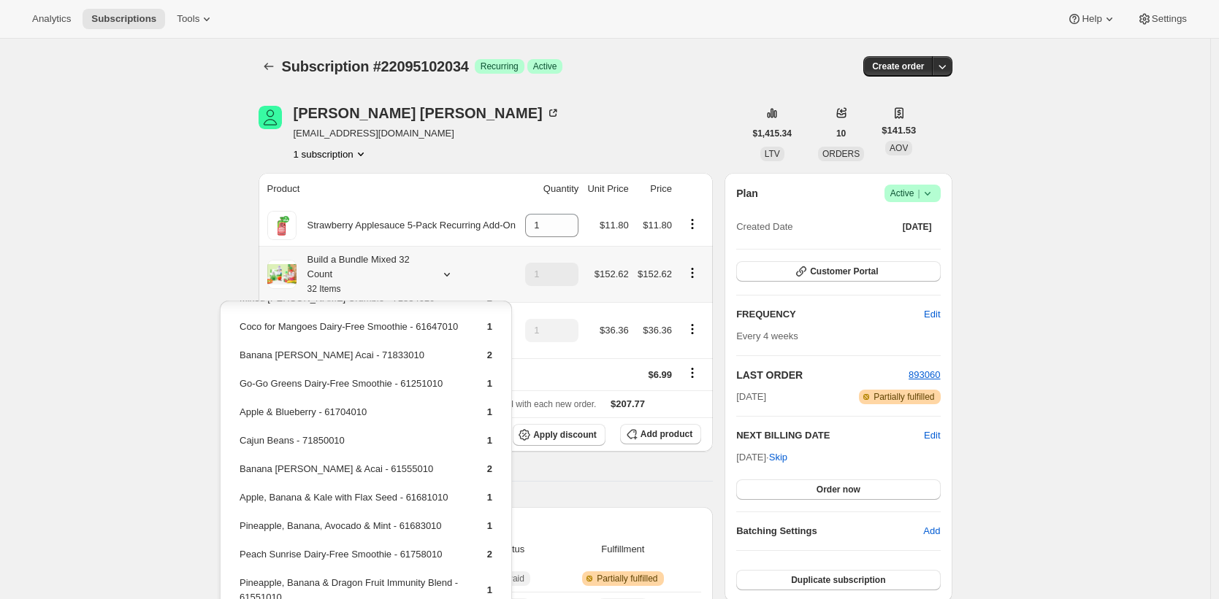
scroll to position [77, 0]
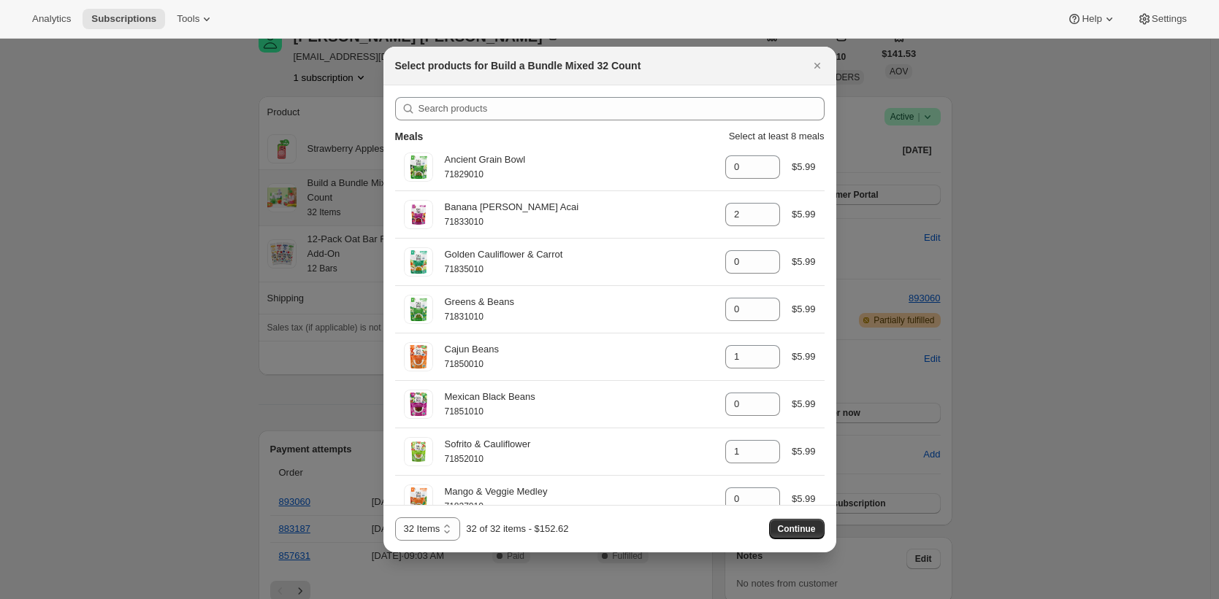
click at [816, 527] on button "Continue" at bounding box center [796, 529] width 55 height 20
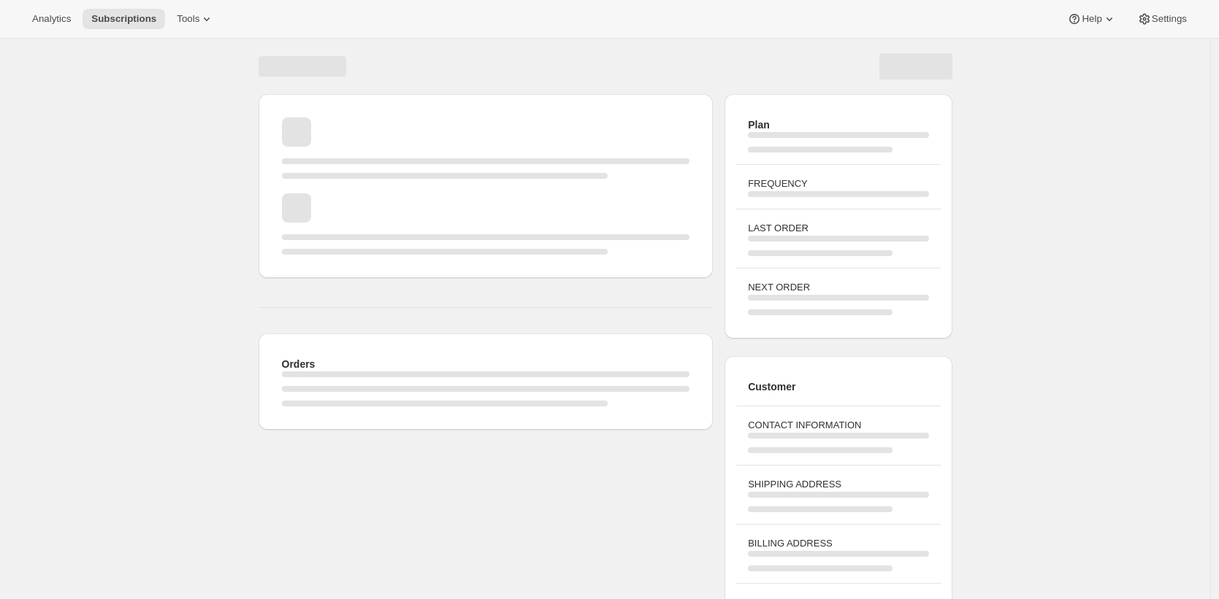
scroll to position [61, 0]
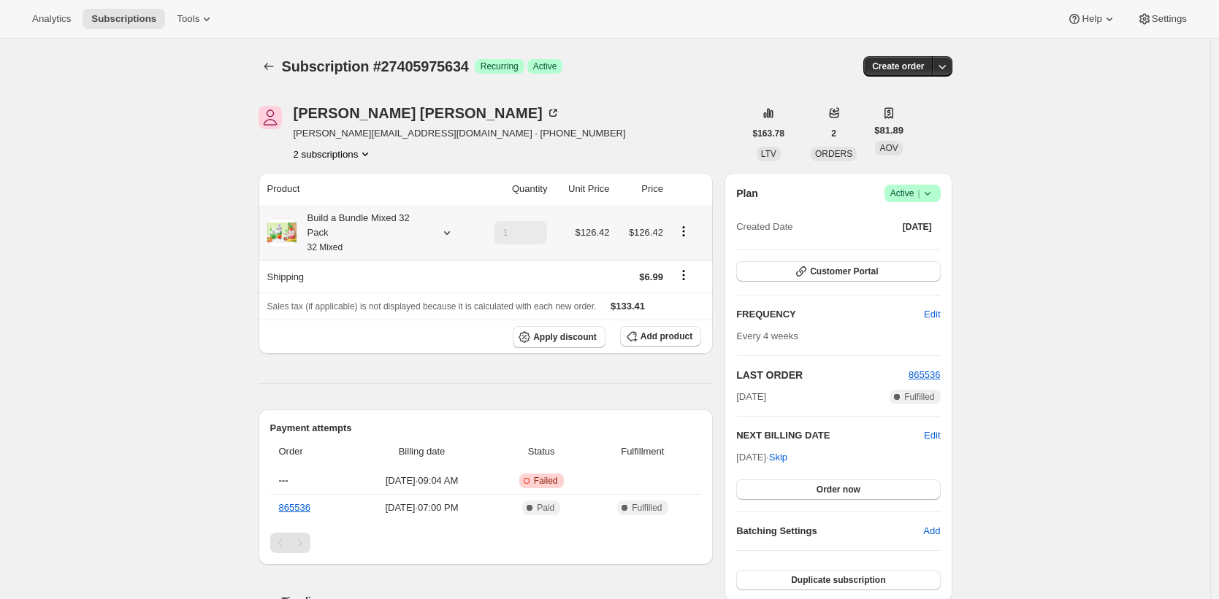
click at [394, 229] on div "Build a Bundle Mixed 32 Pack 32 Mixed" at bounding box center [361, 233] width 131 height 44
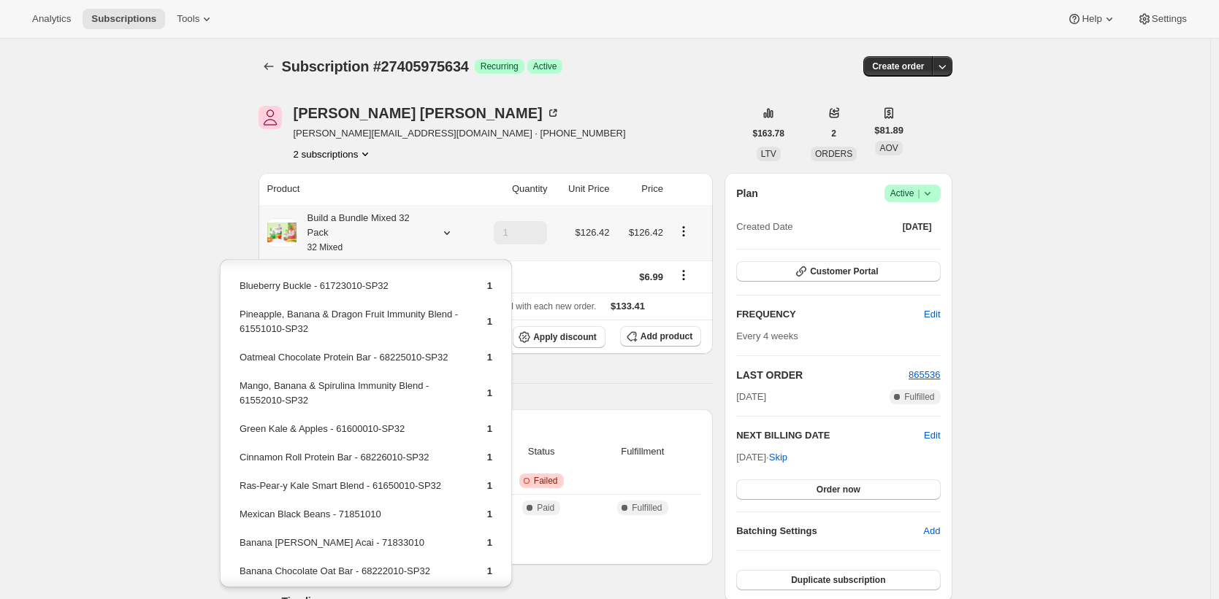
scroll to position [708, 0]
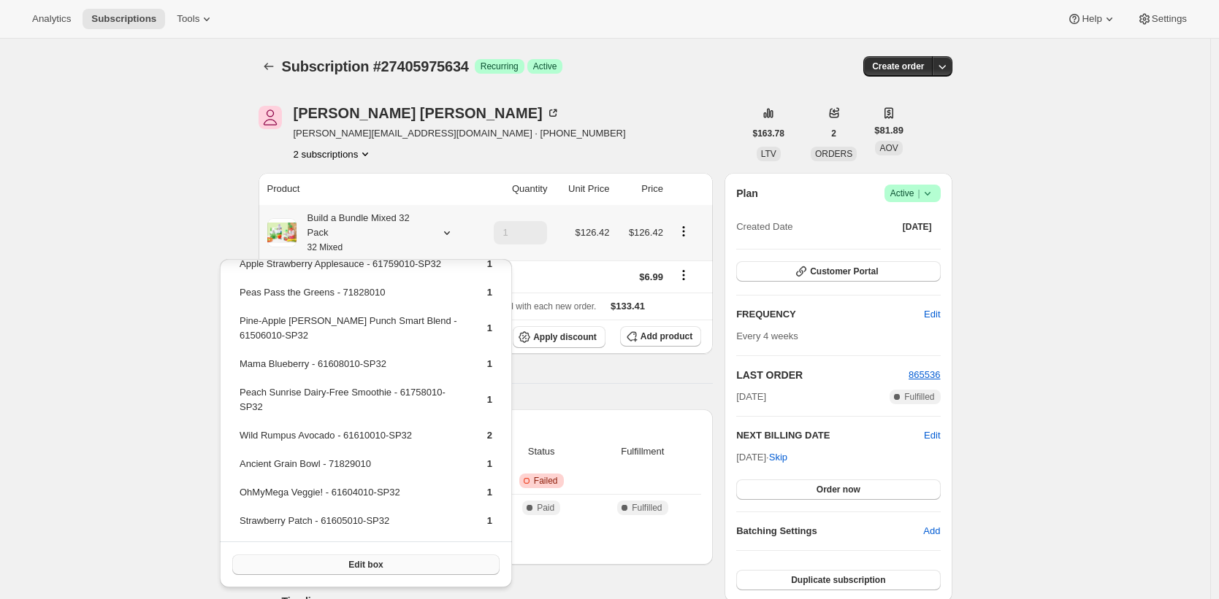
click at [406, 560] on button "Edit box" at bounding box center [365, 565] width 267 height 20
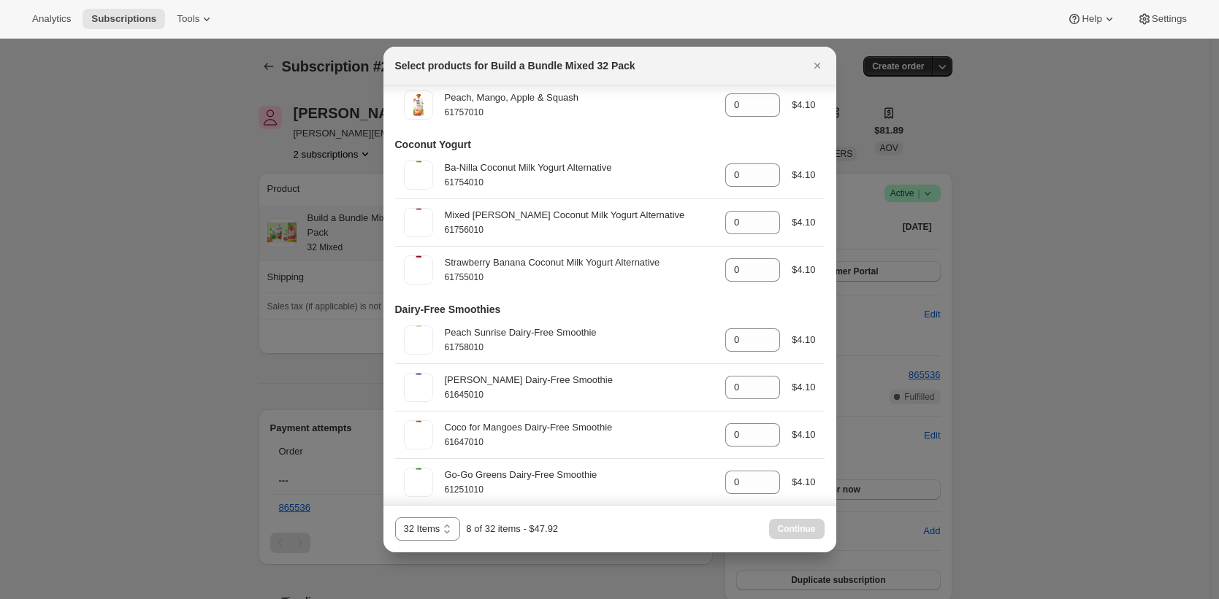
scroll to position [0, 0]
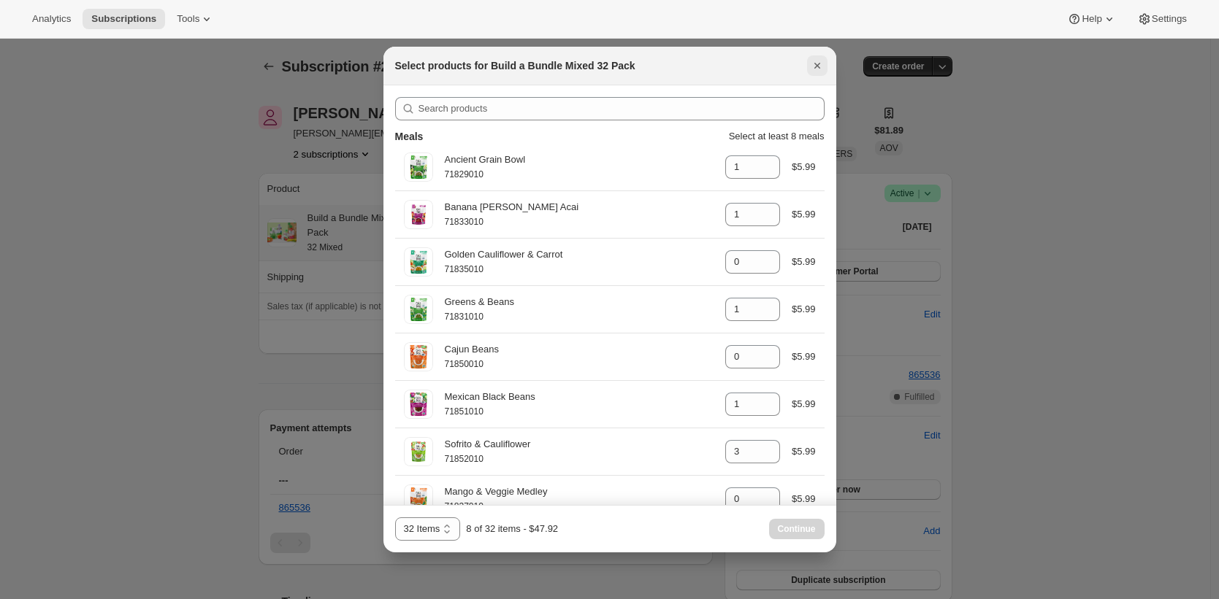
click at [815, 66] on icon "Close" at bounding box center [817, 65] width 15 height 15
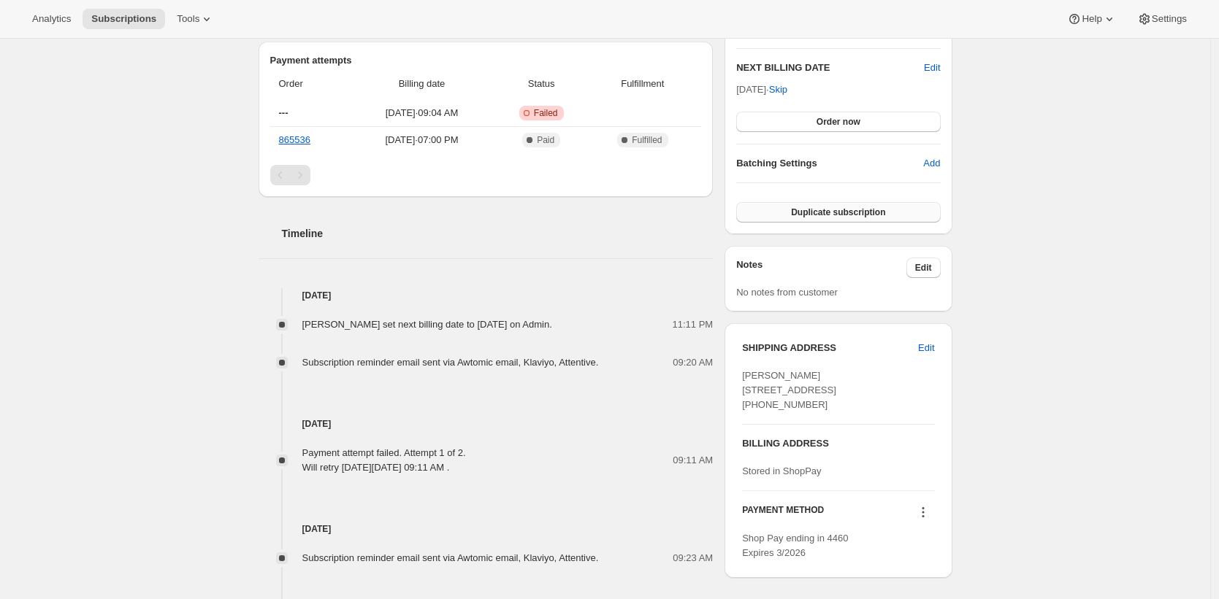
scroll to position [397, 0]
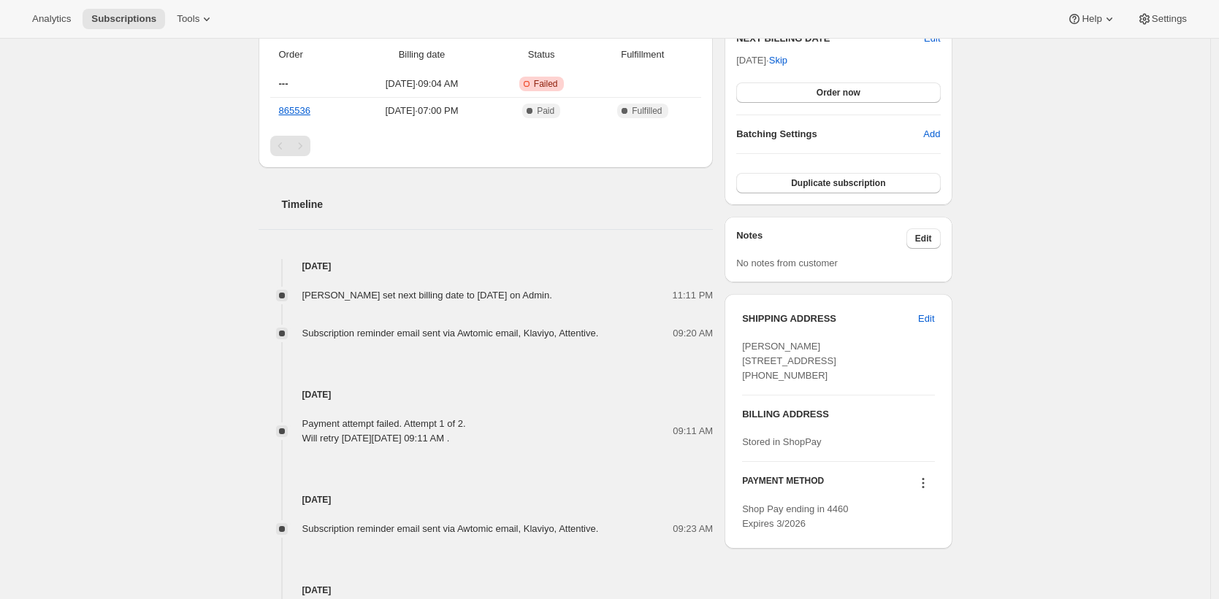
click at [964, 292] on div "Subscription #27405975634. This page is ready Subscription #27405975634 Success…" at bounding box center [605, 239] width 729 height 1194
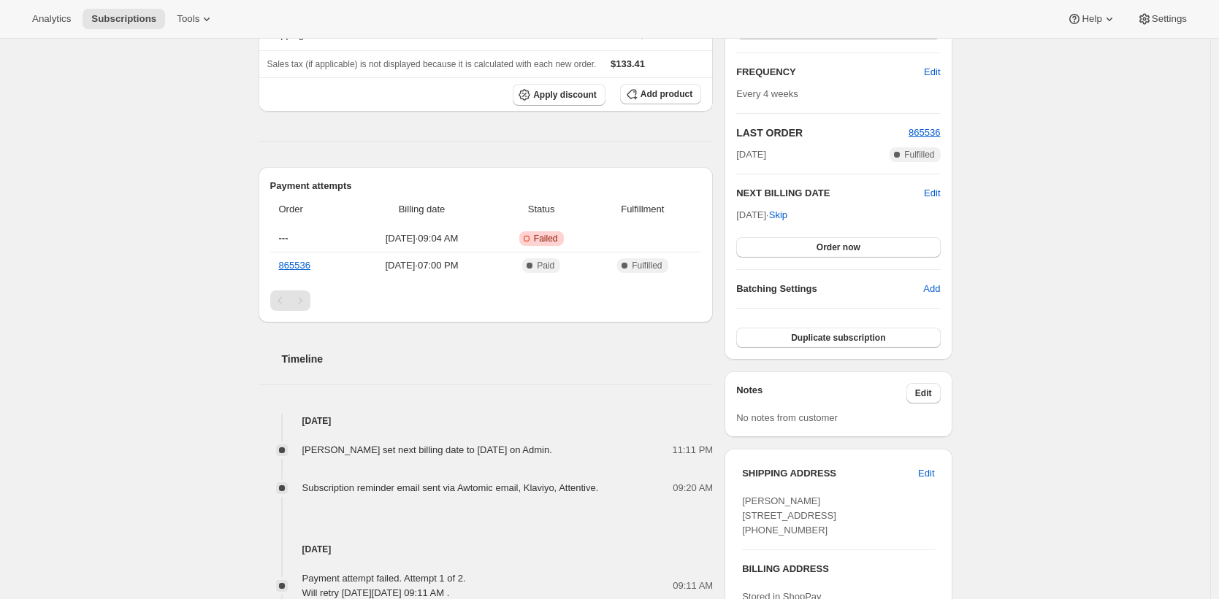
scroll to position [0, 0]
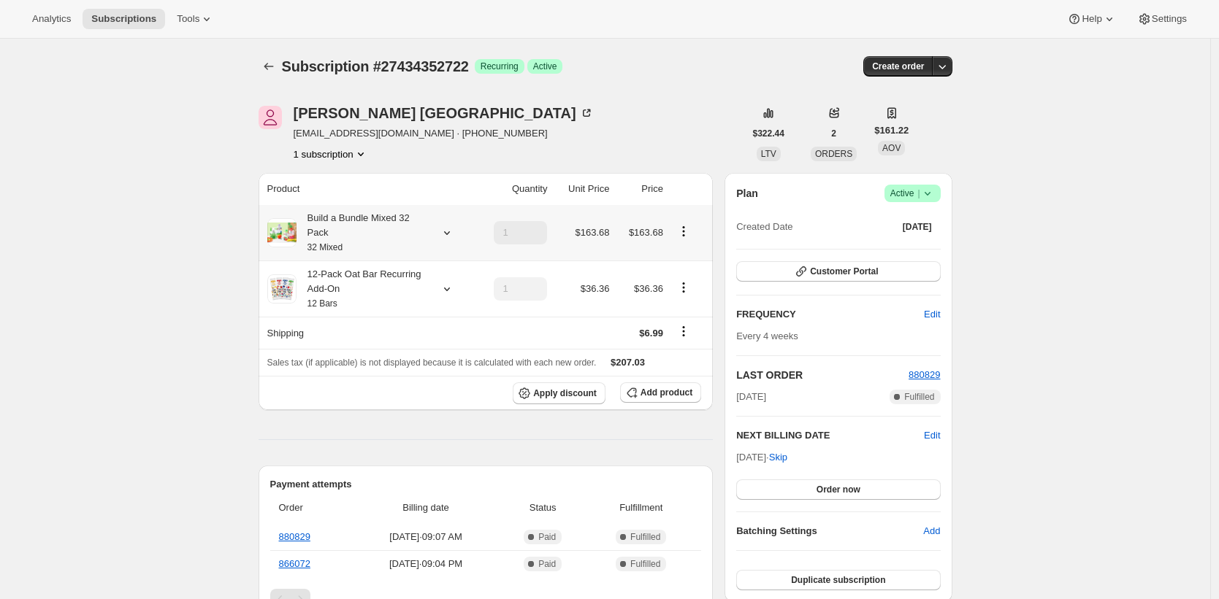
click at [395, 226] on div "Build a Bundle Mixed 32 Pack 32 Mixed" at bounding box center [361, 233] width 131 height 44
click at [416, 237] on div "Build a Bundle Mixed 32 Pack 32 Mixed" at bounding box center [361, 233] width 131 height 44
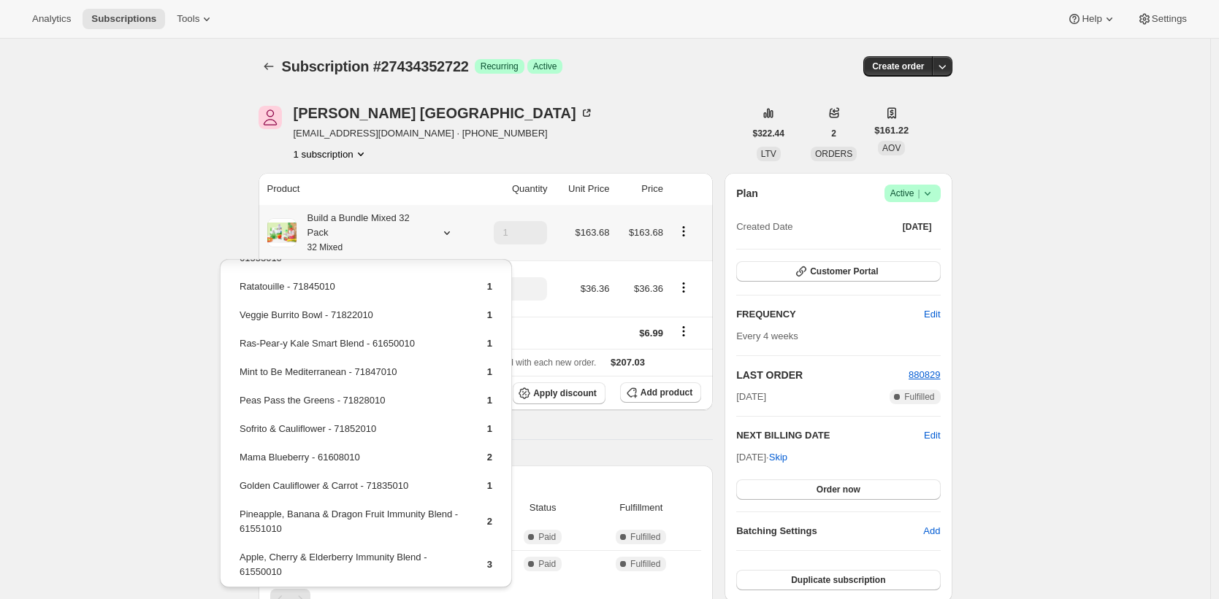
scroll to position [422, 0]
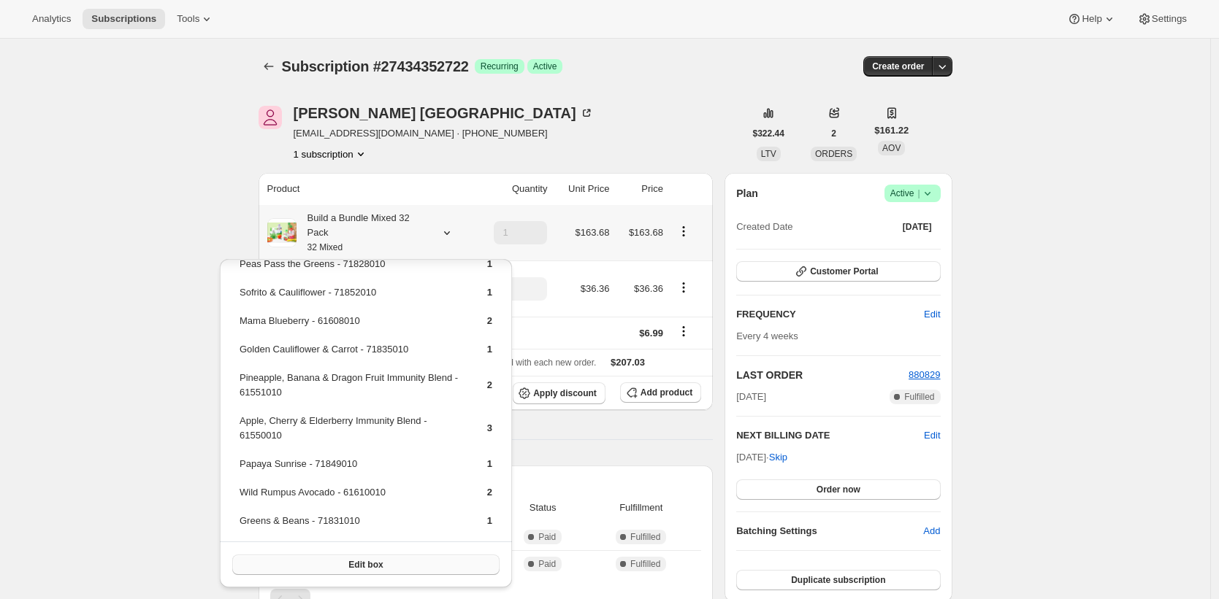
click at [418, 565] on button "Edit box" at bounding box center [365, 565] width 267 height 20
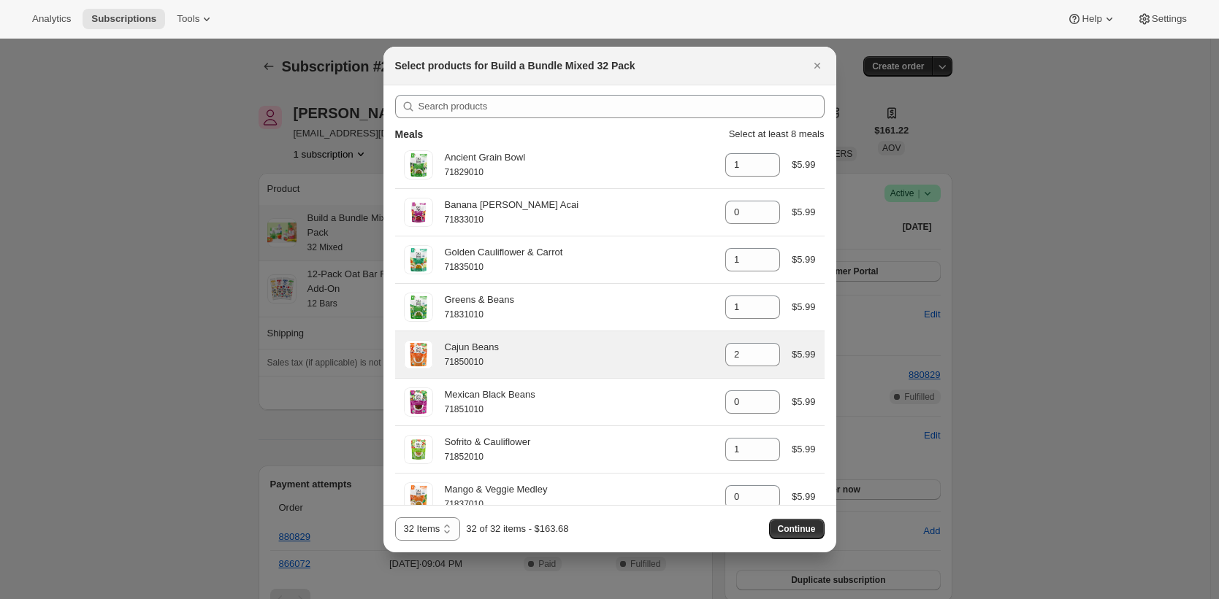
scroll to position [3, 0]
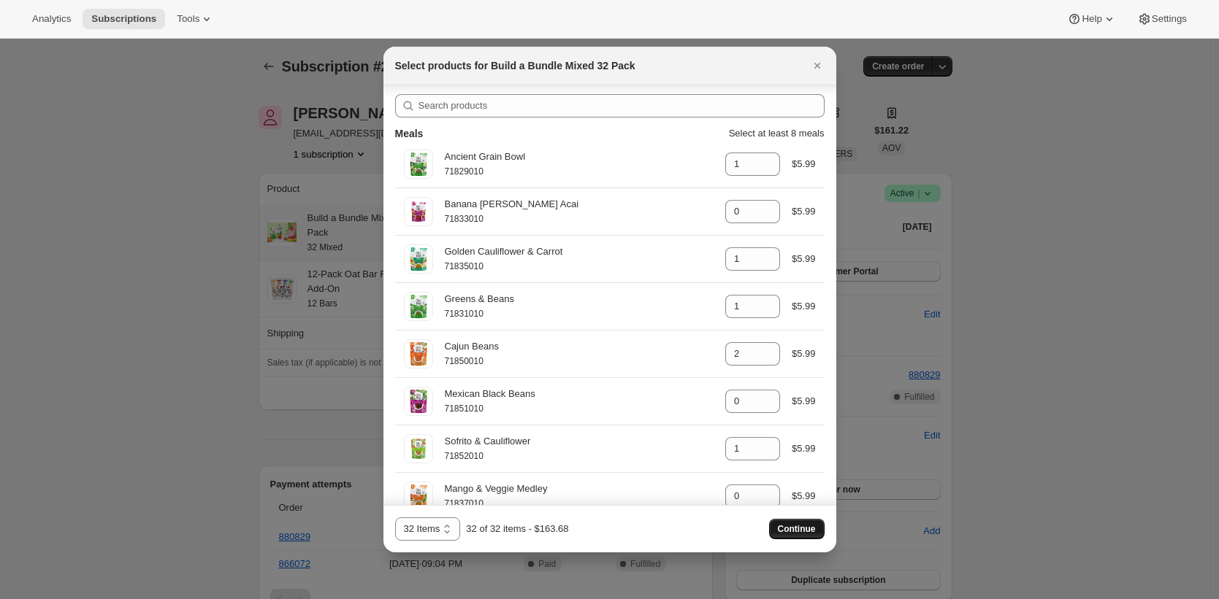
click at [792, 535] on button "Continue" at bounding box center [796, 529] width 55 height 20
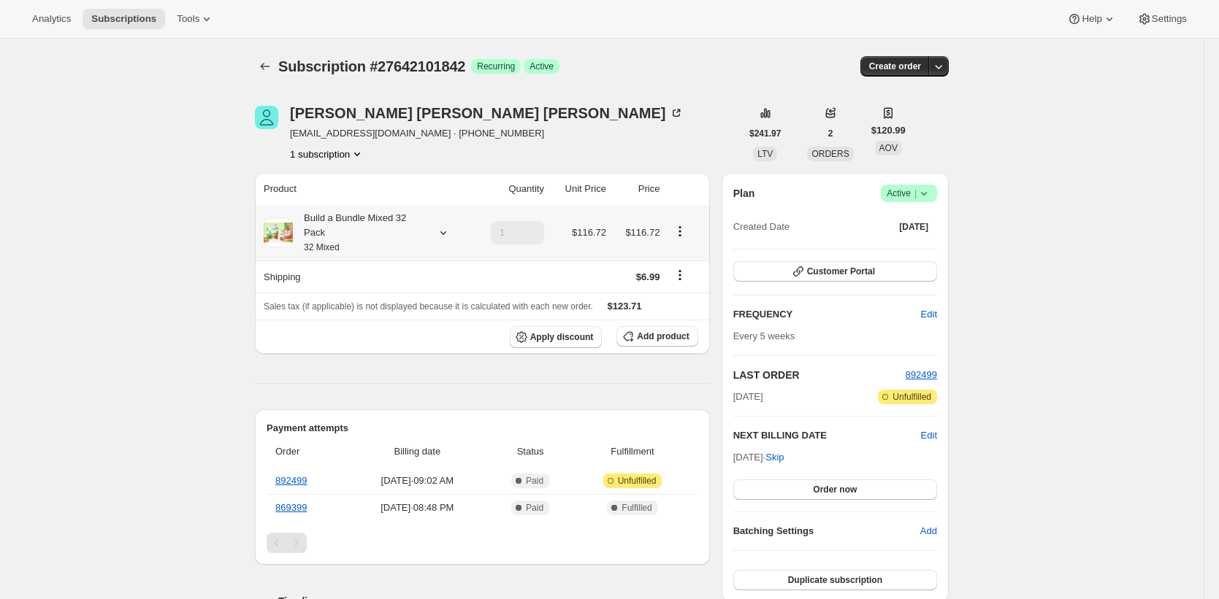
click at [335, 246] on small "32 Mixed" at bounding box center [322, 247] width 36 height 10
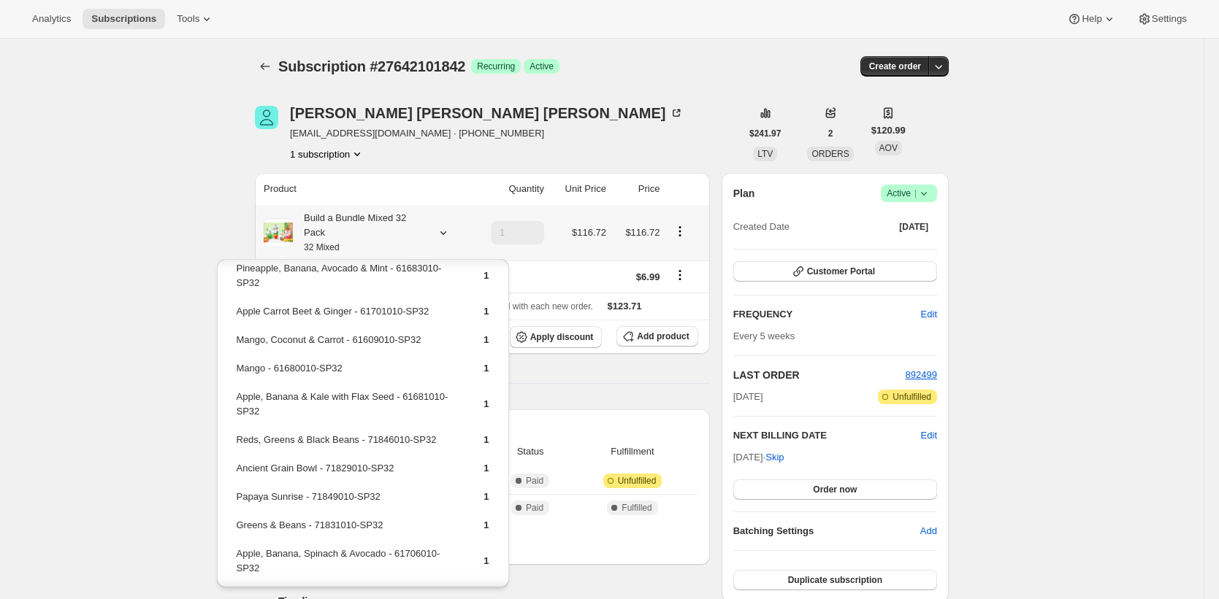
scroll to position [722, 0]
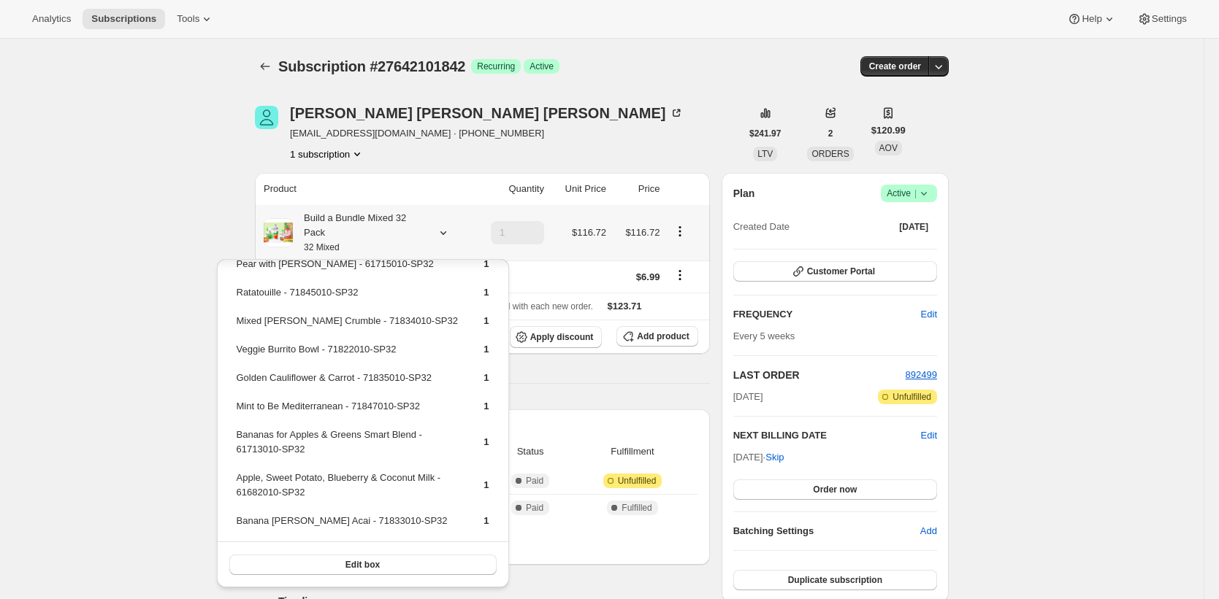
click at [415, 566] on button "Edit box" at bounding box center [362, 565] width 267 height 20
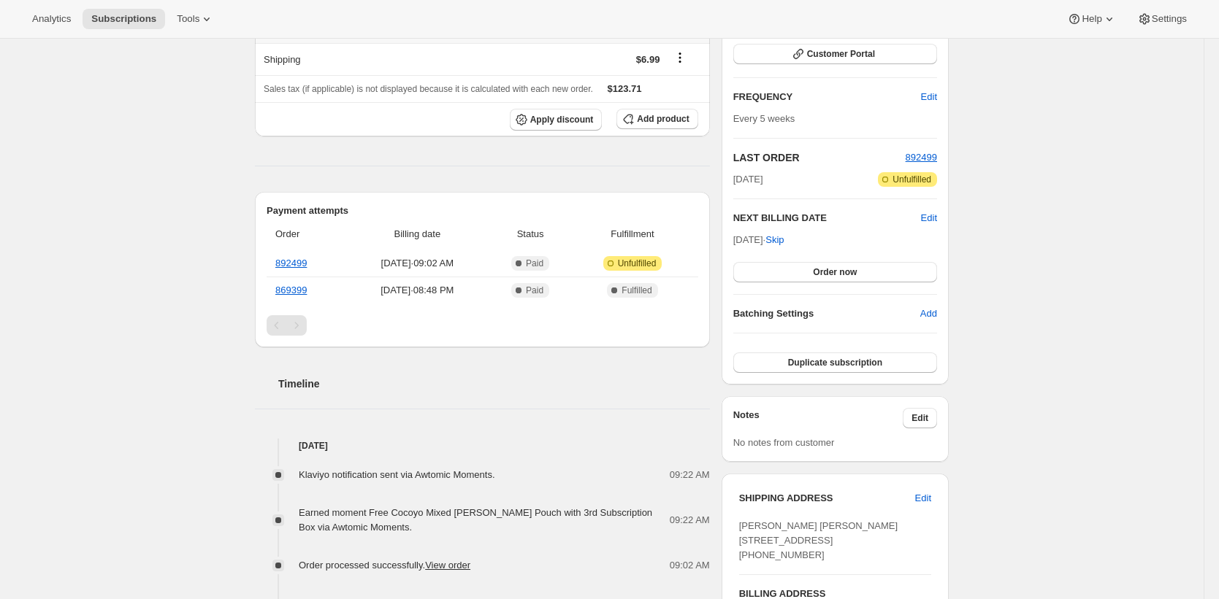
scroll to position [0, 0]
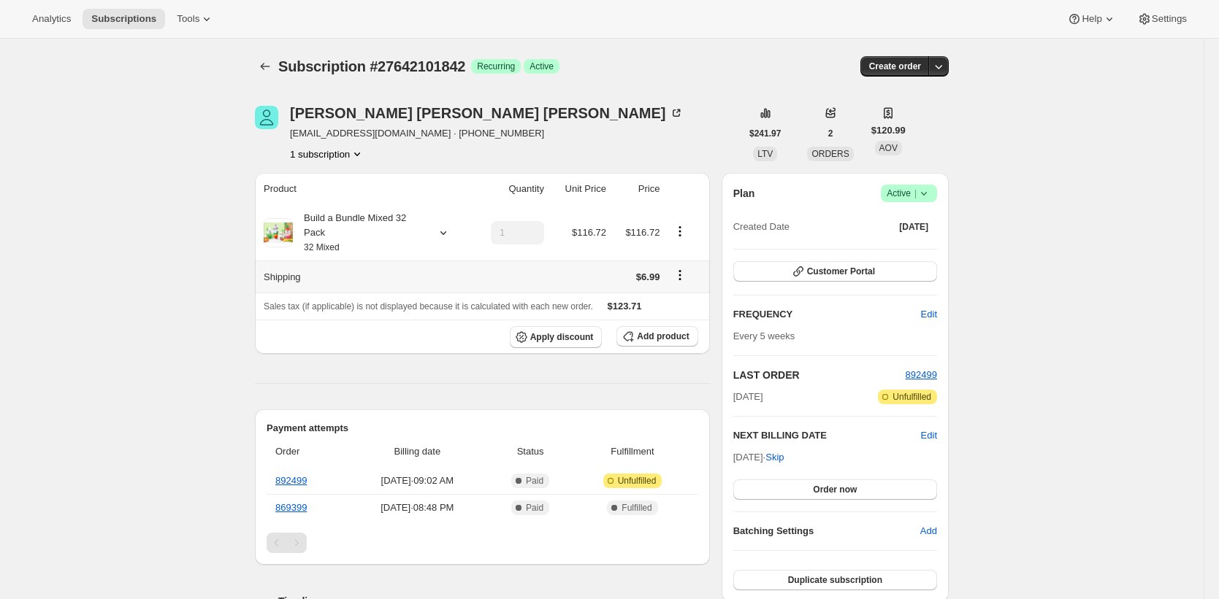
click at [349, 246] on div "Build a Bundle Mixed 32 Pack 32 Mixed" at bounding box center [358, 233] width 131 height 44
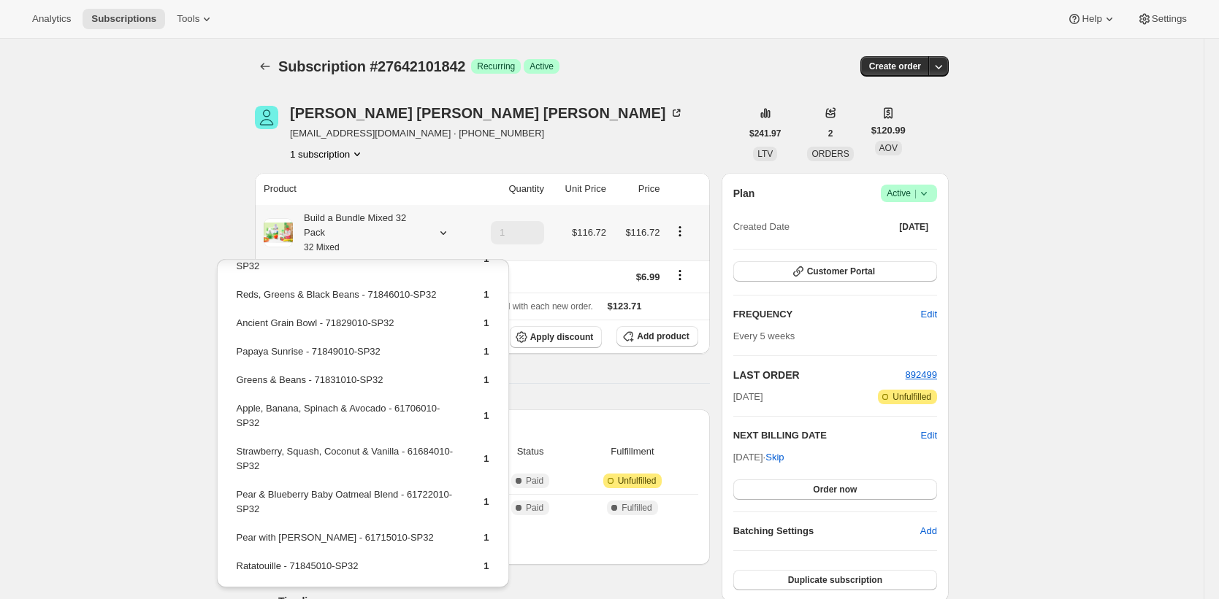
scroll to position [722, 0]
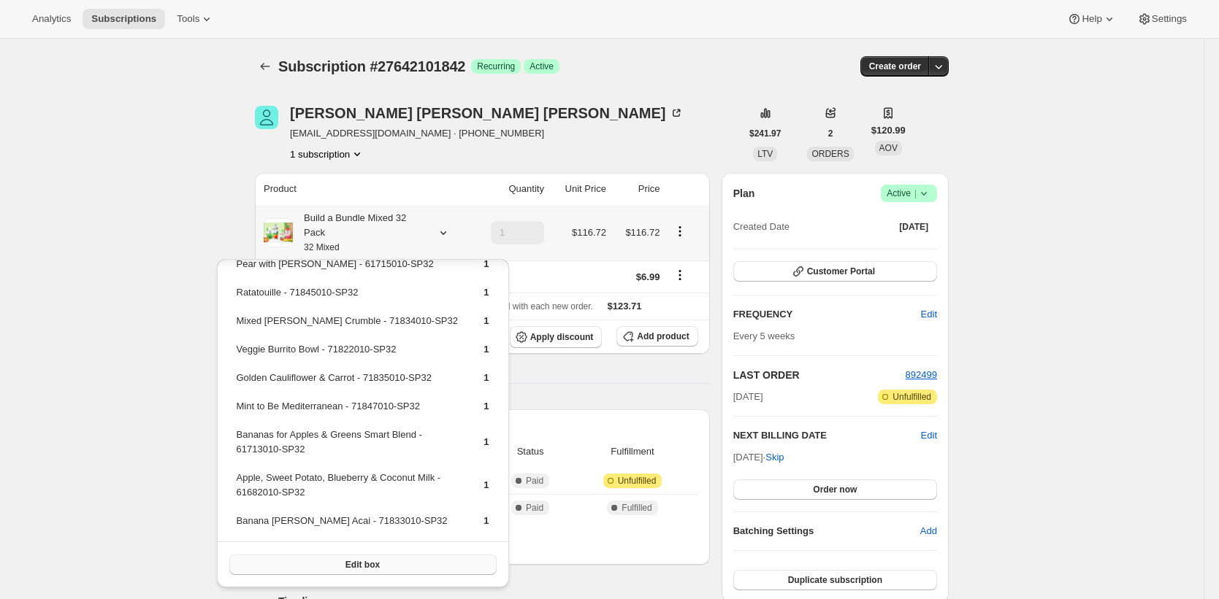
click at [391, 556] on button "Edit box" at bounding box center [362, 565] width 267 height 20
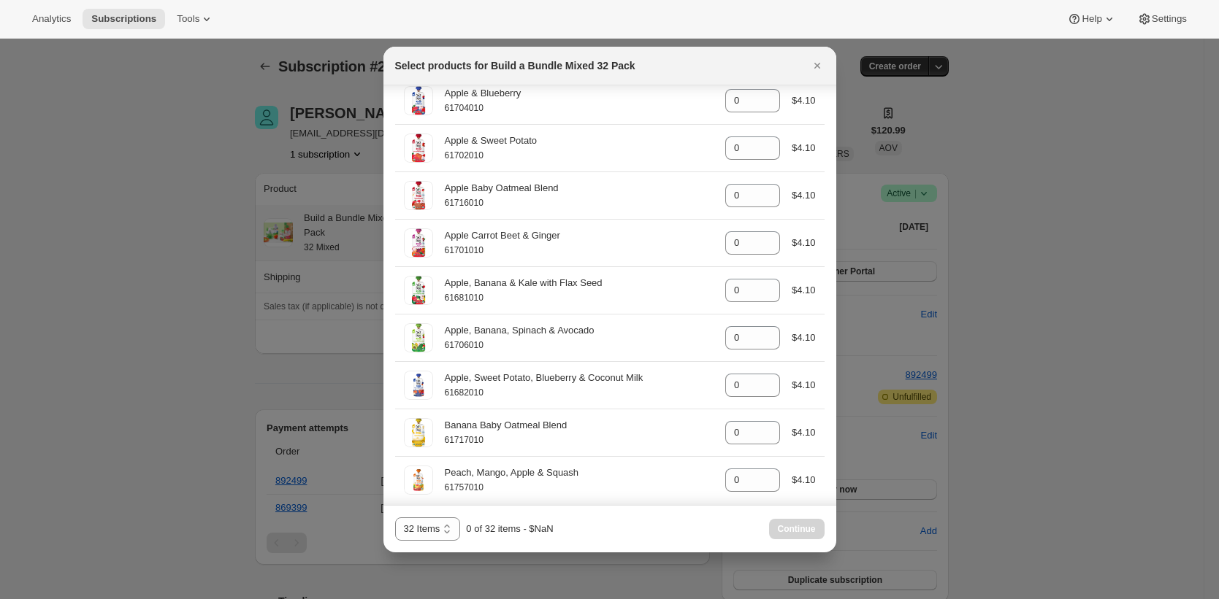
scroll to position [2300, 0]
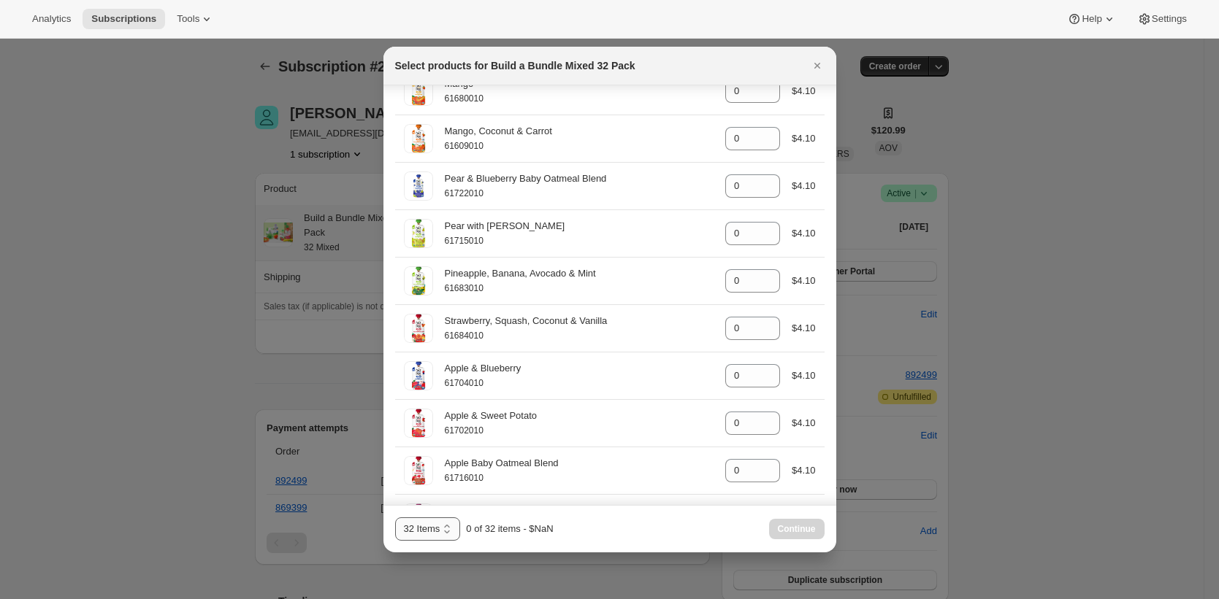
click at [446, 537] on select "32 Items 40 Items" at bounding box center [428, 529] width 66 height 23
click at [395, 518] on select "32 Items 40 Items" at bounding box center [428, 529] width 66 height 23
click at [445, 527] on select "32 Items 40 Items" at bounding box center [428, 529] width 66 height 23
select select "gid://shopify/ProductVariant/41182055432274"
click at [395, 518] on select "32 Items 40 Items" at bounding box center [428, 529] width 66 height 23
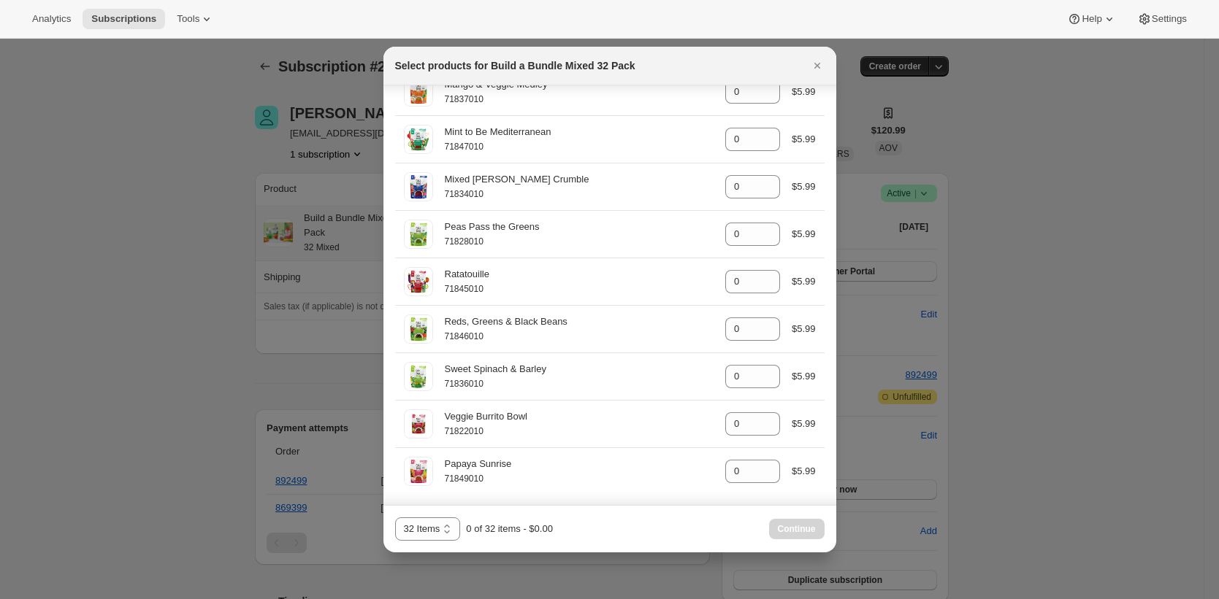
scroll to position [0, 0]
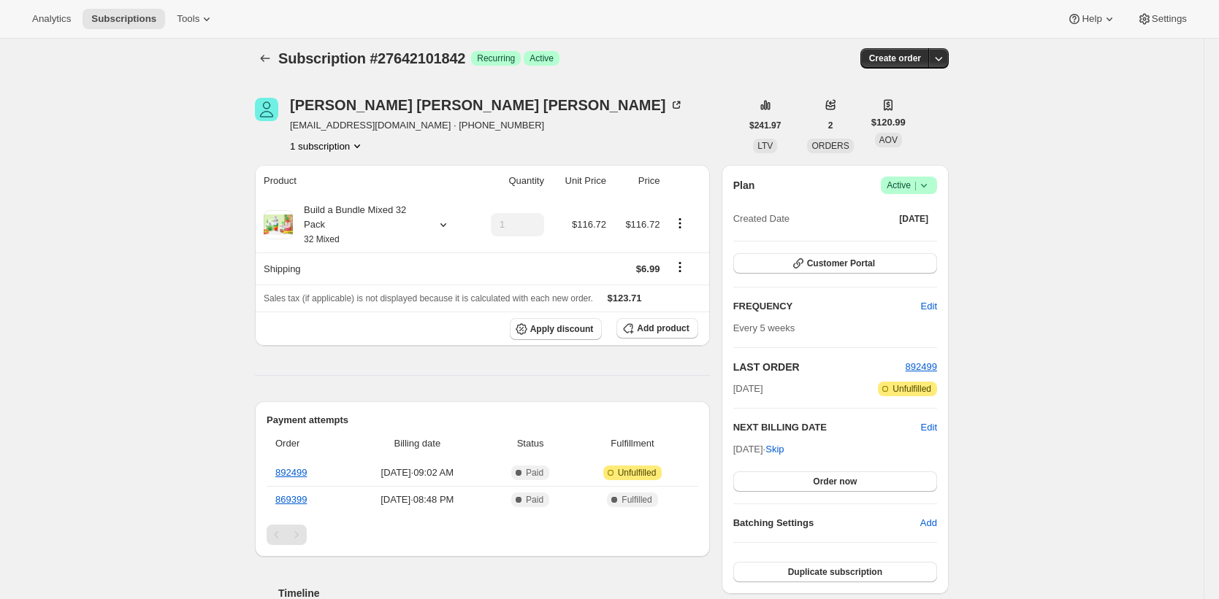
scroll to position [24, 0]
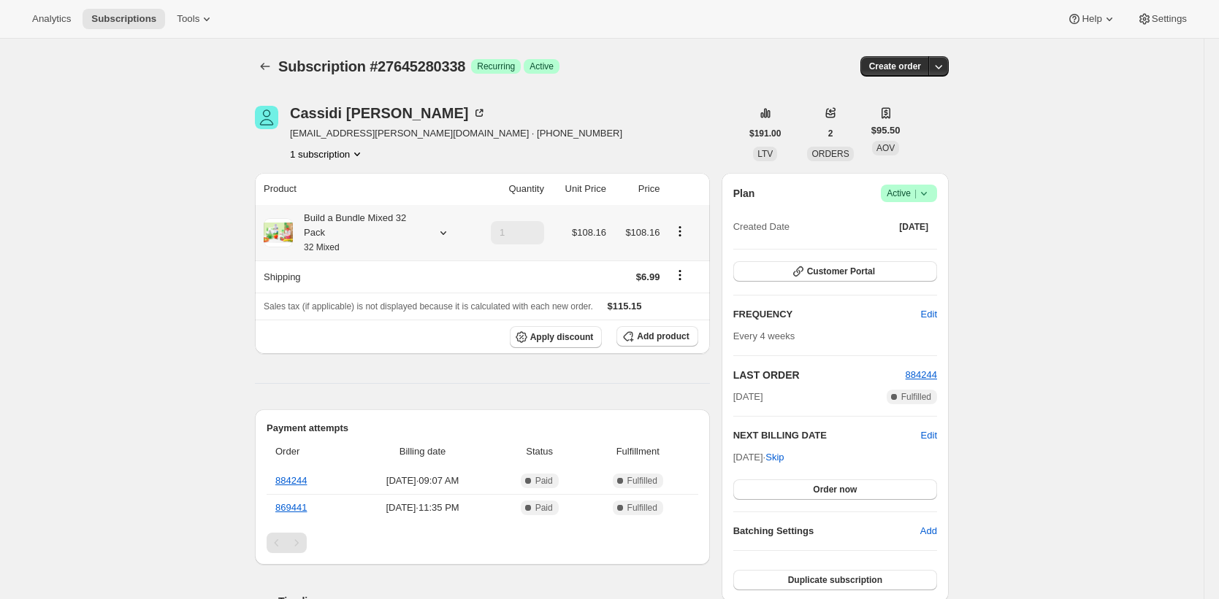
click at [362, 237] on div "Build a Bundle Mixed 32 Pack 32 Mixed" at bounding box center [358, 233] width 131 height 44
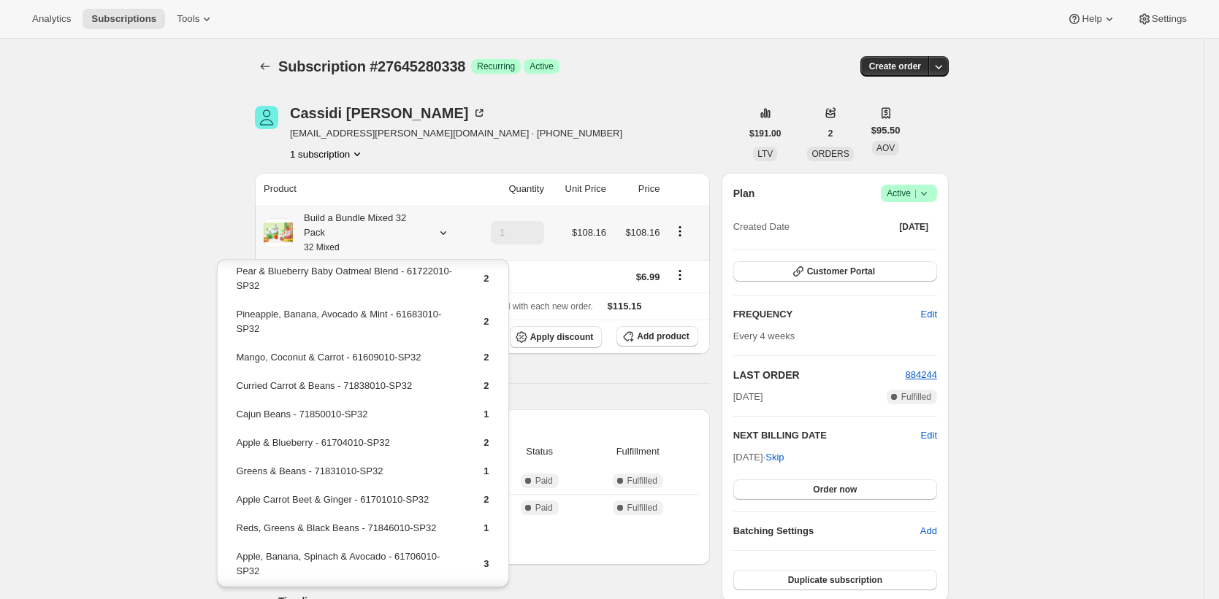
scroll to position [337, 0]
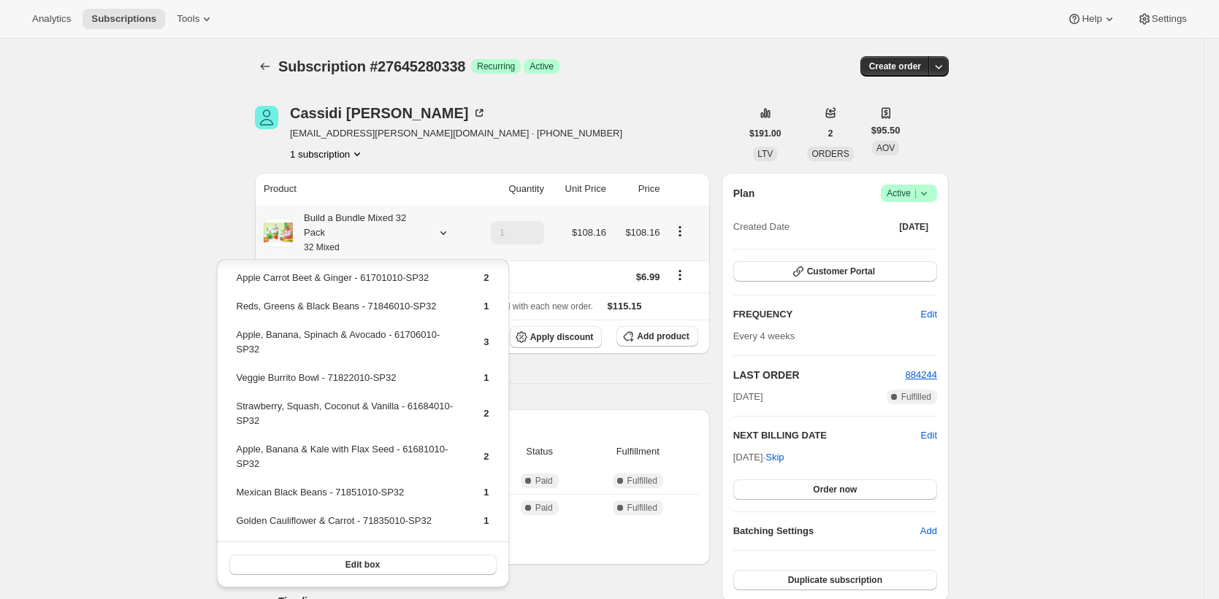
click at [385, 567] on button "Edit box" at bounding box center [362, 565] width 267 height 20
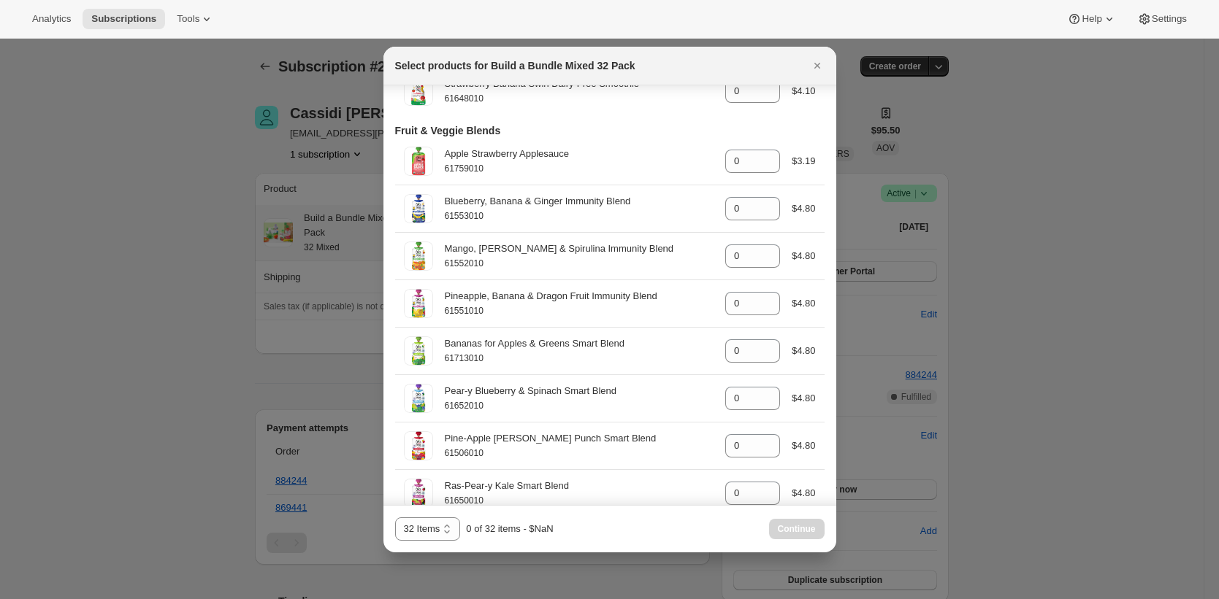
scroll to position [3297, 0]
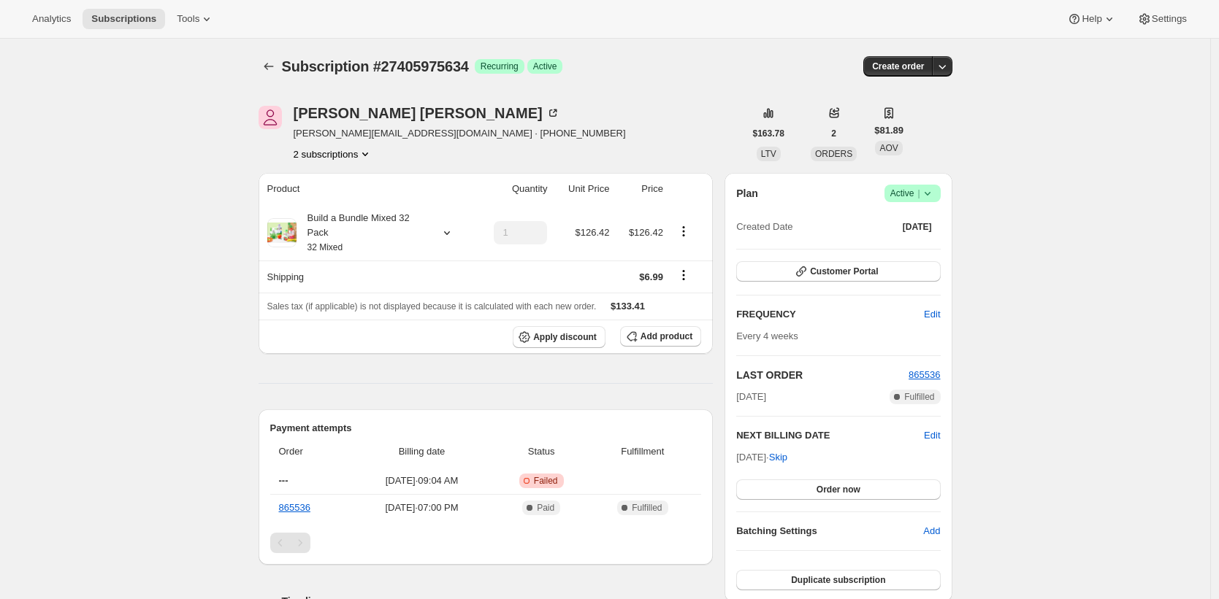
click at [372, 239] on div "Build a Bundle Mixed 32 Pack 32 Mixed" at bounding box center [361, 233] width 131 height 44
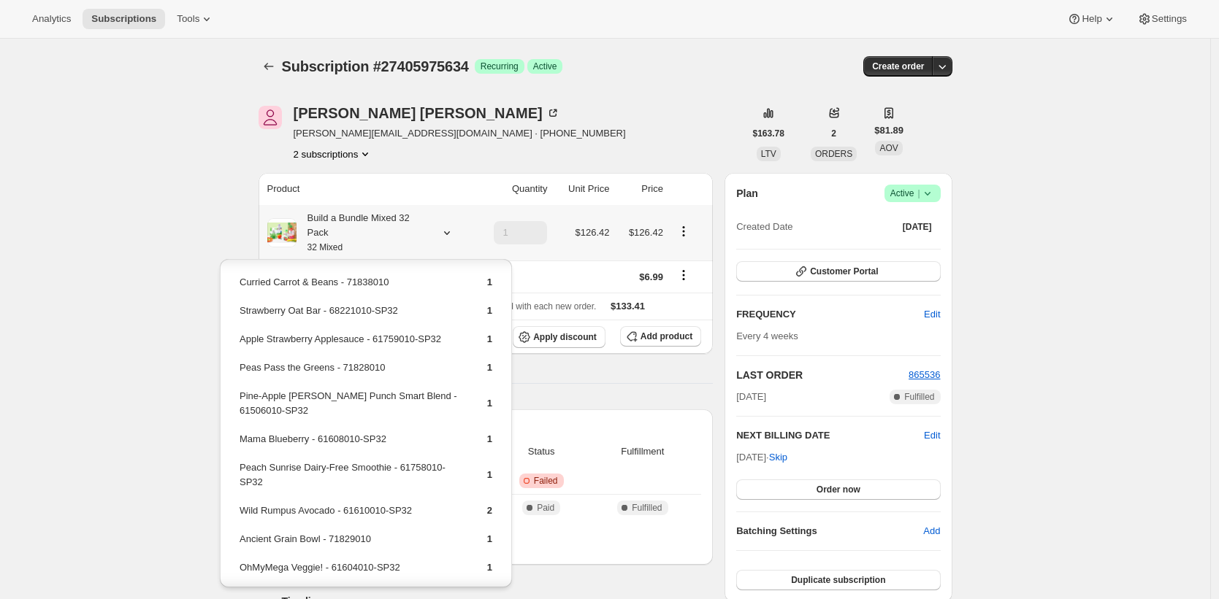
scroll to position [708, 0]
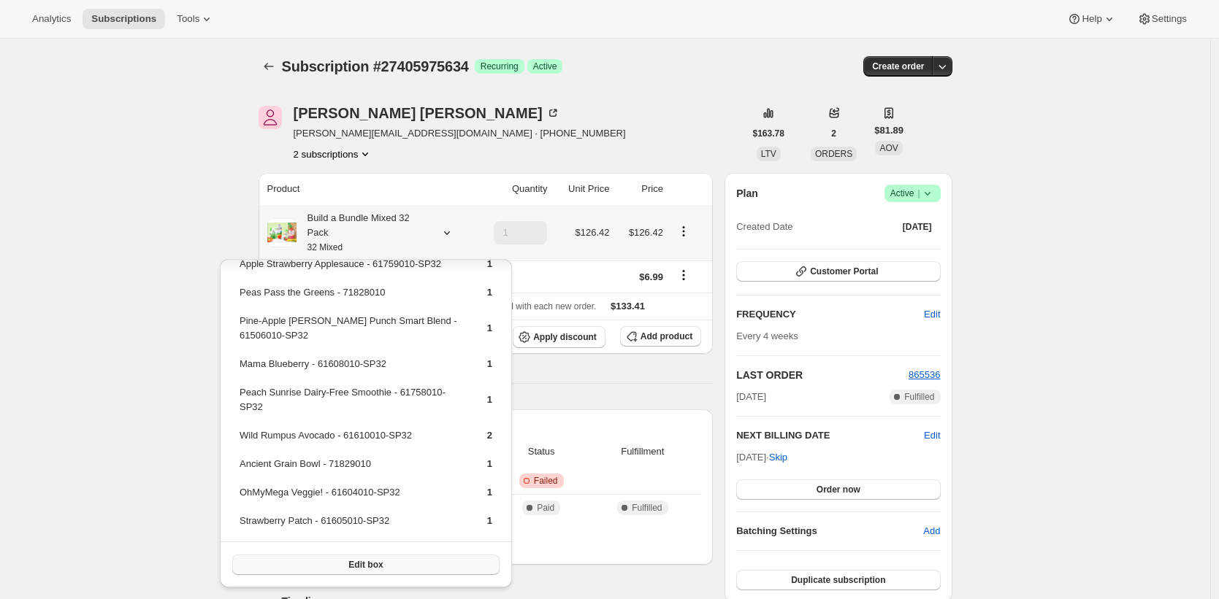
click at [415, 561] on button "Edit box" at bounding box center [365, 565] width 267 height 20
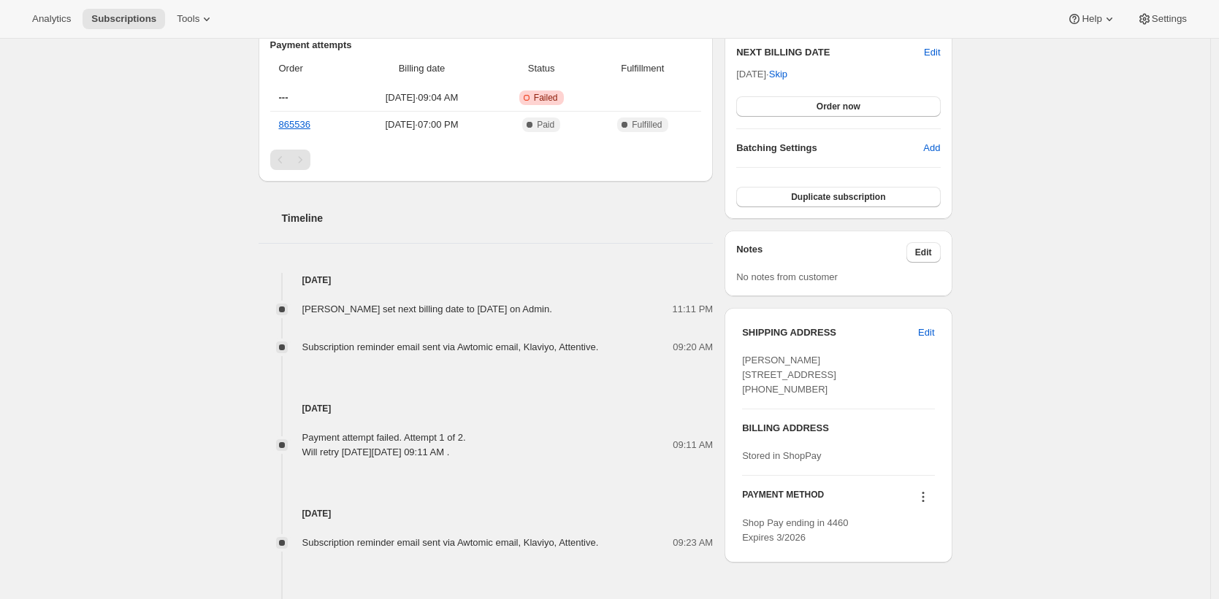
scroll to position [375, 0]
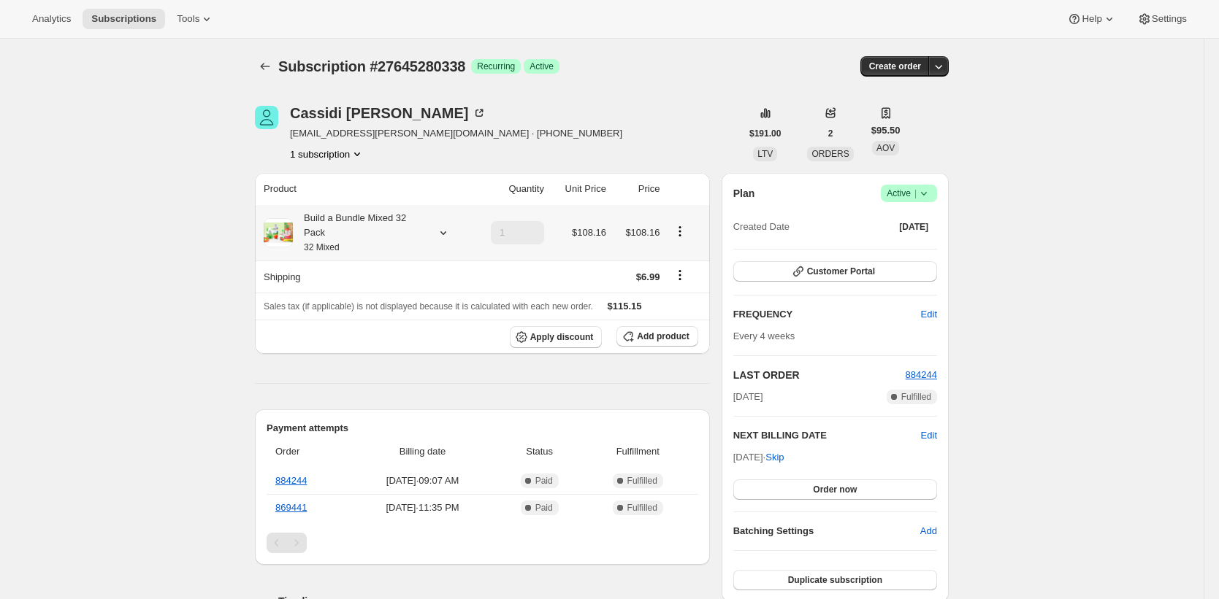
click at [443, 222] on div "Build a Bundle Mixed 32 Pack 32 Mixed" at bounding box center [365, 233] width 203 height 44
click at [370, 227] on div "Build a Bundle Mixed 32 Pack 32 Mixed" at bounding box center [358, 233] width 131 height 44
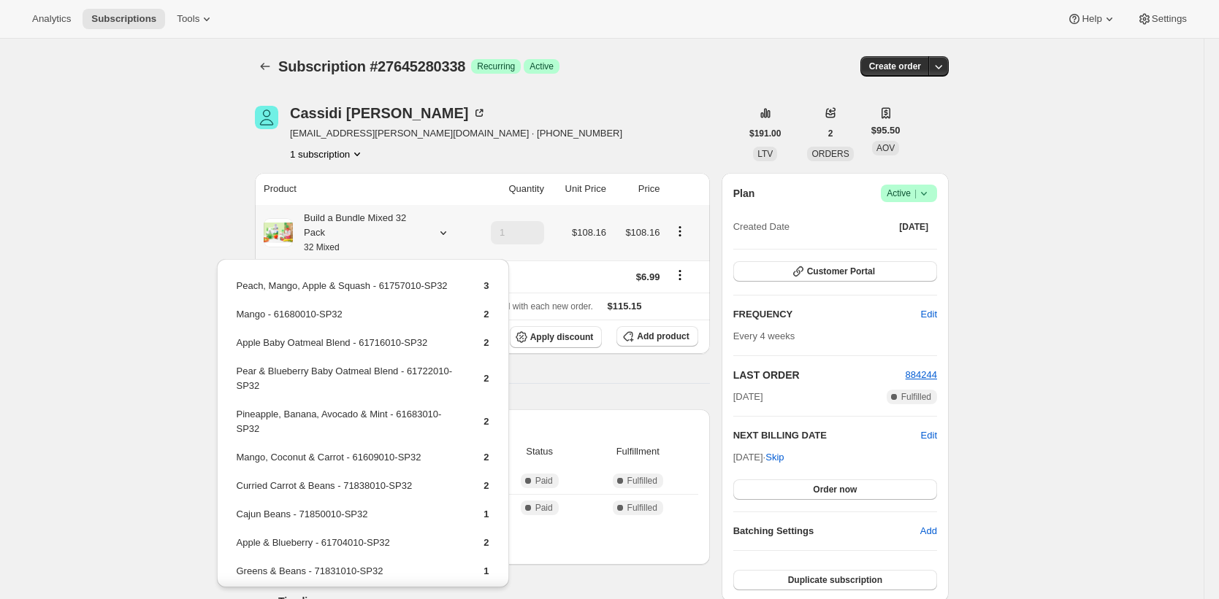
scroll to position [337, 0]
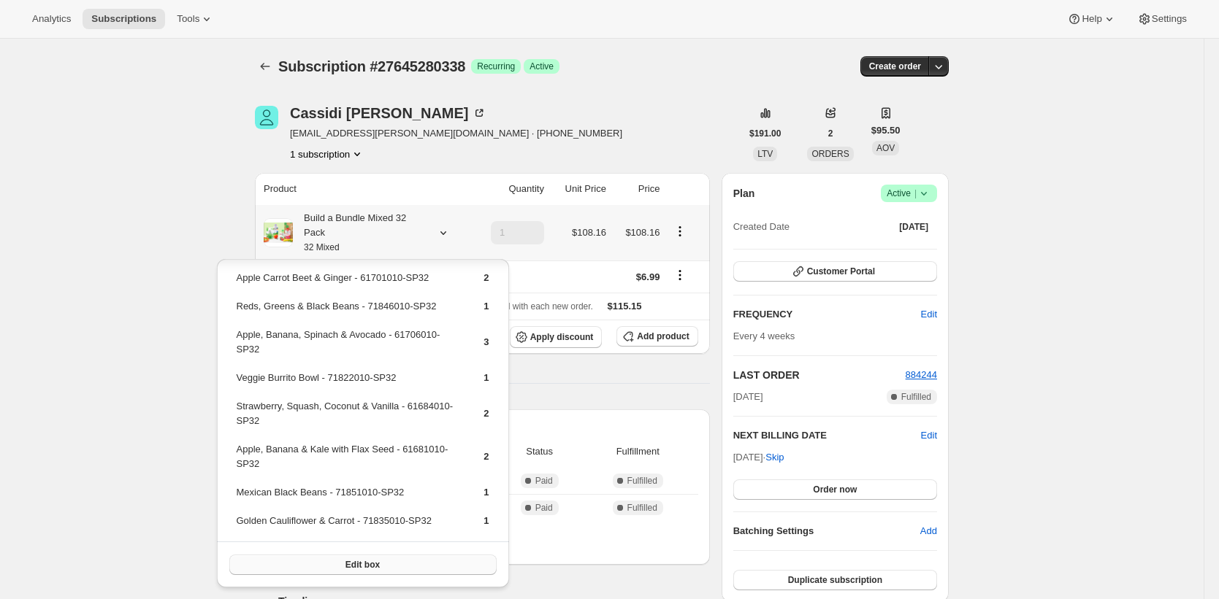
click at [383, 560] on button "Edit box" at bounding box center [362, 565] width 267 height 20
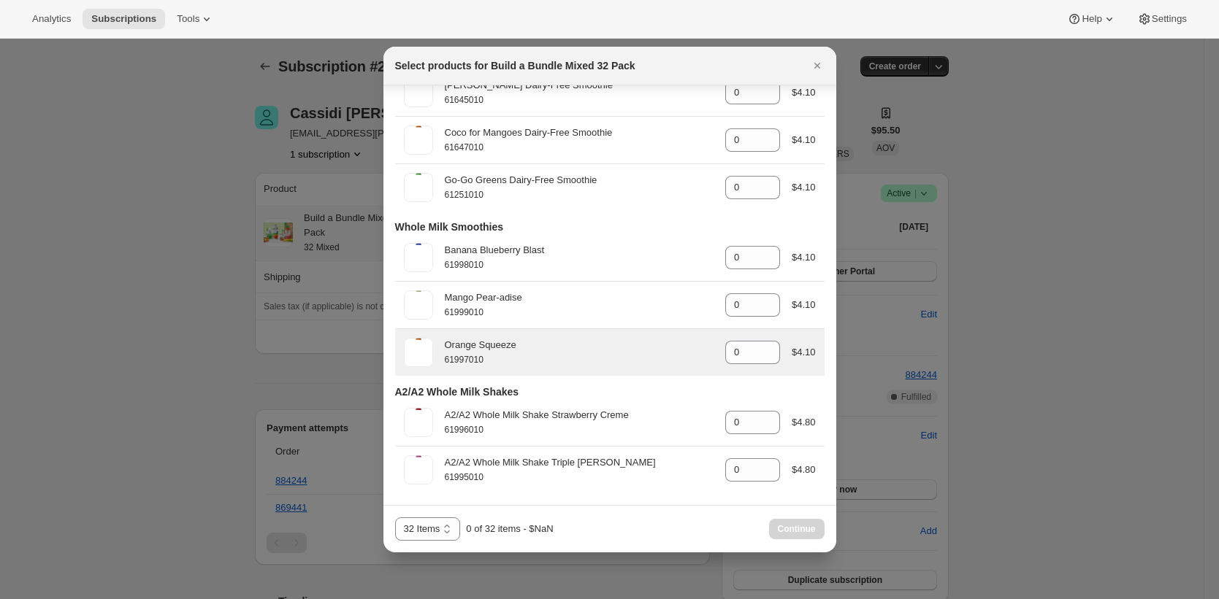
scroll to position [3297, 0]
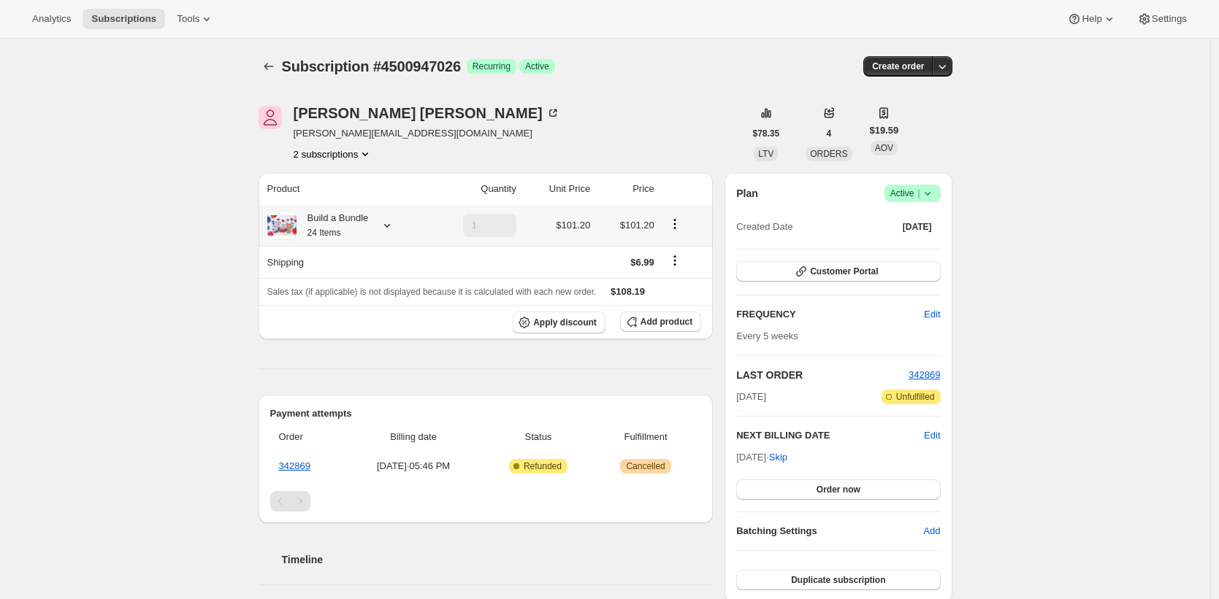
click at [308, 226] on div "Build a Bundle 24 Items" at bounding box center [332, 225] width 72 height 29
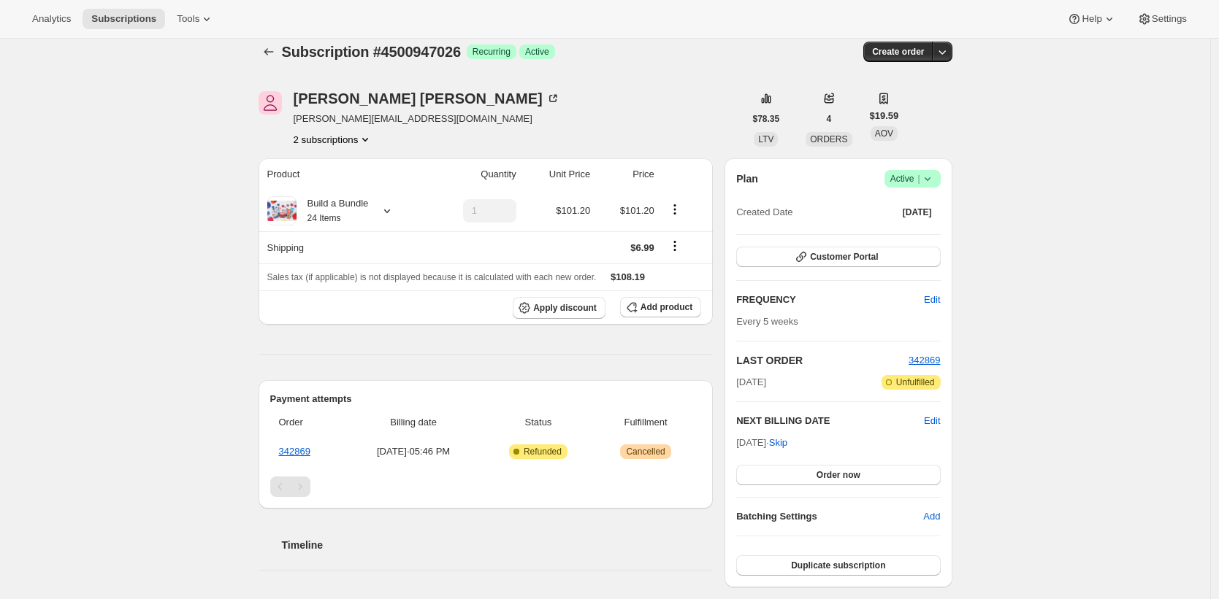
scroll to position [14, 0]
click at [332, 210] on div "Build a Bundle 24 Items" at bounding box center [332, 211] width 72 height 29
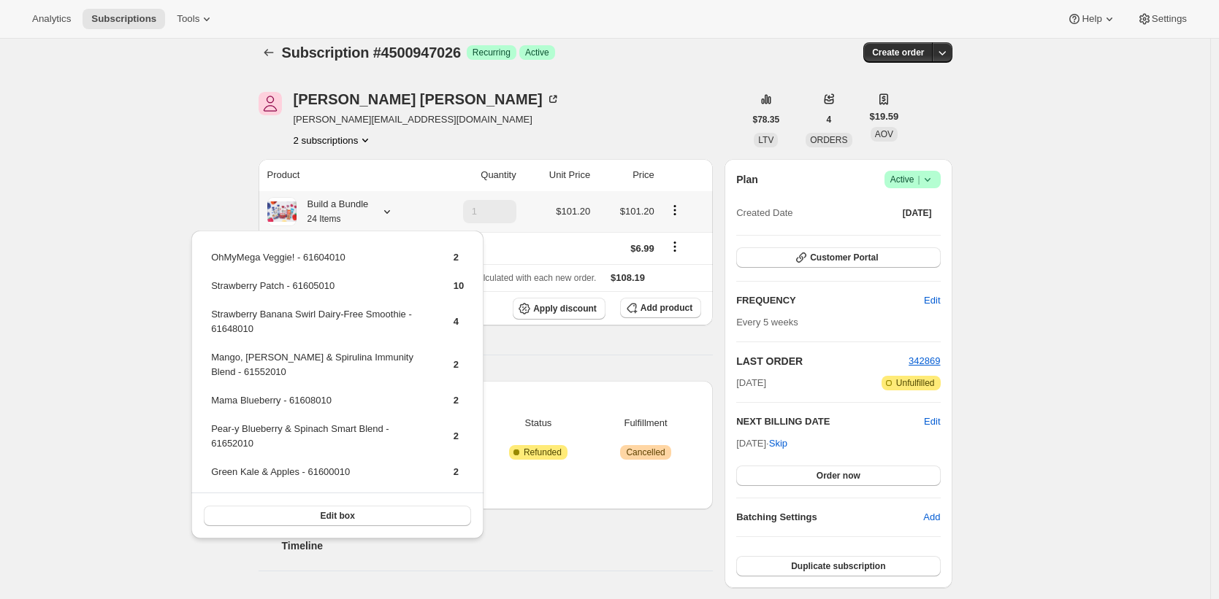
click at [364, 509] on button "Edit box" at bounding box center [337, 516] width 267 height 20
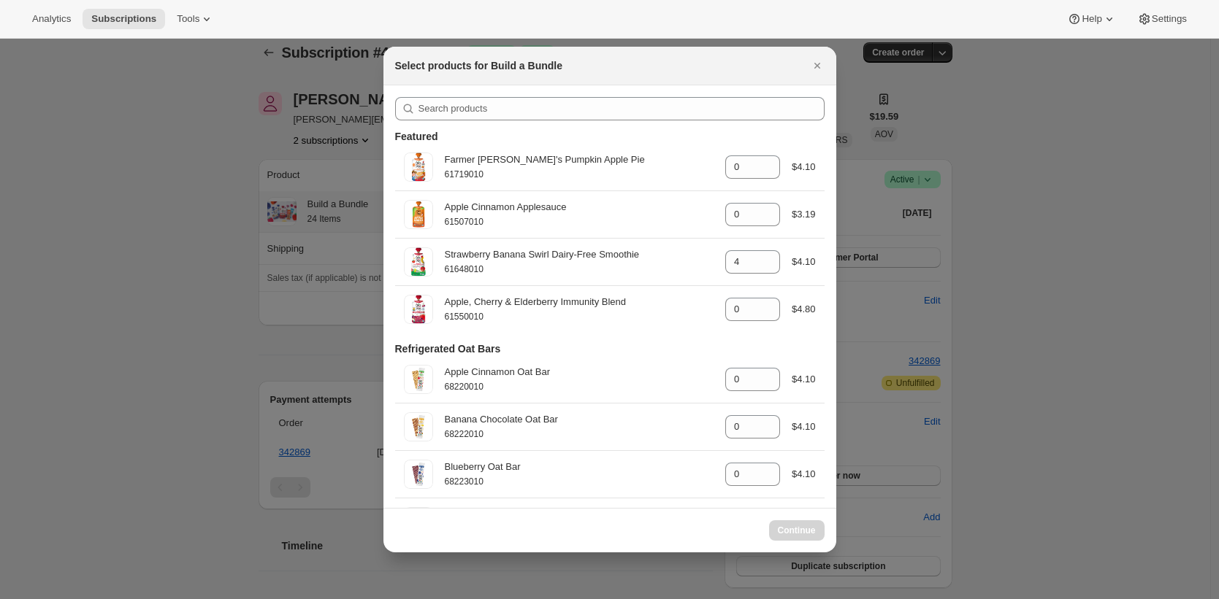
select select "gid://shopify/ProductVariant/42094505427026"
